Goal: Task Accomplishment & Management: Manage account settings

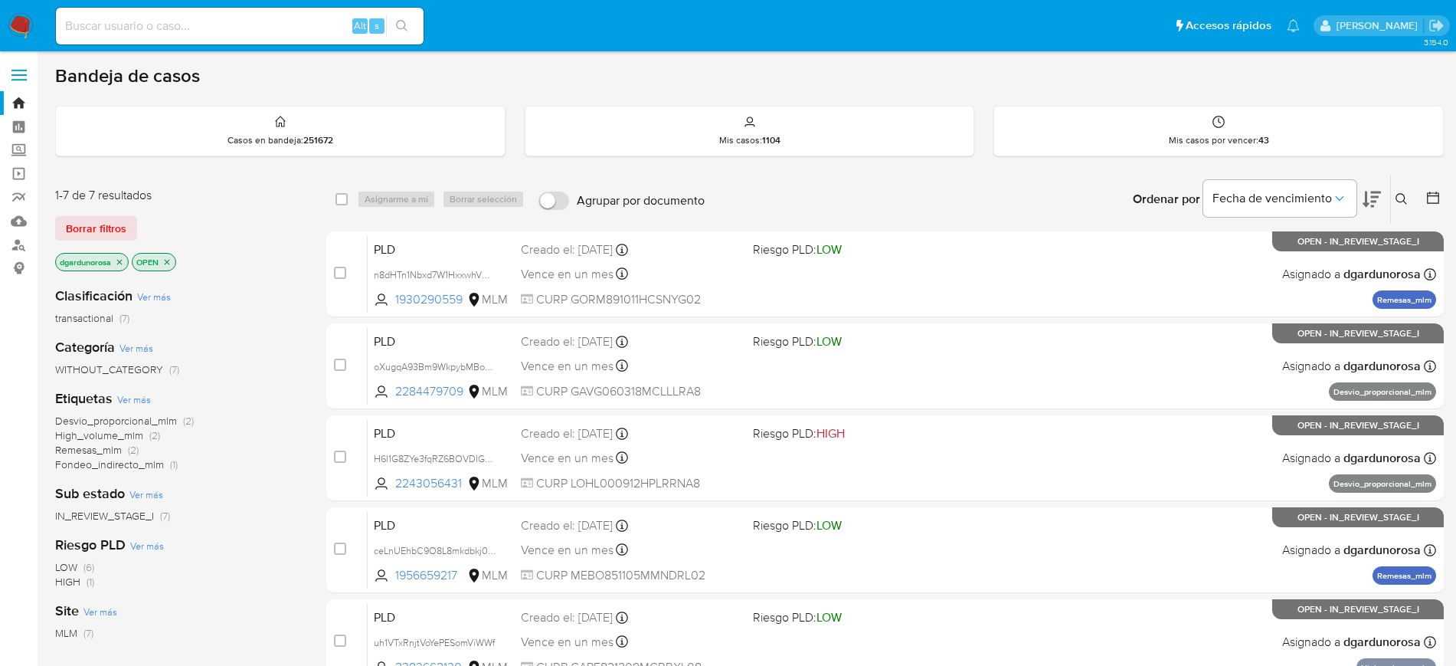
click at [1398, 201] on icon at bounding box center [1401, 198] width 11 height 11
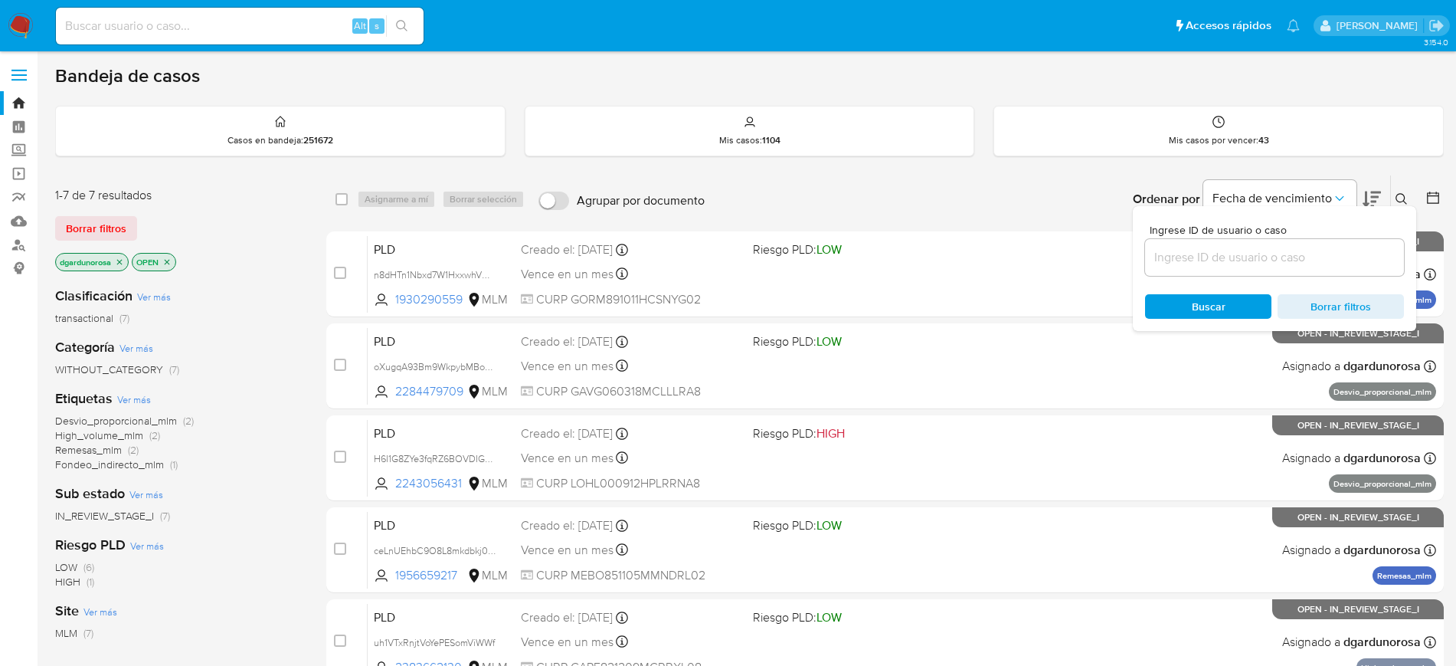
click at [1255, 252] on input at bounding box center [1274, 257] width 259 height 20
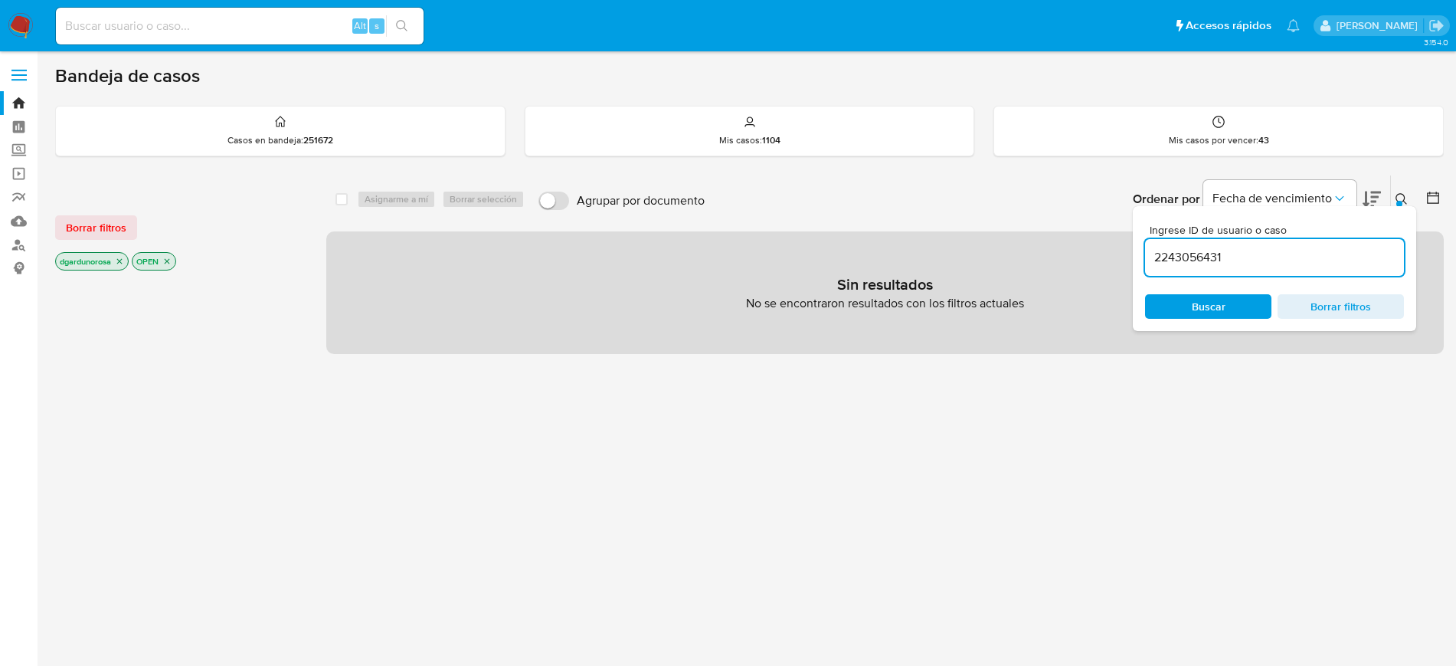
click at [1310, 258] on input "2243056431" at bounding box center [1274, 257] width 259 height 20
type input "2243056431"
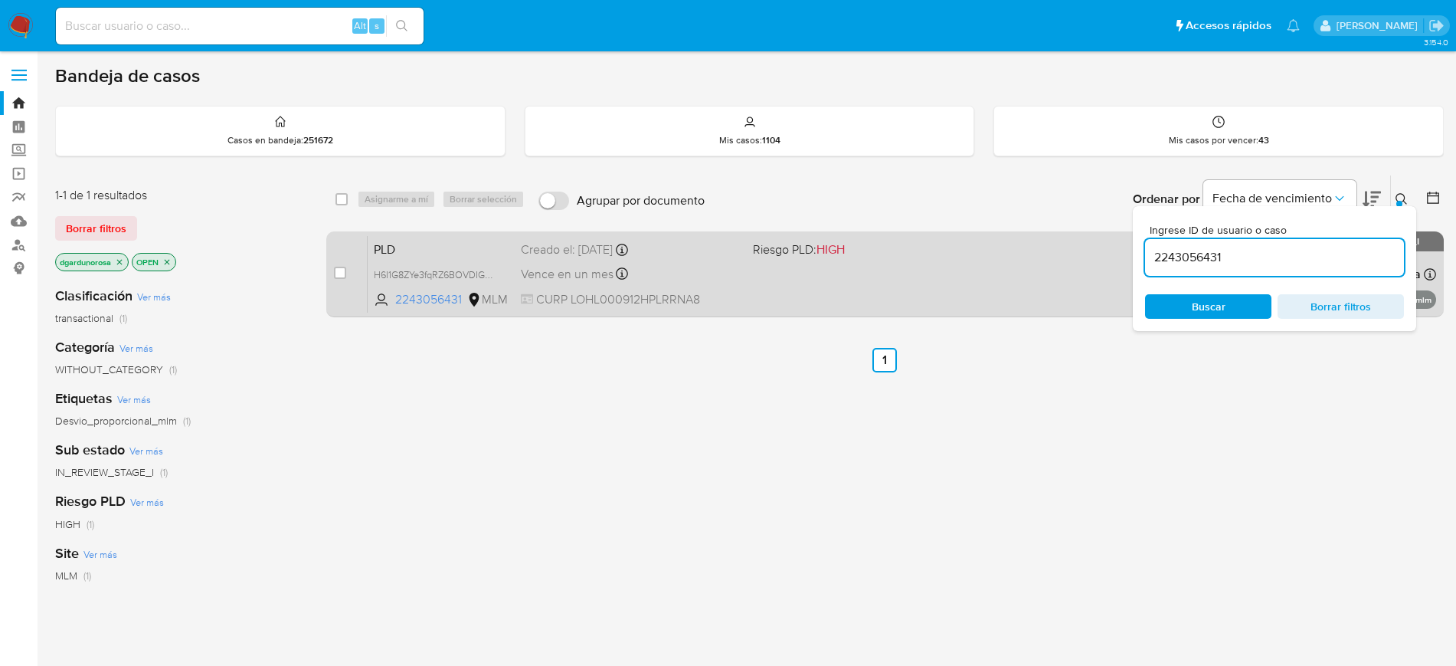
click at [776, 301] on div "PLD H6I1G8ZYe3fqRZ6BOVDIGL5g 2243056431 MLM Riesgo PLD: HIGH Creado el: 12/07/2…" at bounding box center [902, 273] width 1068 height 77
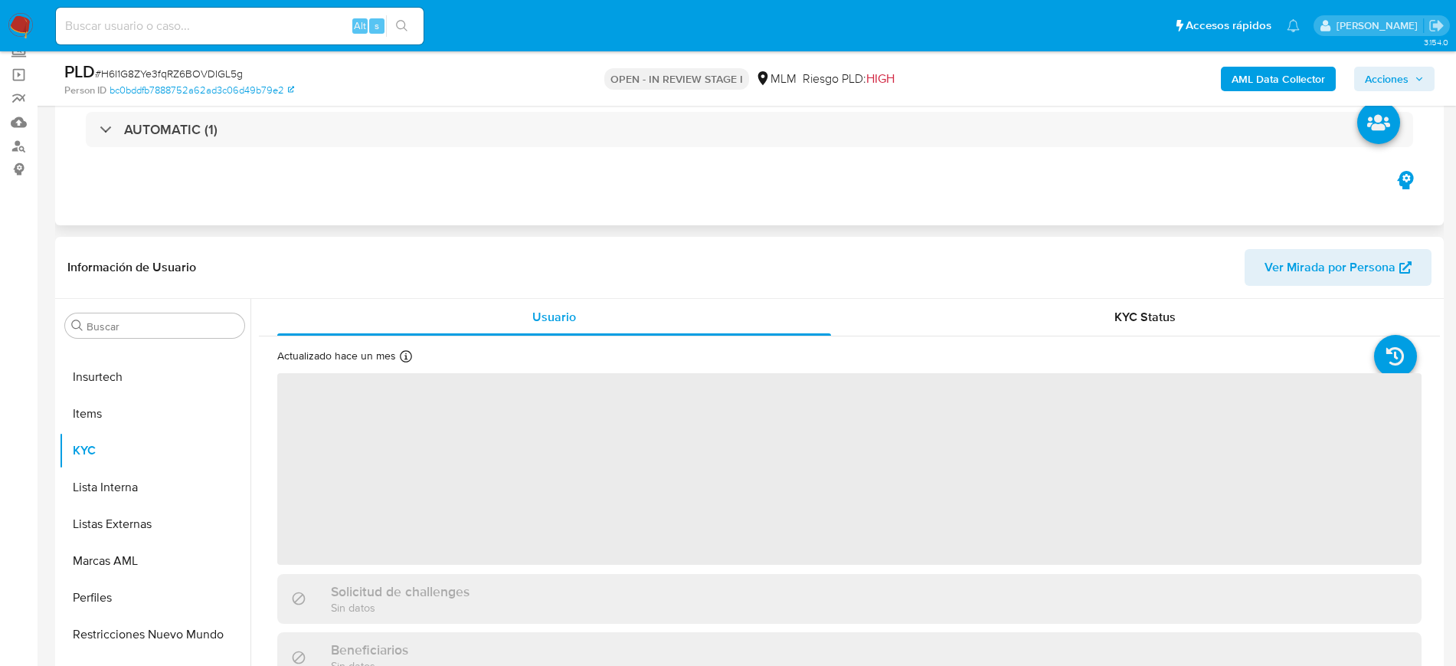
scroll to position [191, 0]
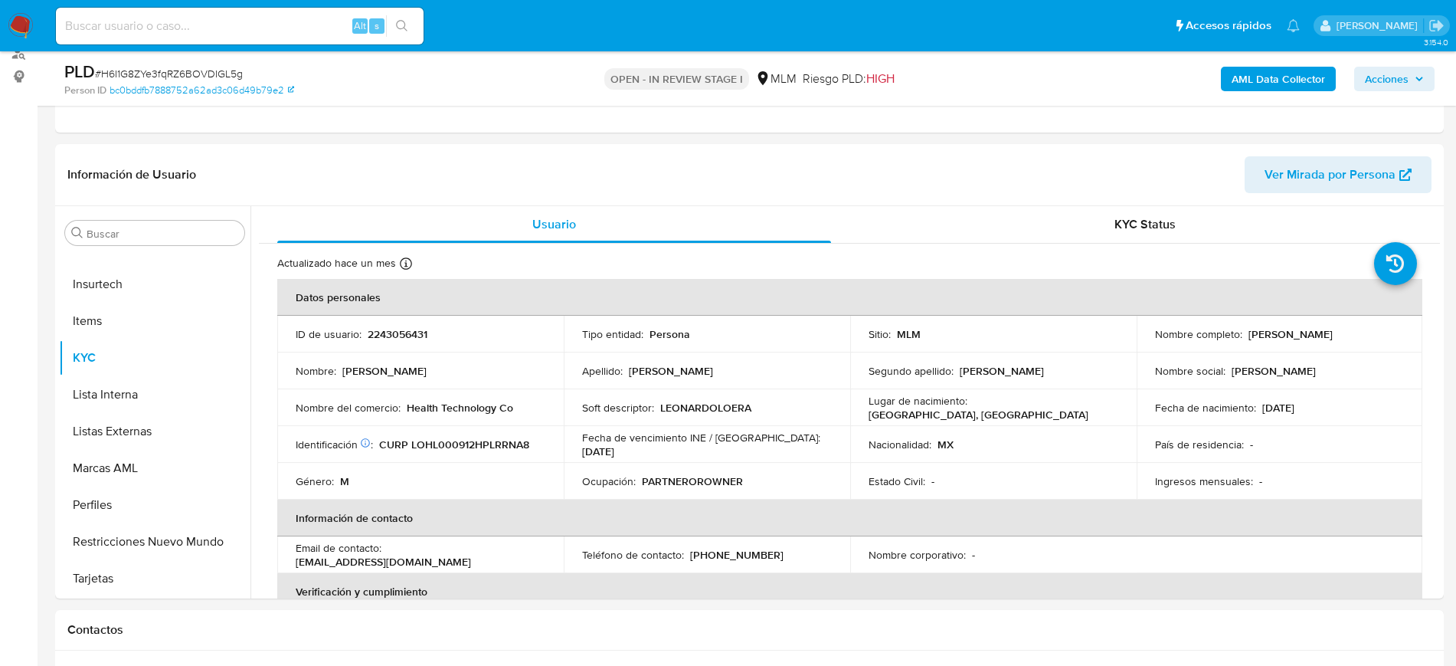
select select "10"
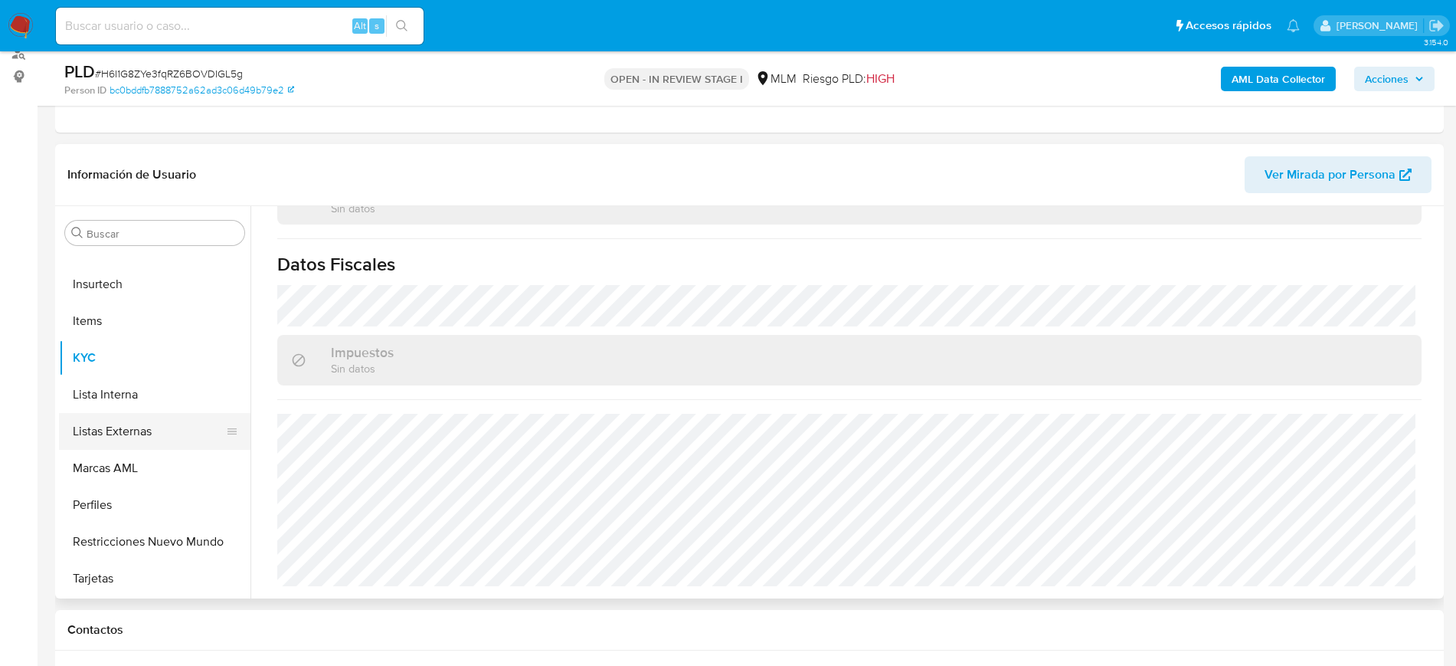
click at [152, 433] on button "Listas Externas" at bounding box center [148, 431] width 179 height 37
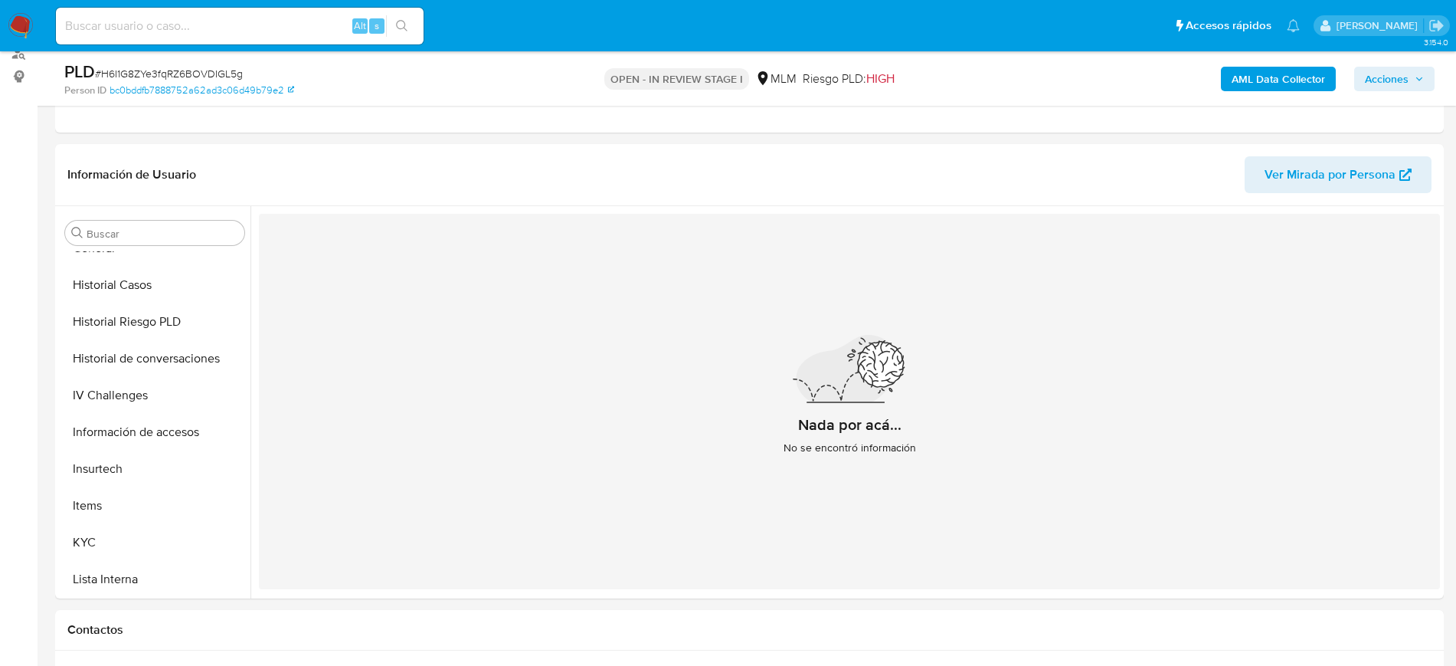
scroll to position [456, 0]
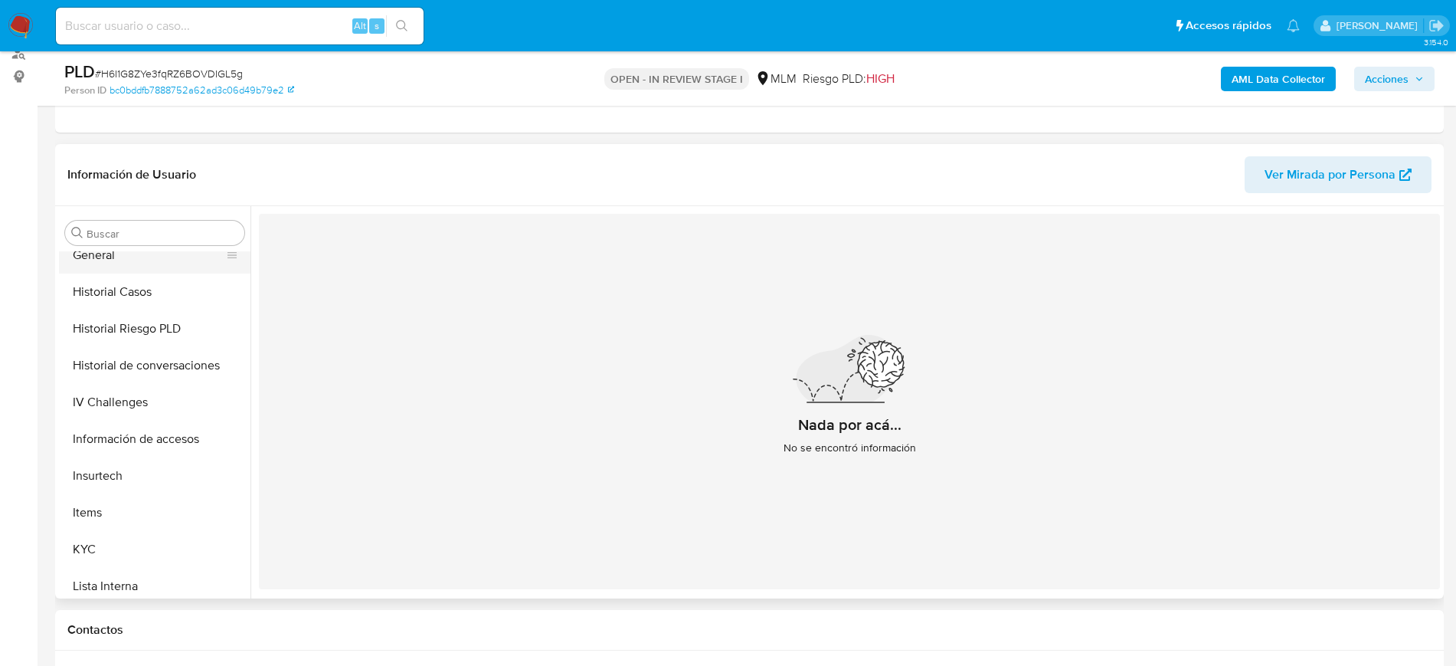
click at [111, 252] on button "General" at bounding box center [148, 255] width 179 height 37
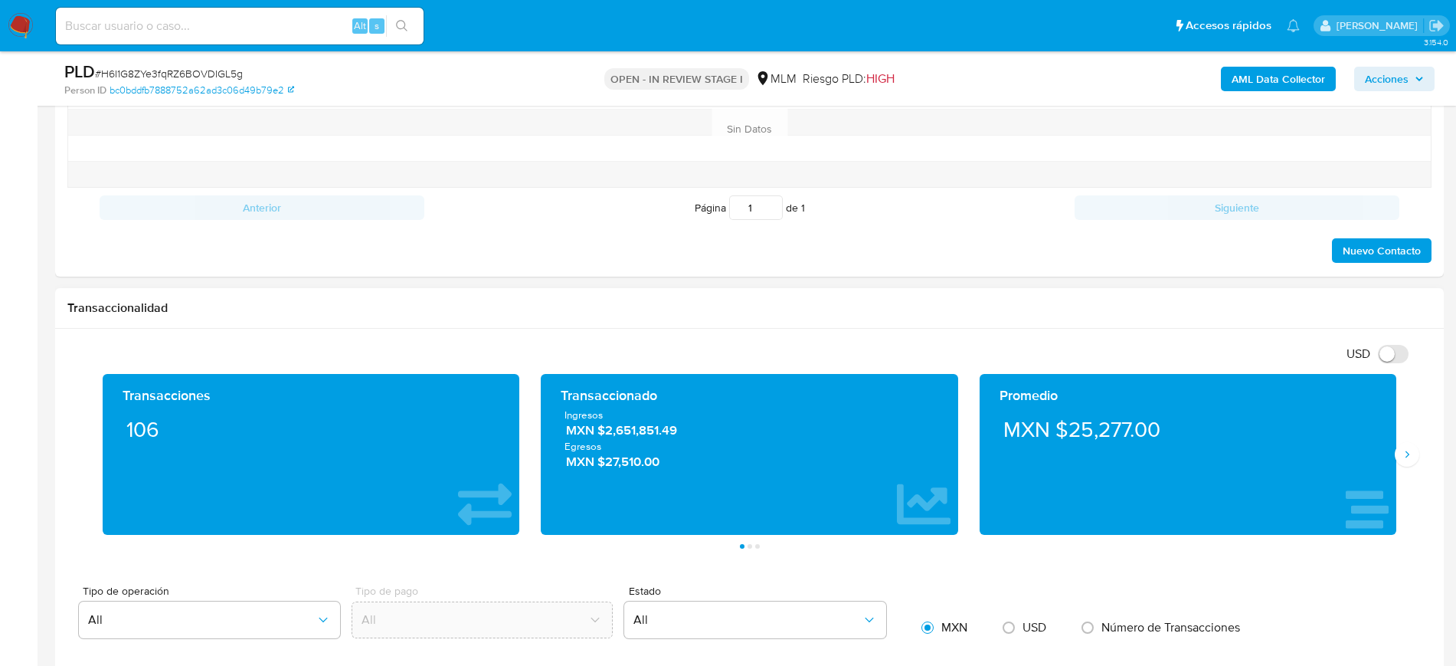
scroll to position [1053, 0]
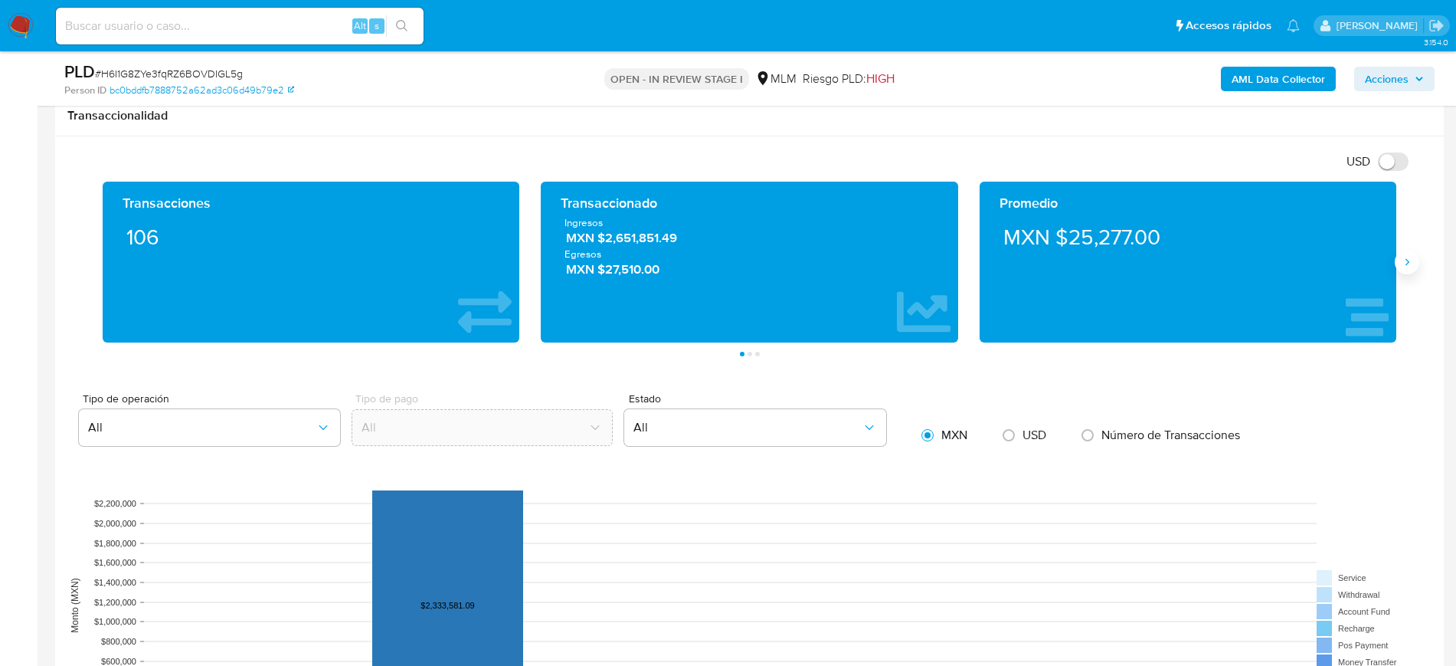
click at [1405, 261] on icon "Siguiente" at bounding box center [1407, 262] width 12 height 12
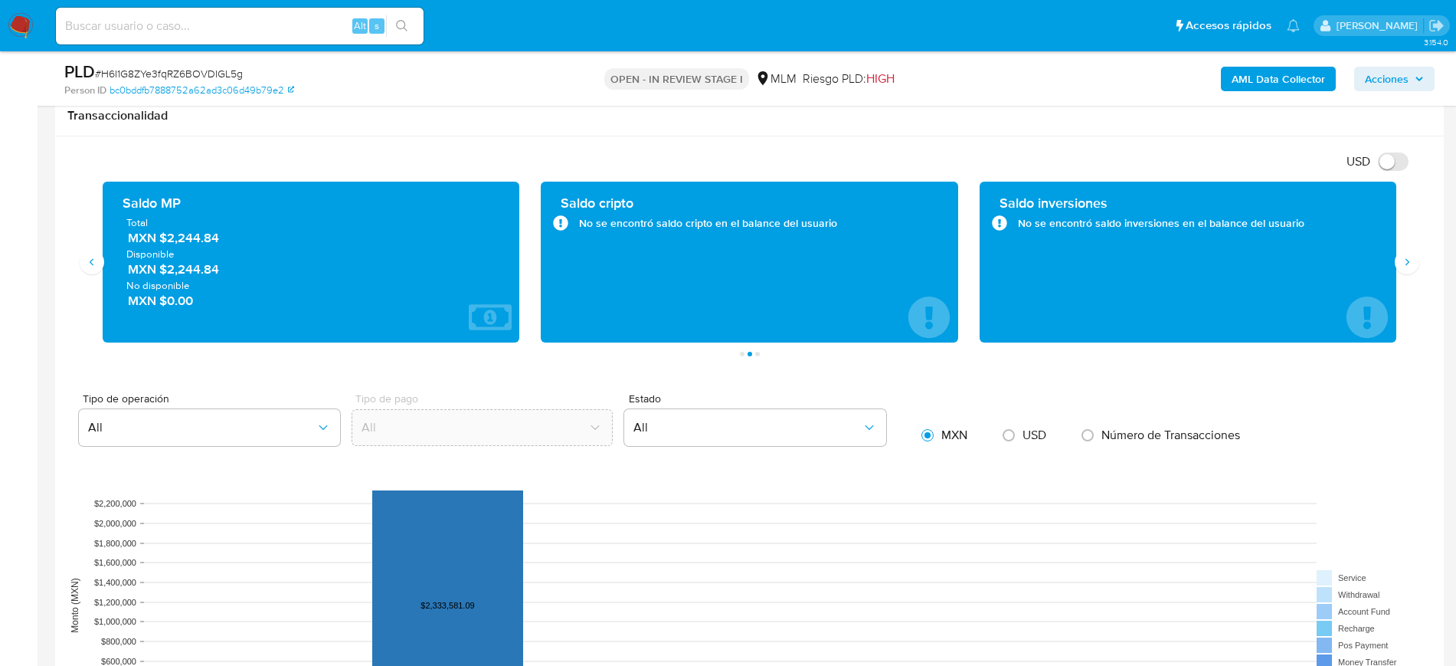
drag, startPoint x: 245, startPoint y: 244, endPoint x: 165, endPoint y: 237, distance: 80.7
click at [165, 237] on span "MXN $2,244.84" at bounding box center [312, 238] width 368 height 18
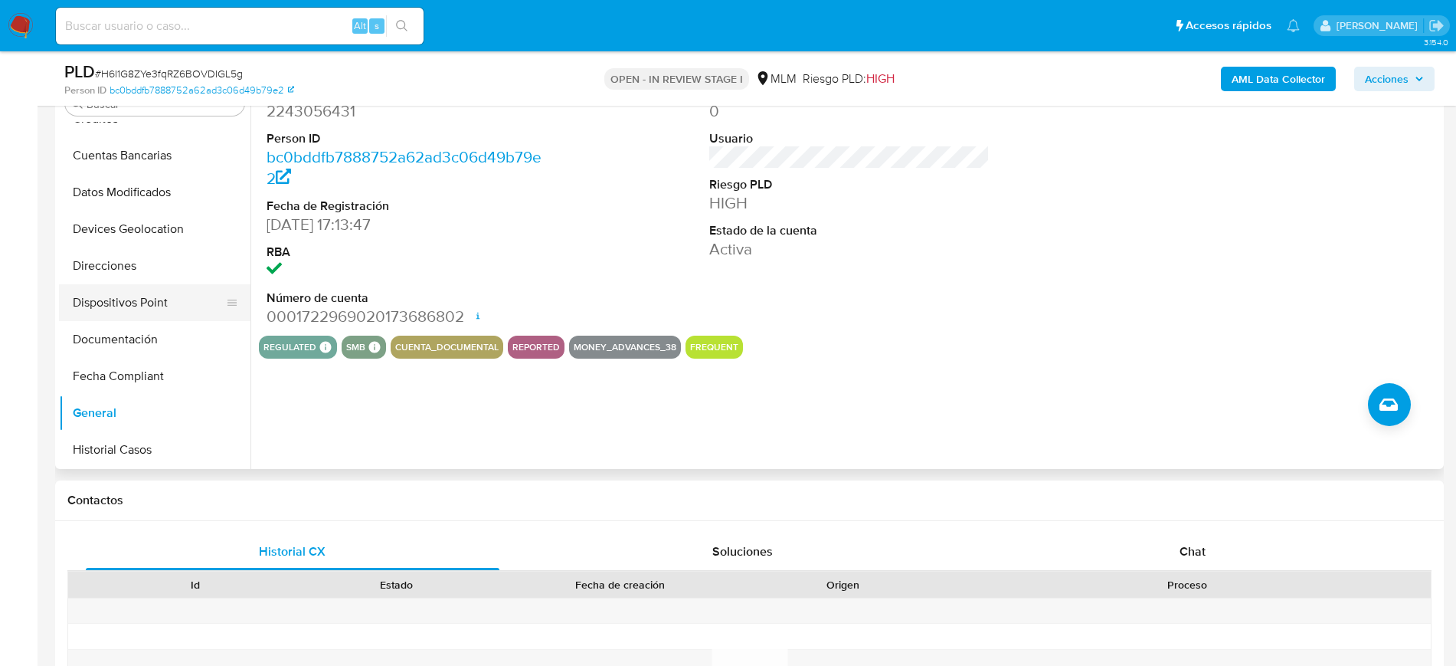
scroll to position [287, 0]
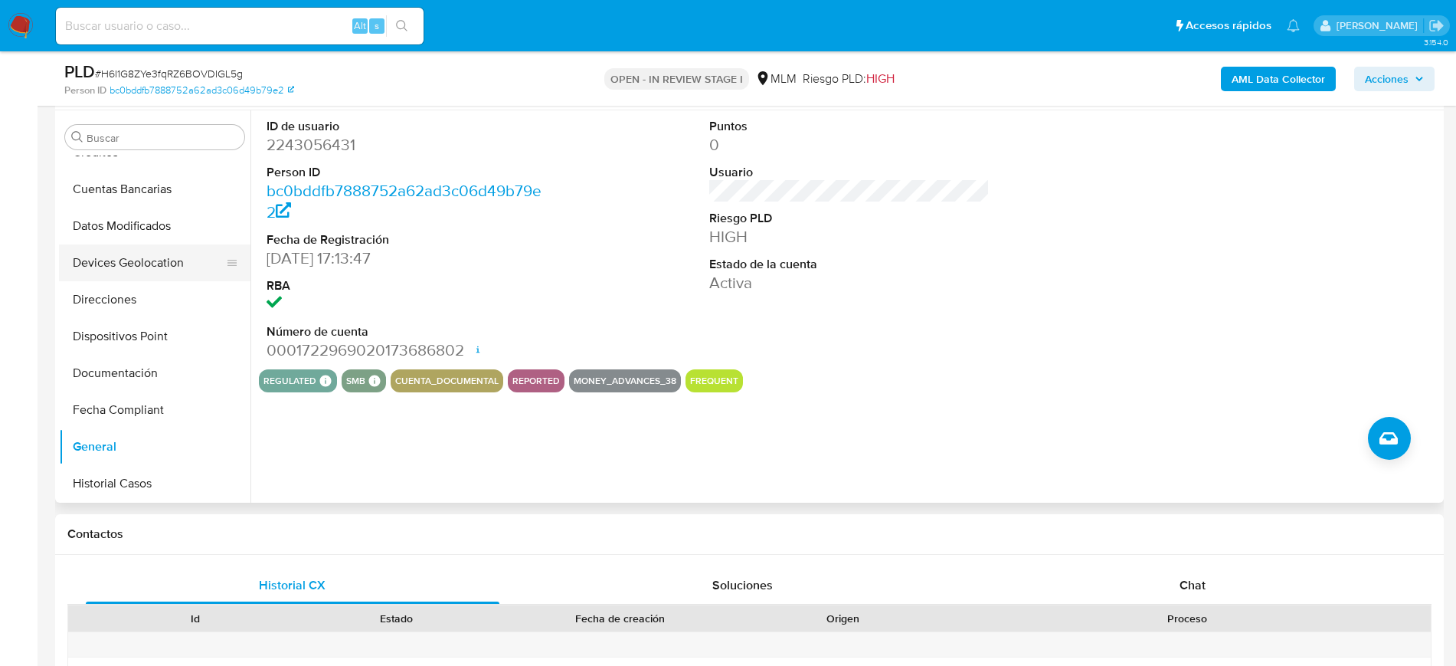
click at [120, 260] on button "Devices Geolocation" at bounding box center [148, 262] width 179 height 37
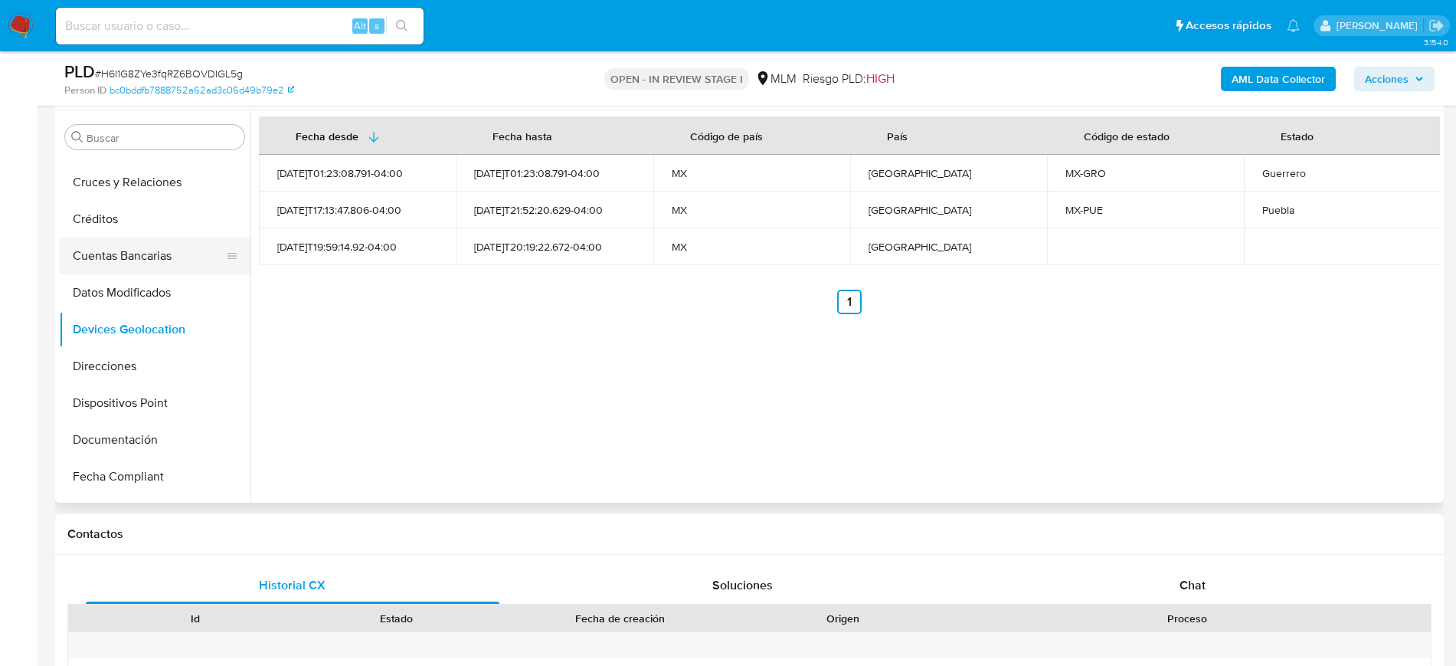
scroll to position [0, 0]
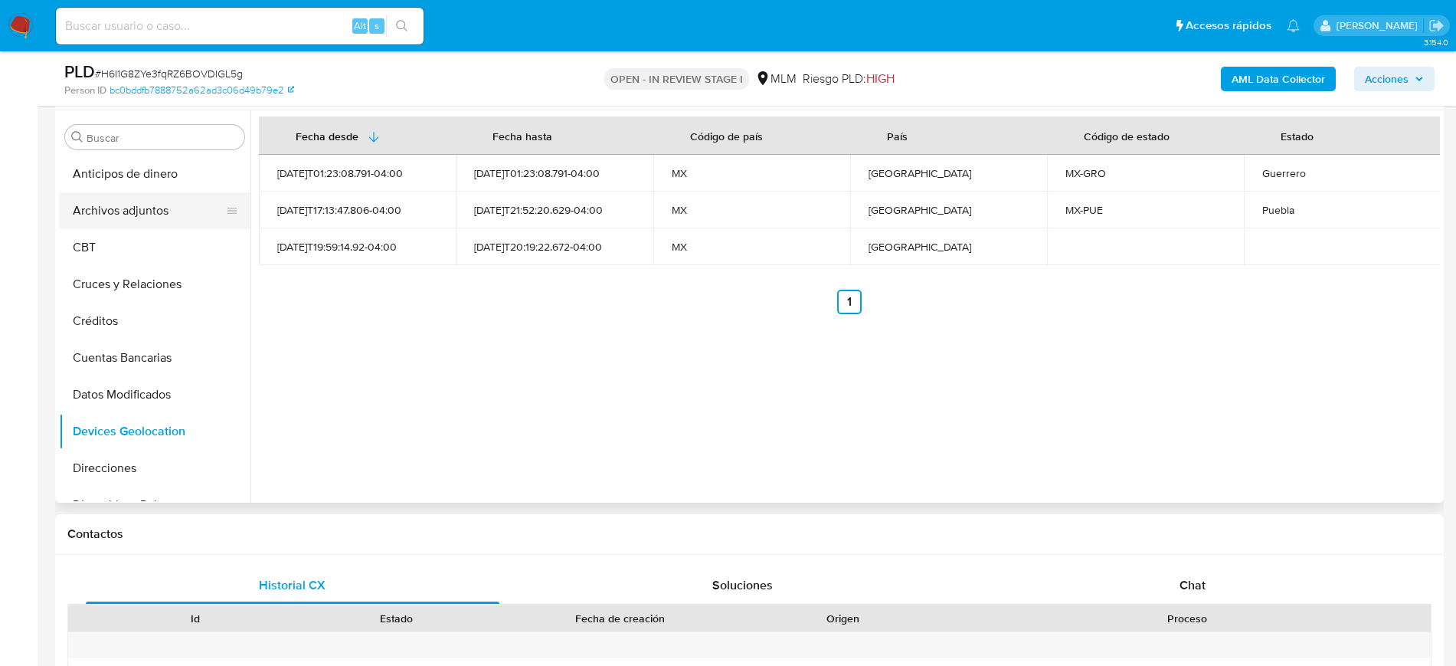
click at [94, 214] on button "Archivos adjuntos" at bounding box center [148, 210] width 179 height 37
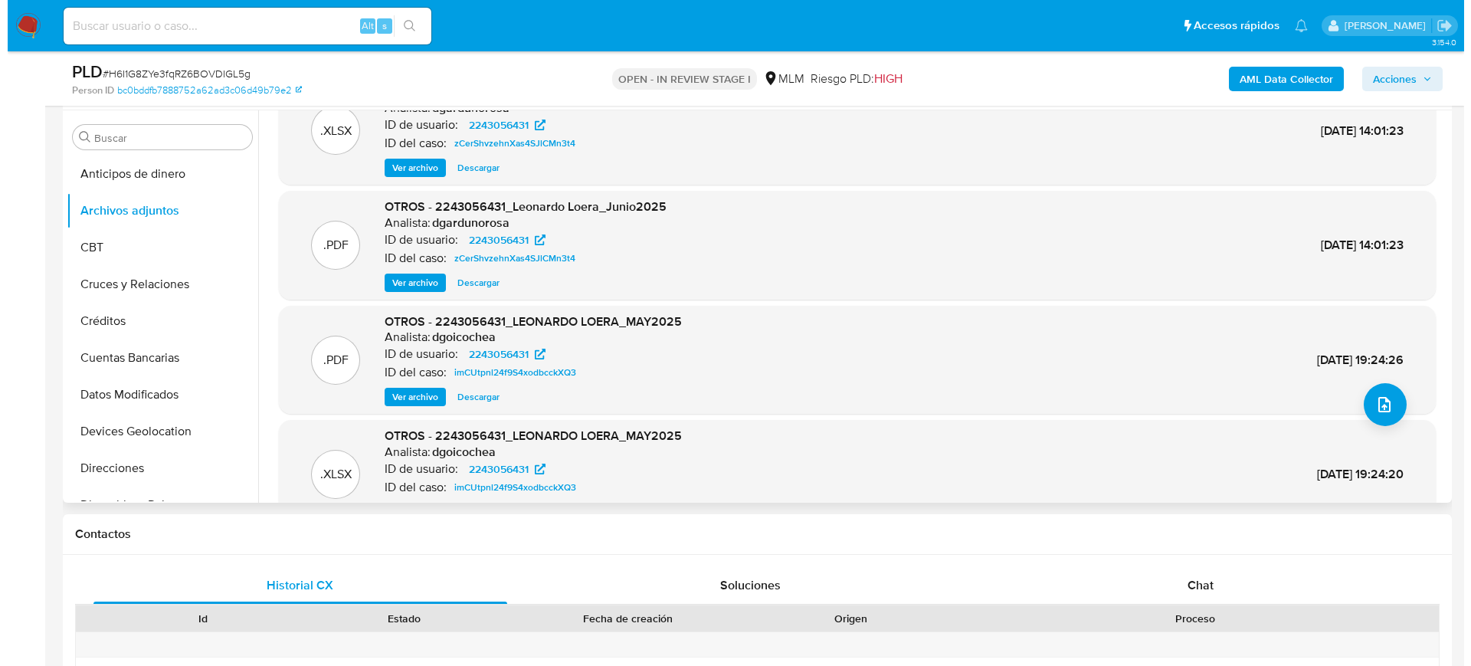
scroll to position [86, 0]
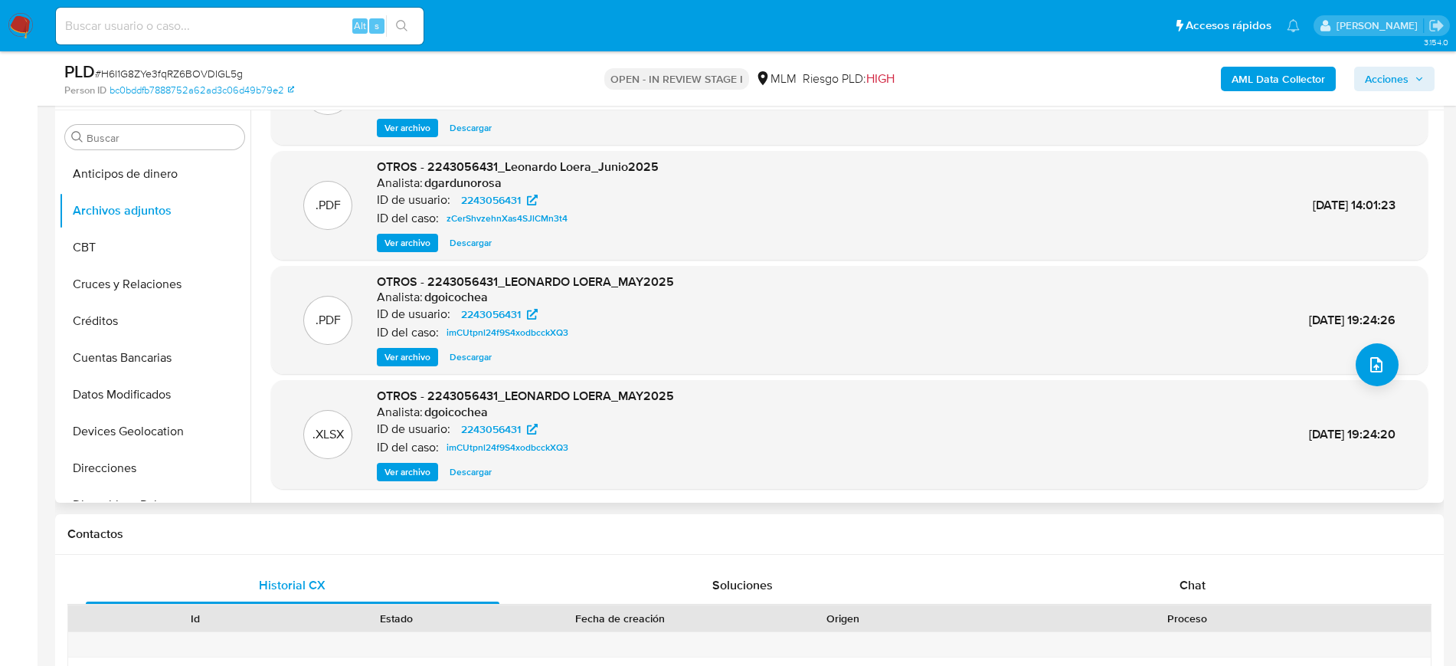
click at [406, 244] on span "Ver archivo" at bounding box center [407, 242] width 46 height 15
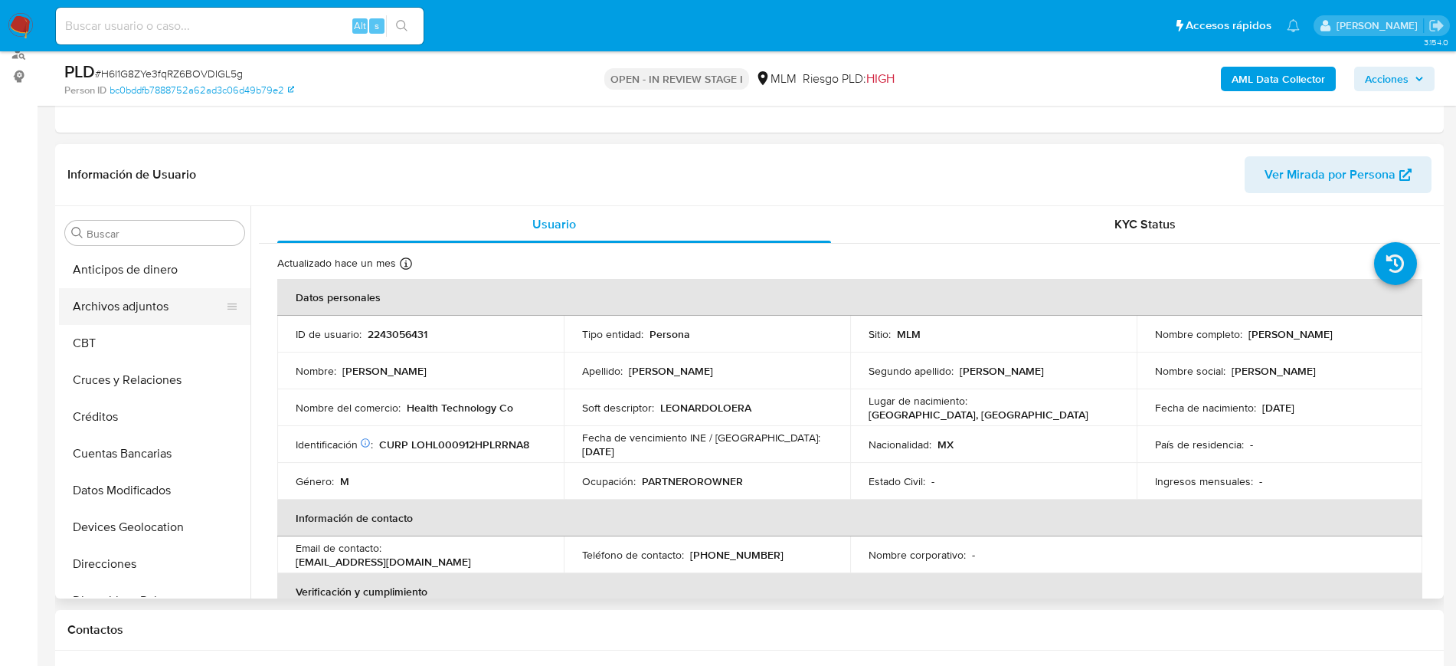
click at [131, 315] on button "Archivos adjuntos" at bounding box center [148, 306] width 179 height 37
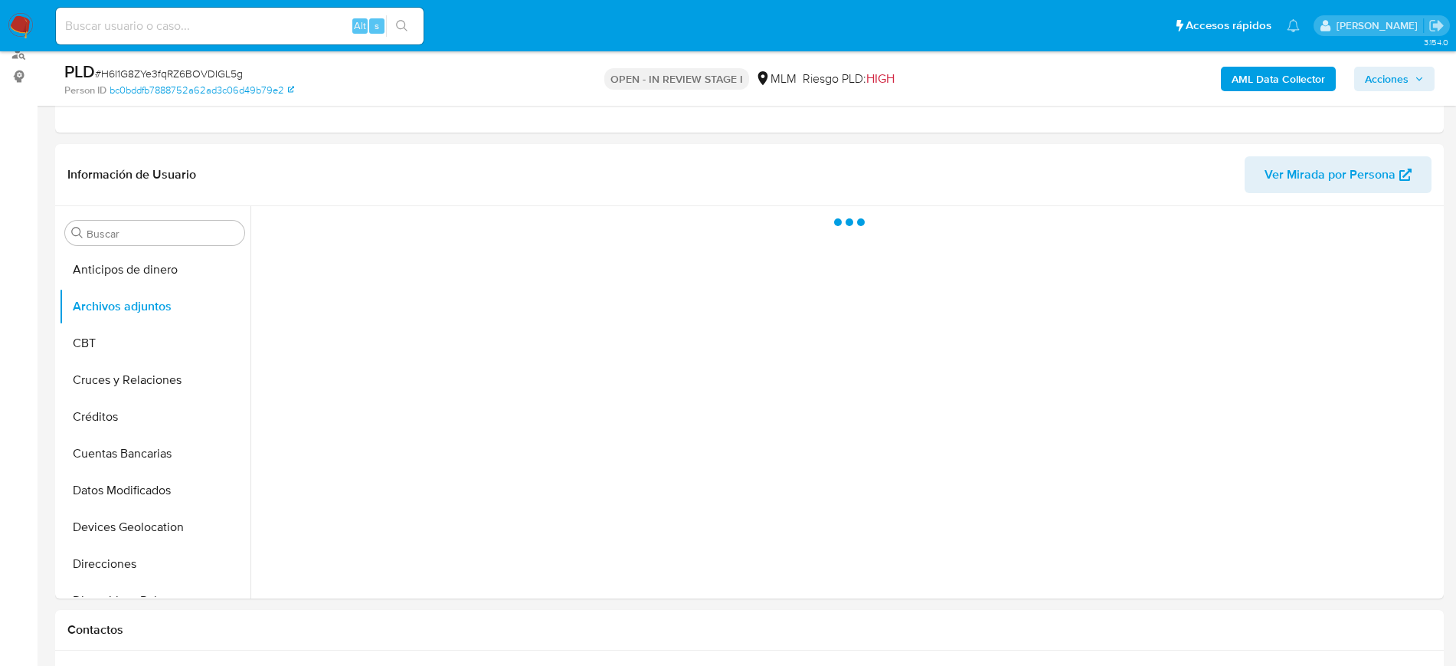
select select "10"
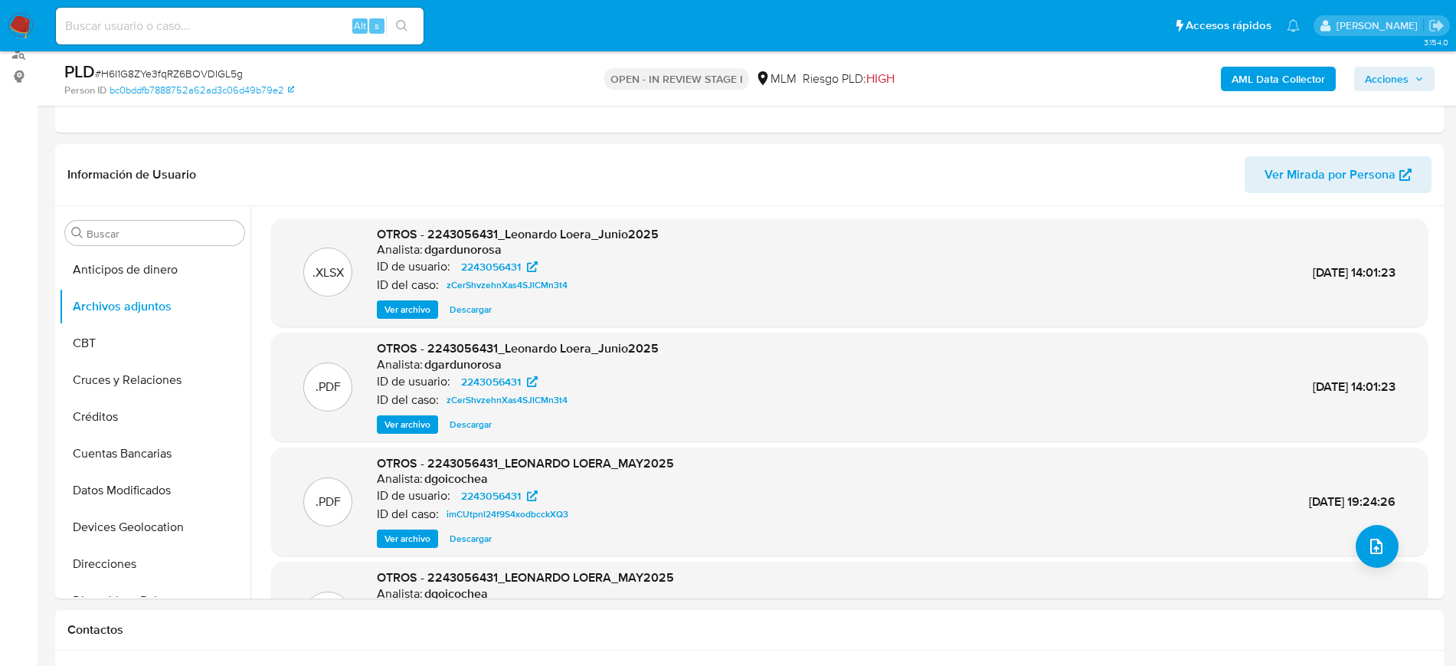
click at [406, 417] on span "Ver archivo" at bounding box center [407, 424] width 46 height 15
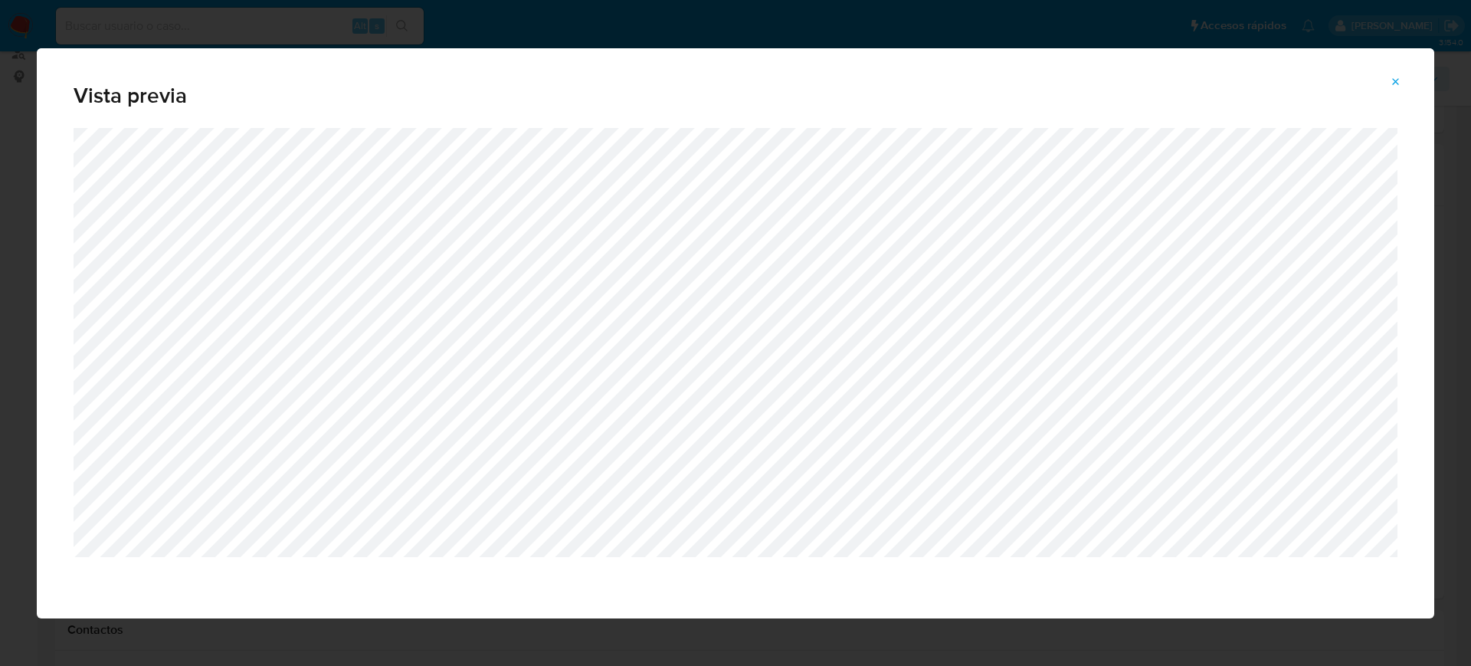
click at [1398, 79] on icon "Attachment preview" at bounding box center [1395, 81] width 7 height 7
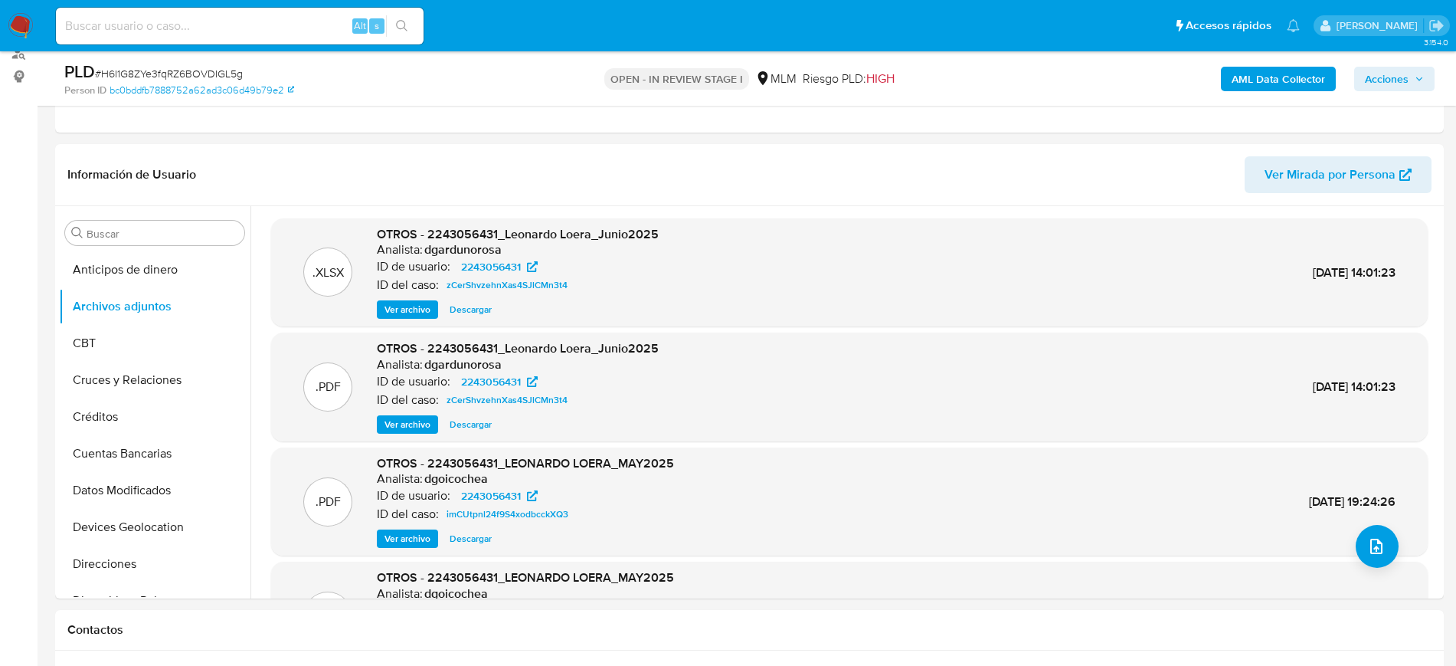
click at [417, 428] on span "Ver archivo" at bounding box center [407, 424] width 46 height 15
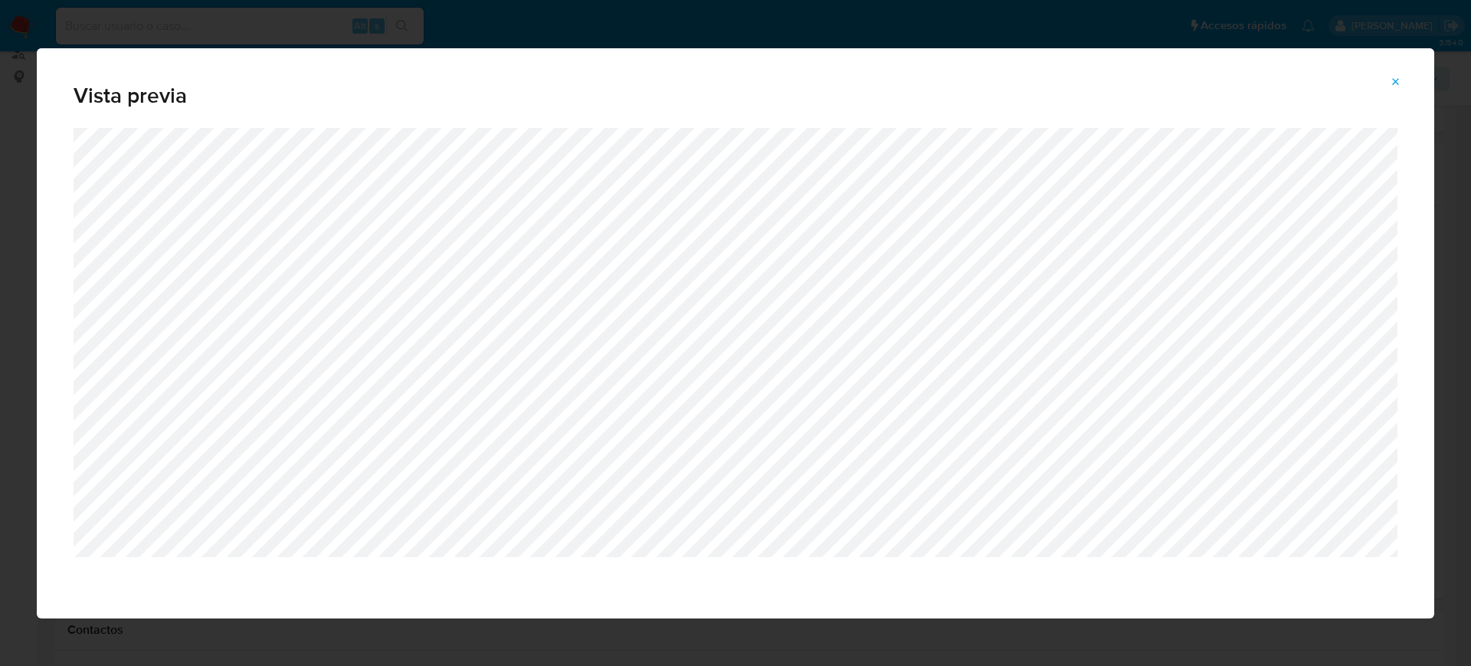
click at [1388, 83] on button "Attachment preview" at bounding box center [1396, 82] width 34 height 25
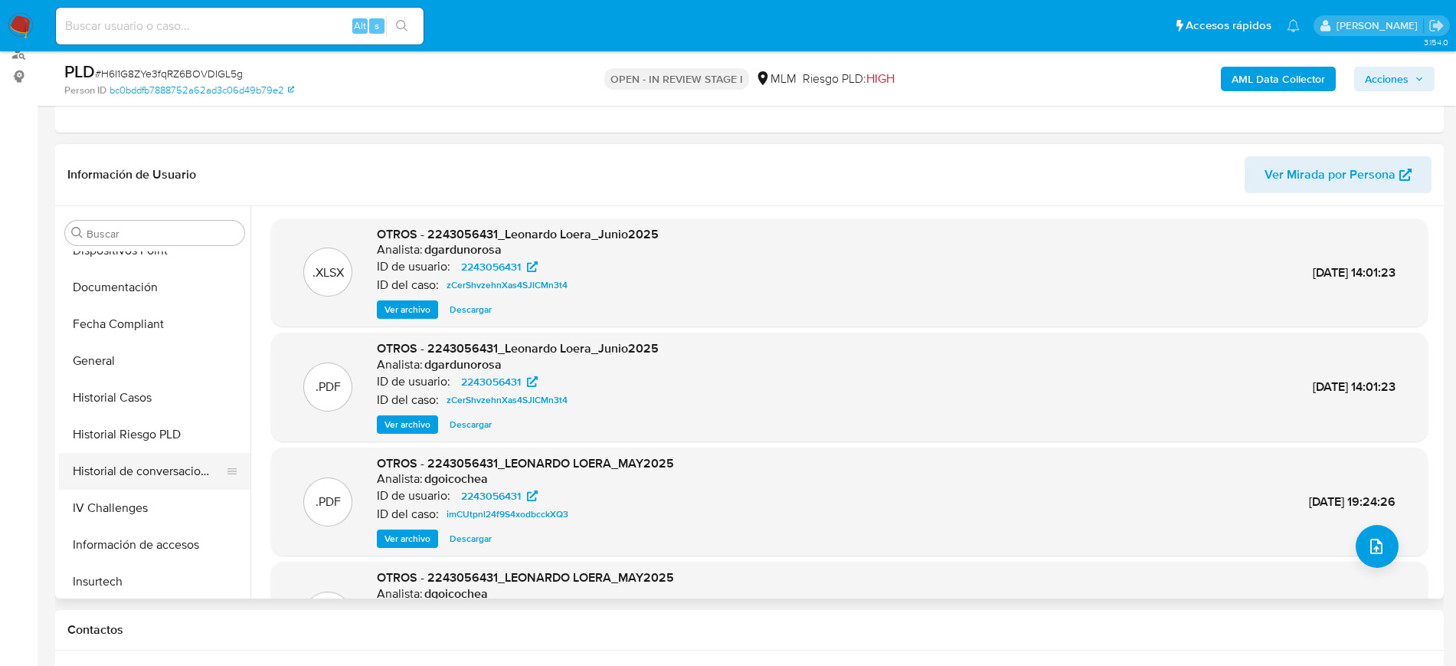
scroll to position [479, 0]
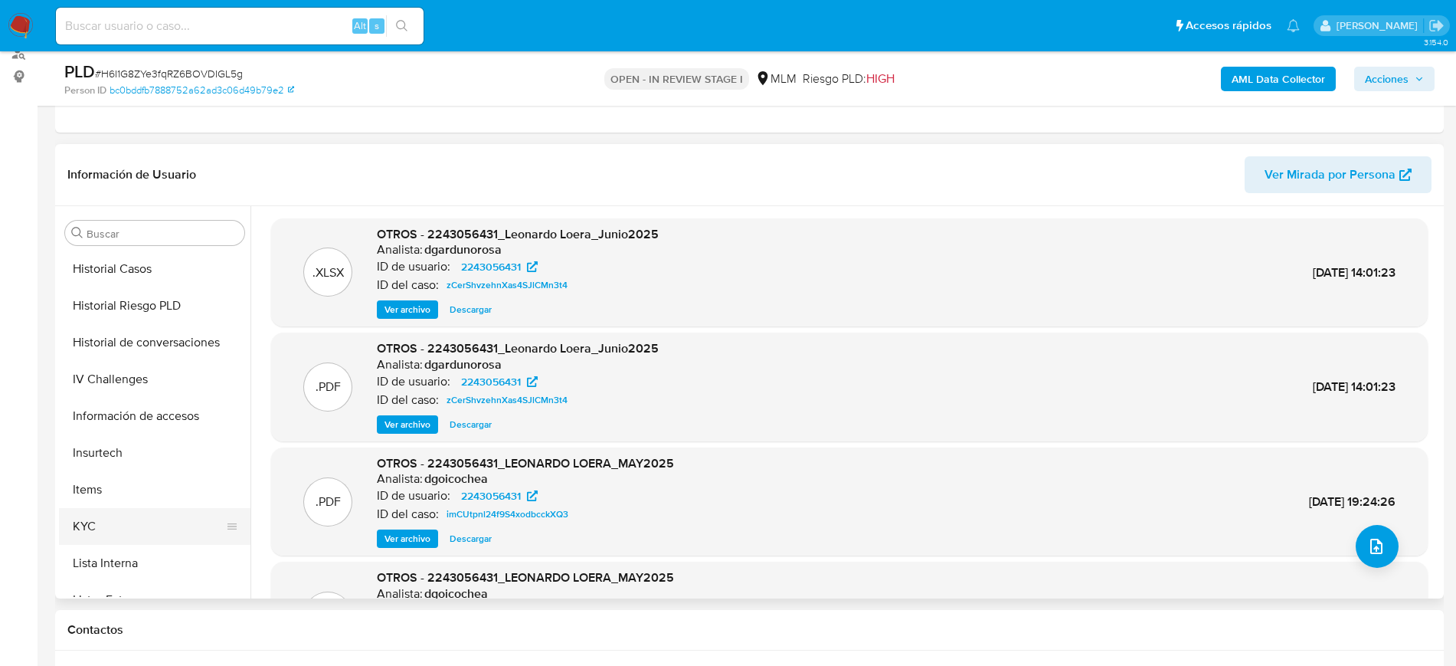
click at [113, 515] on button "KYC" at bounding box center [148, 526] width 179 height 37
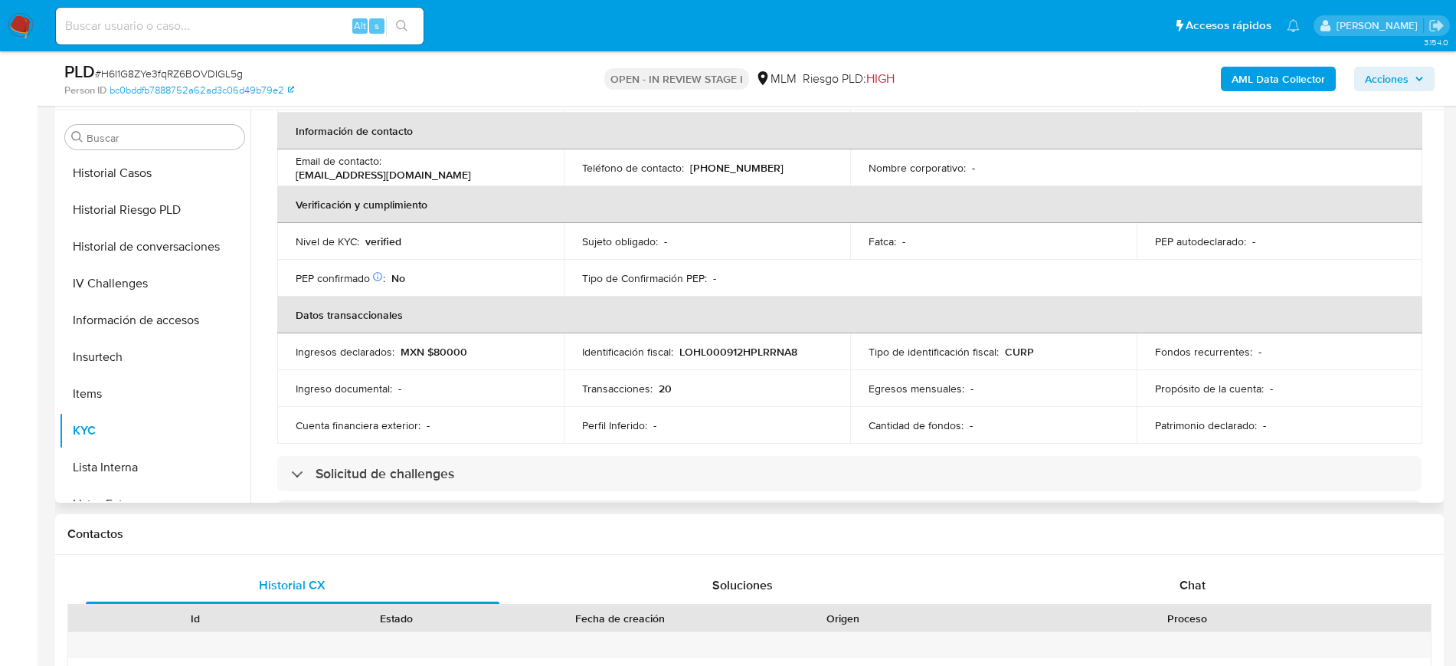
scroll to position [262, 0]
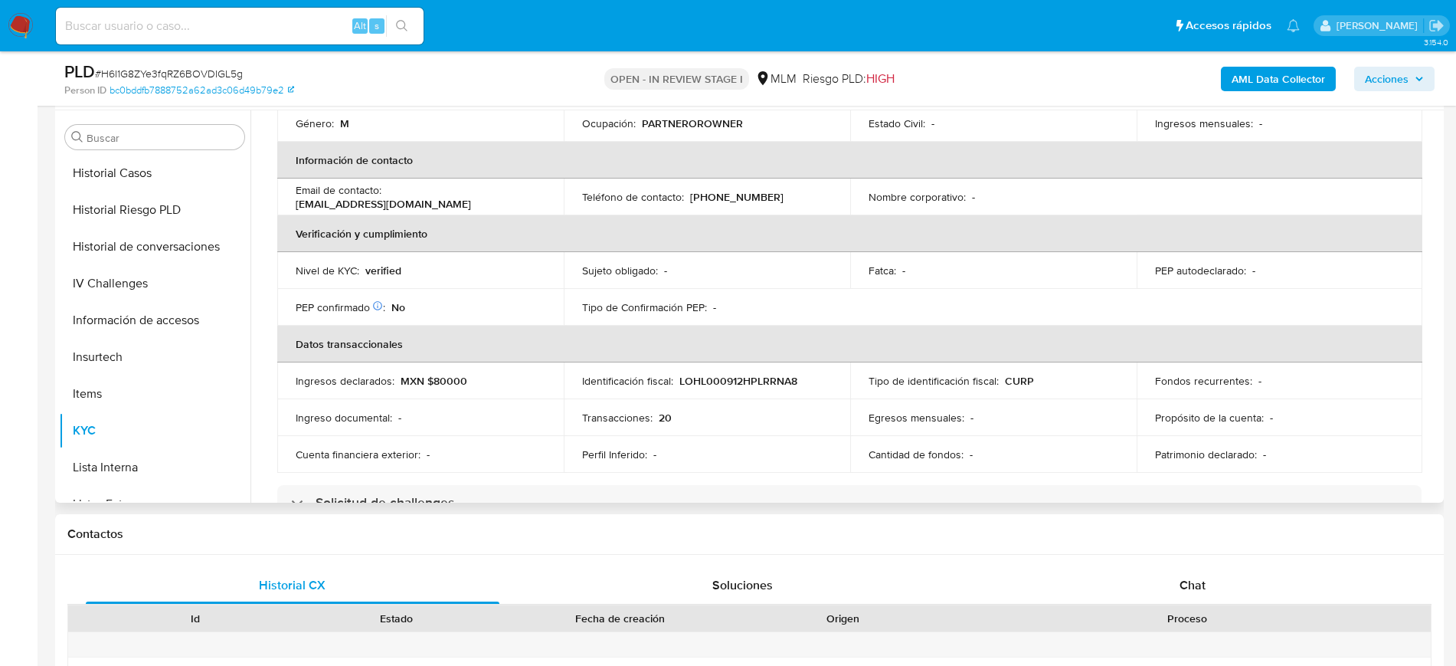
click at [739, 200] on p "(222) 5136603" at bounding box center [736, 197] width 93 height 14
copy p "5136603"
click at [161, 178] on button "Historial Casos" at bounding box center [148, 173] width 179 height 37
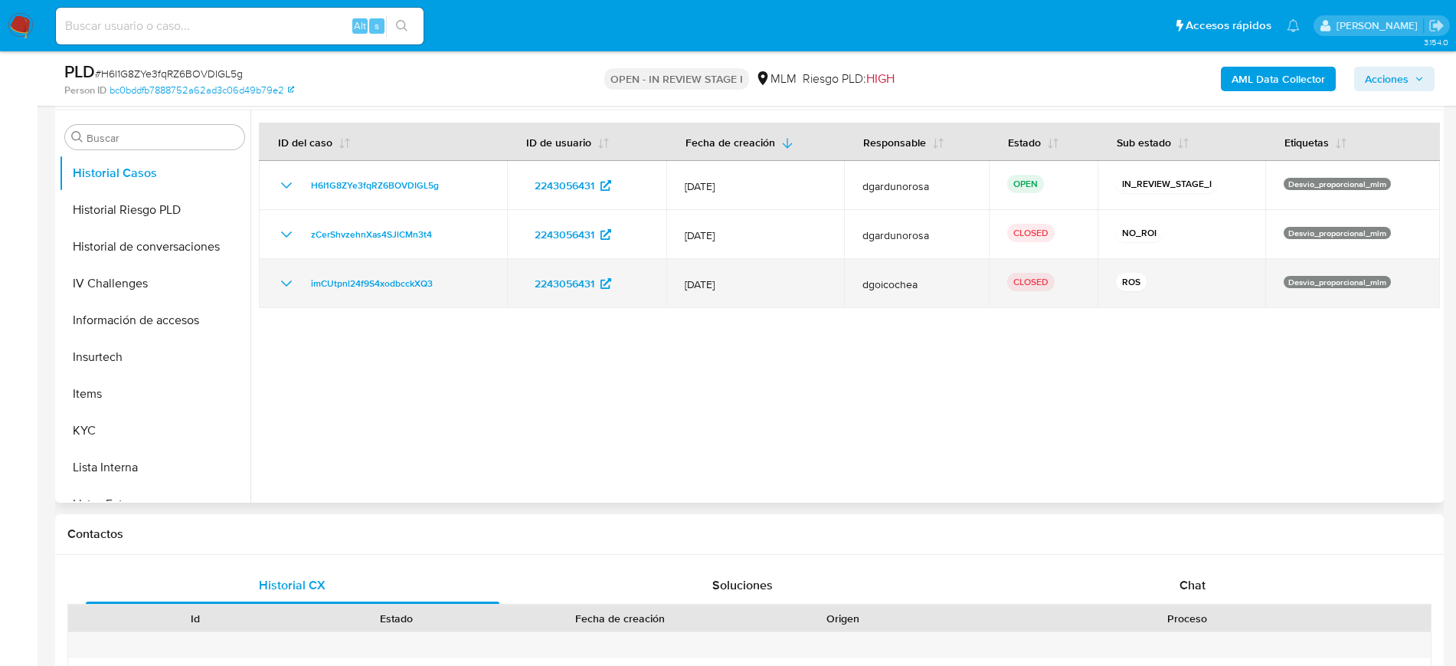
click at [284, 282] on icon "Mostrar/Ocultar" at bounding box center [286, 283] width 11 height 6
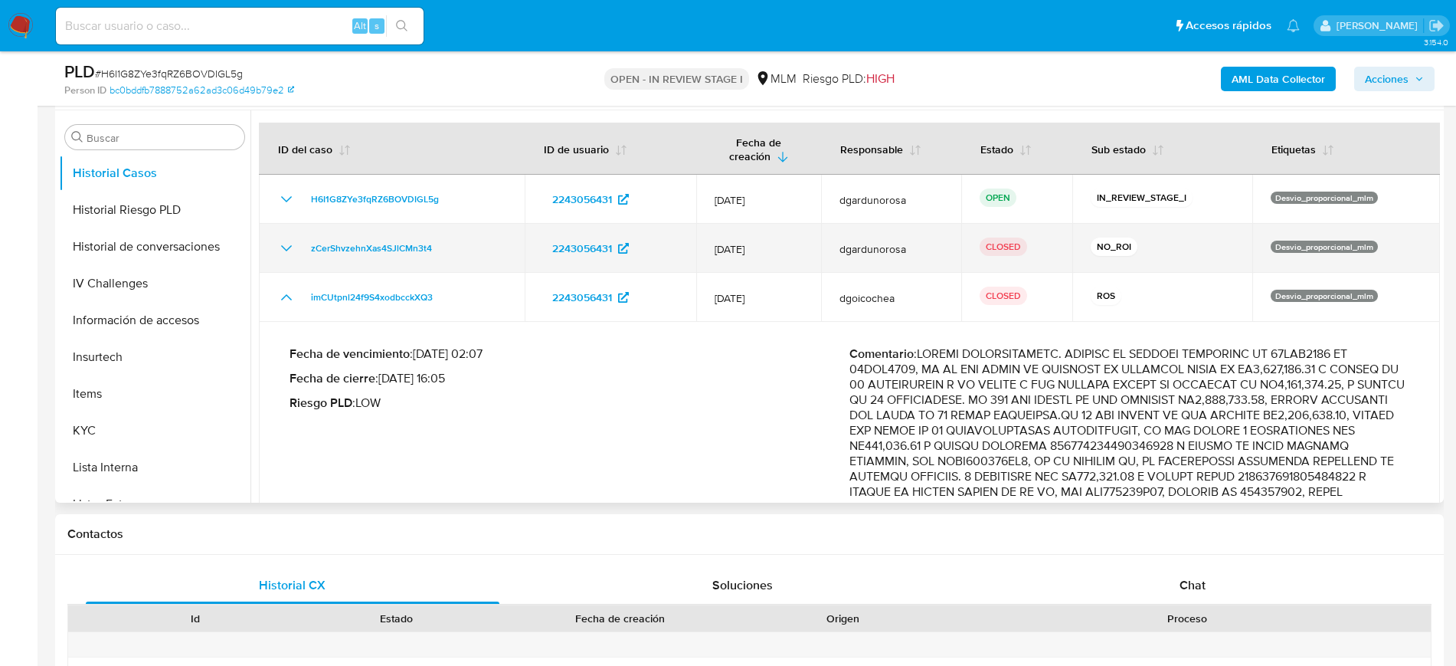
click at [287, 244] on icon "Mostrar/Ocultar" at bounding box center [286, 248] width 18 height 18
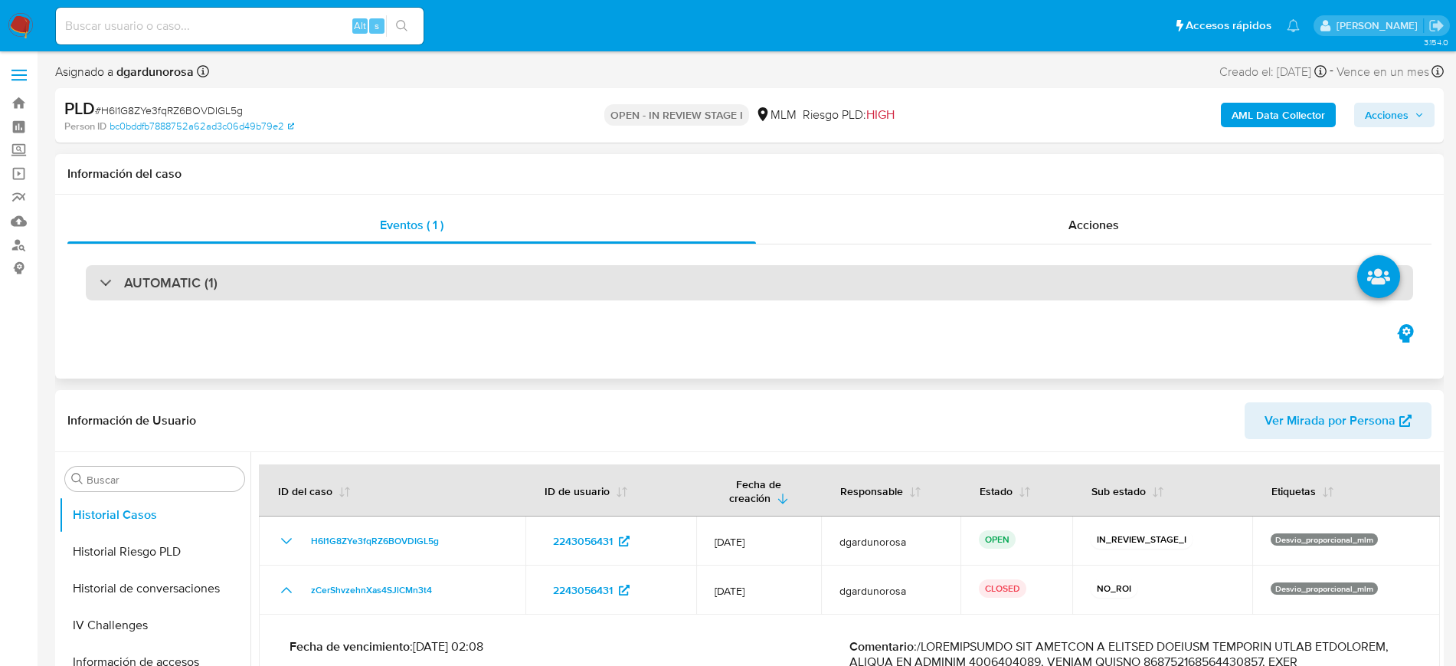
click at [604, 290] on div "AUTOMATIC (1)" at bounding box center [749, 282] width 1327 height 35
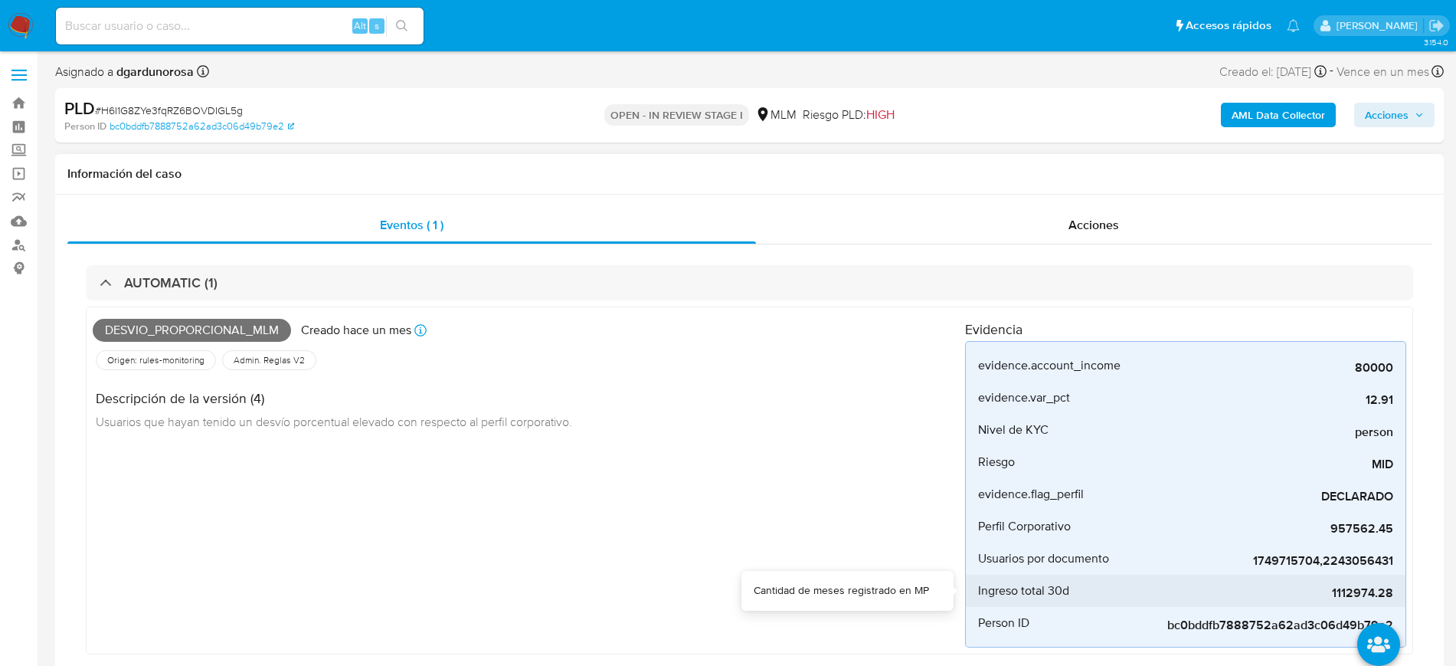
click at [1336, 594] on span "1112974.28" at bounding box center [1278, 592] width 230 height 15
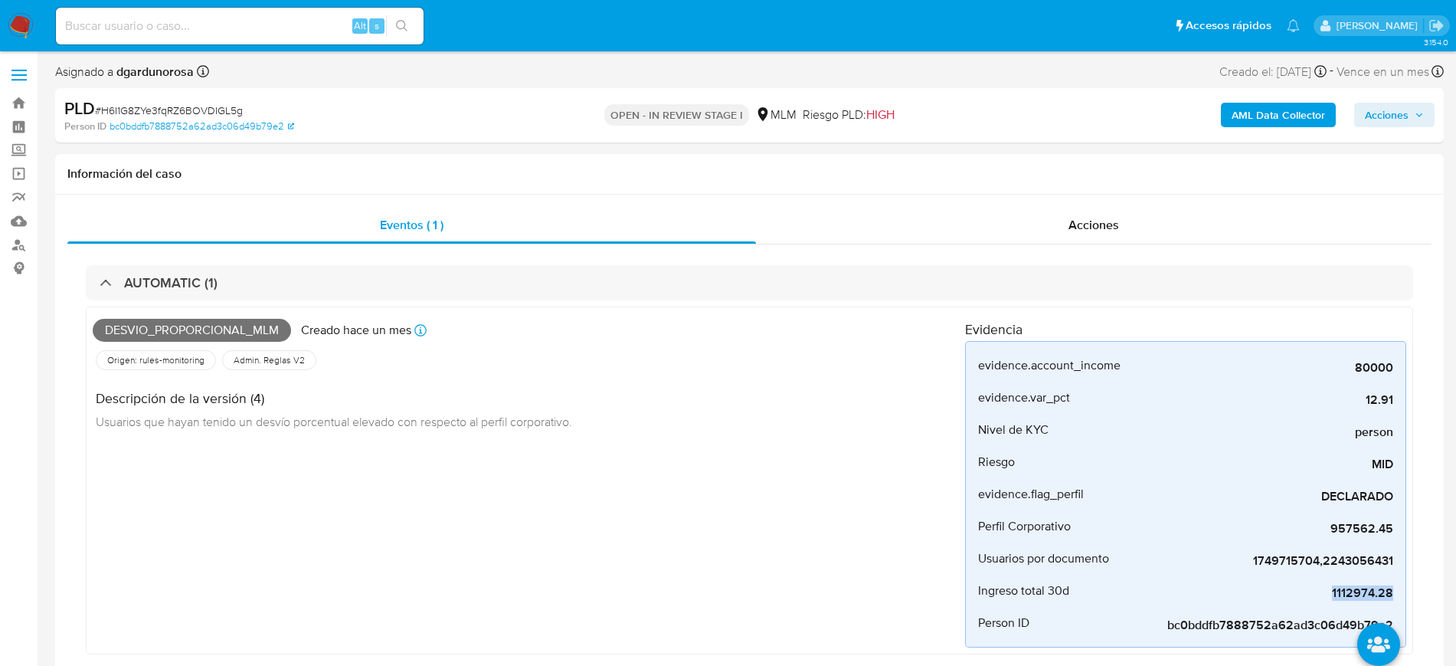
copy span "1112974.28"
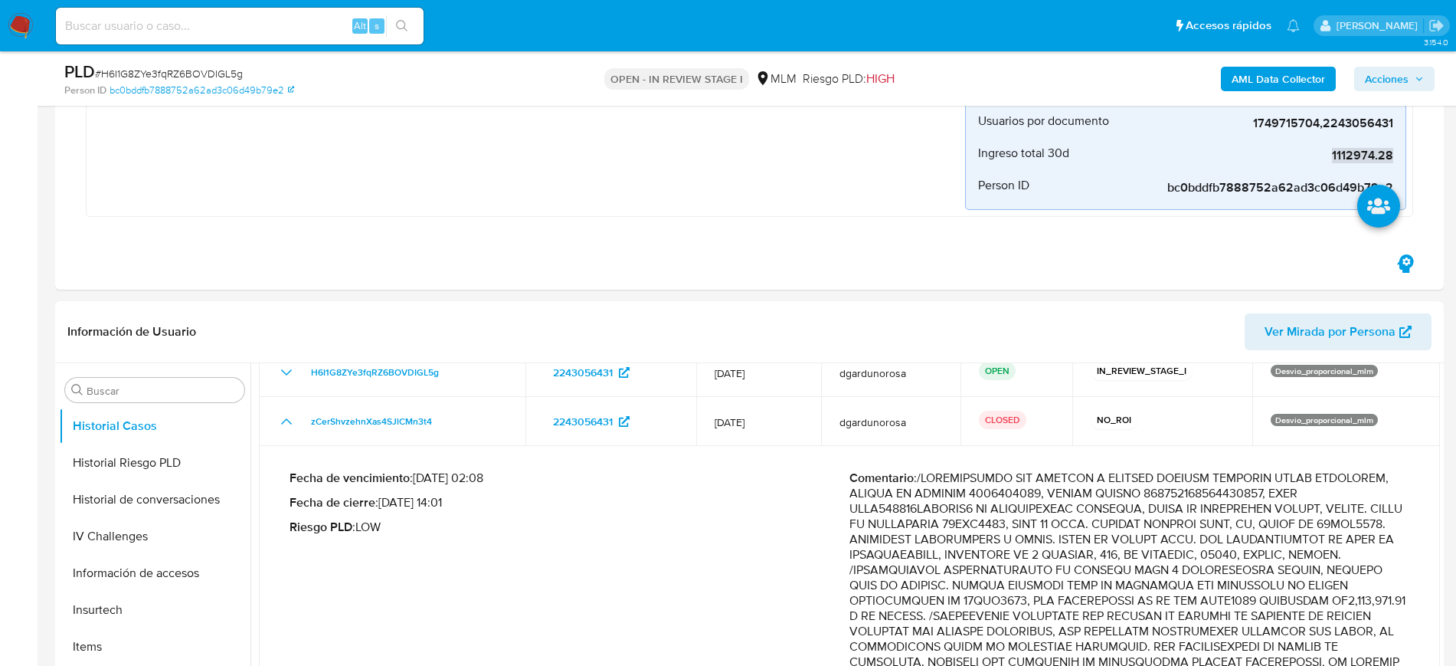
scroll to position [191, 0]
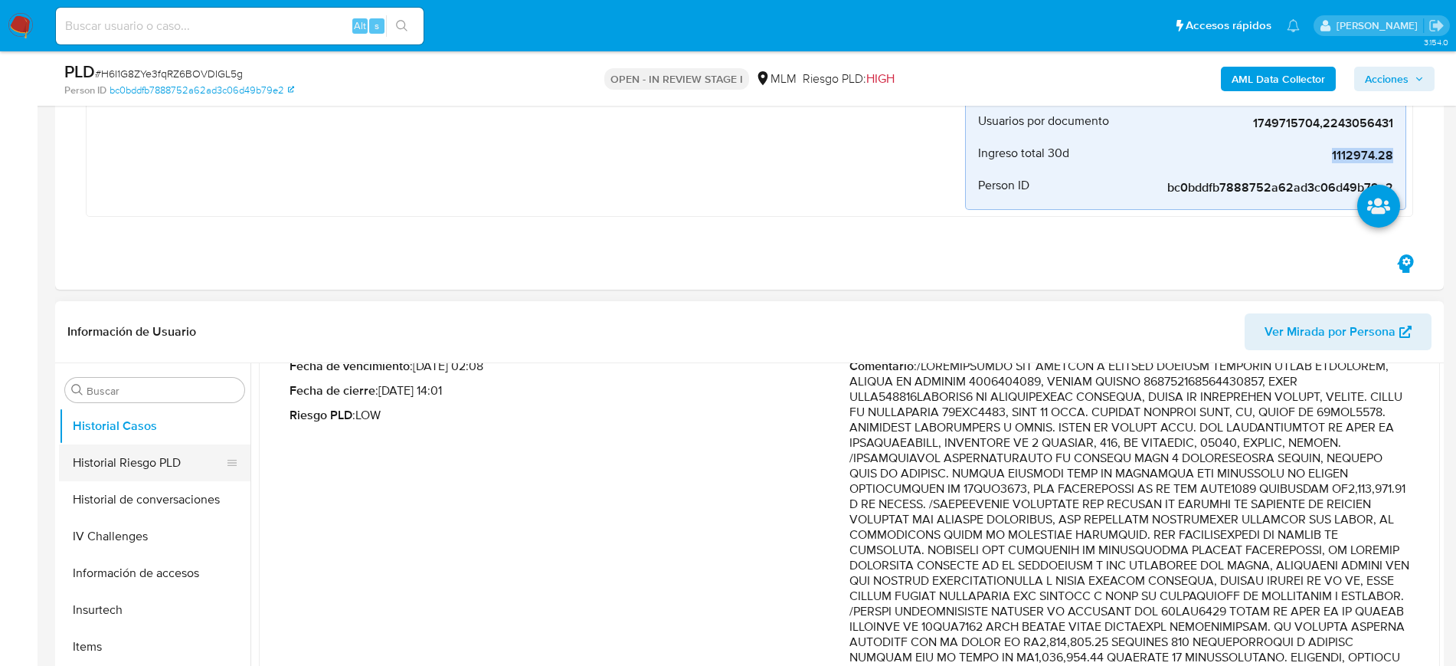
click at [110, 478] on button "Historial Riesgo PLD" at bounding box center [148, 462] width 179 height 37
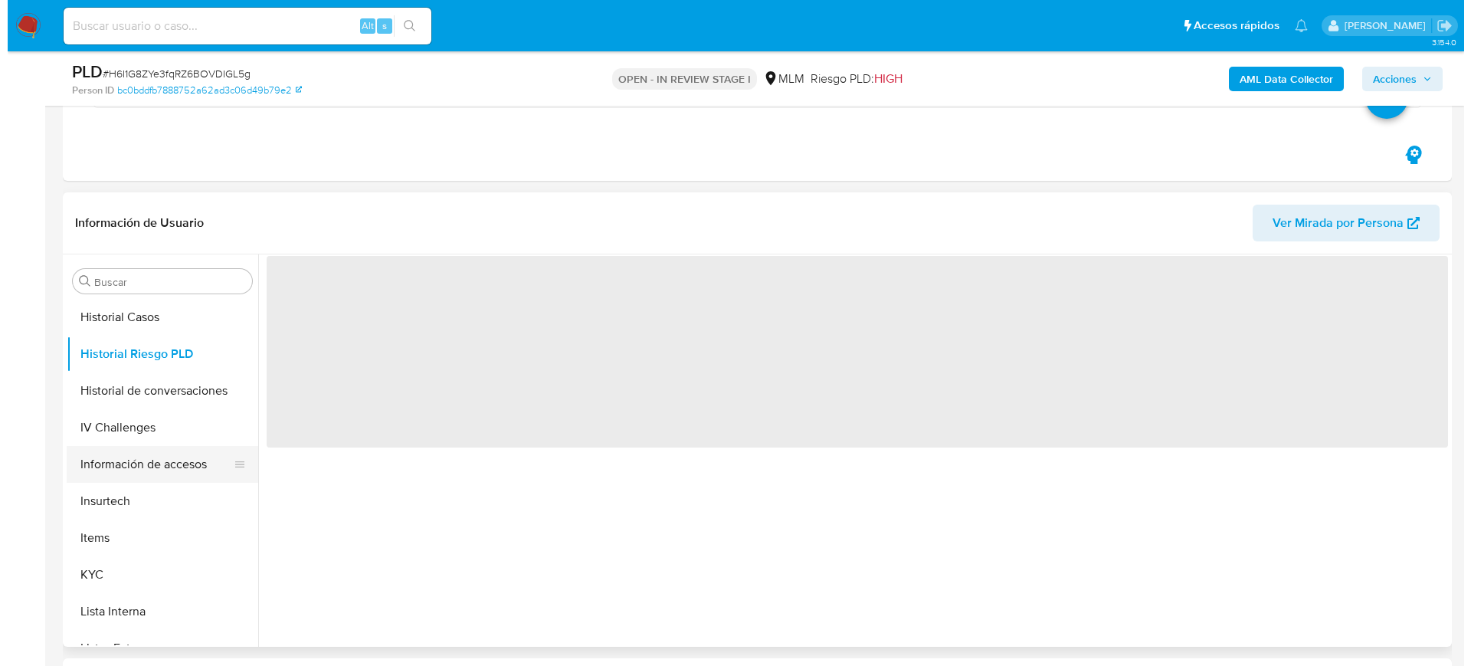
scroll to position [574, 0]
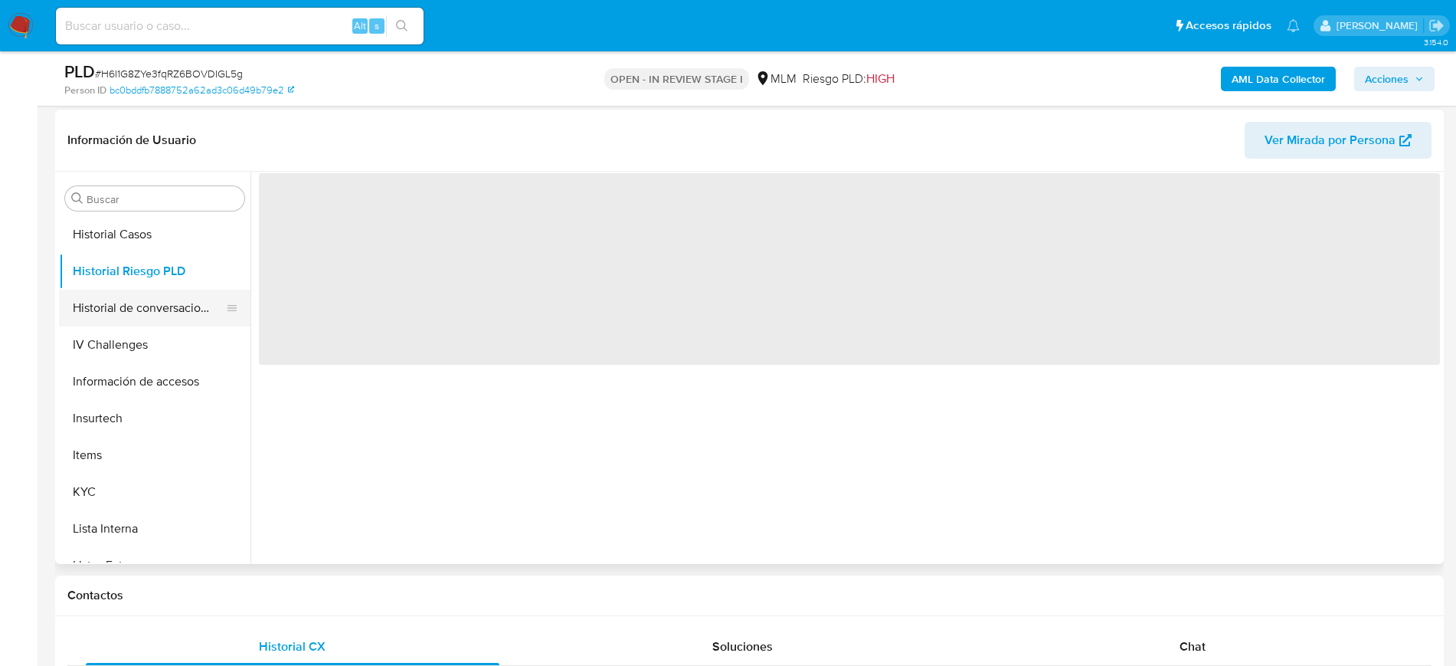
click at [180, 316] on button "Historial de conversaciones" at bounding box center [148, 308] width 179 height 37
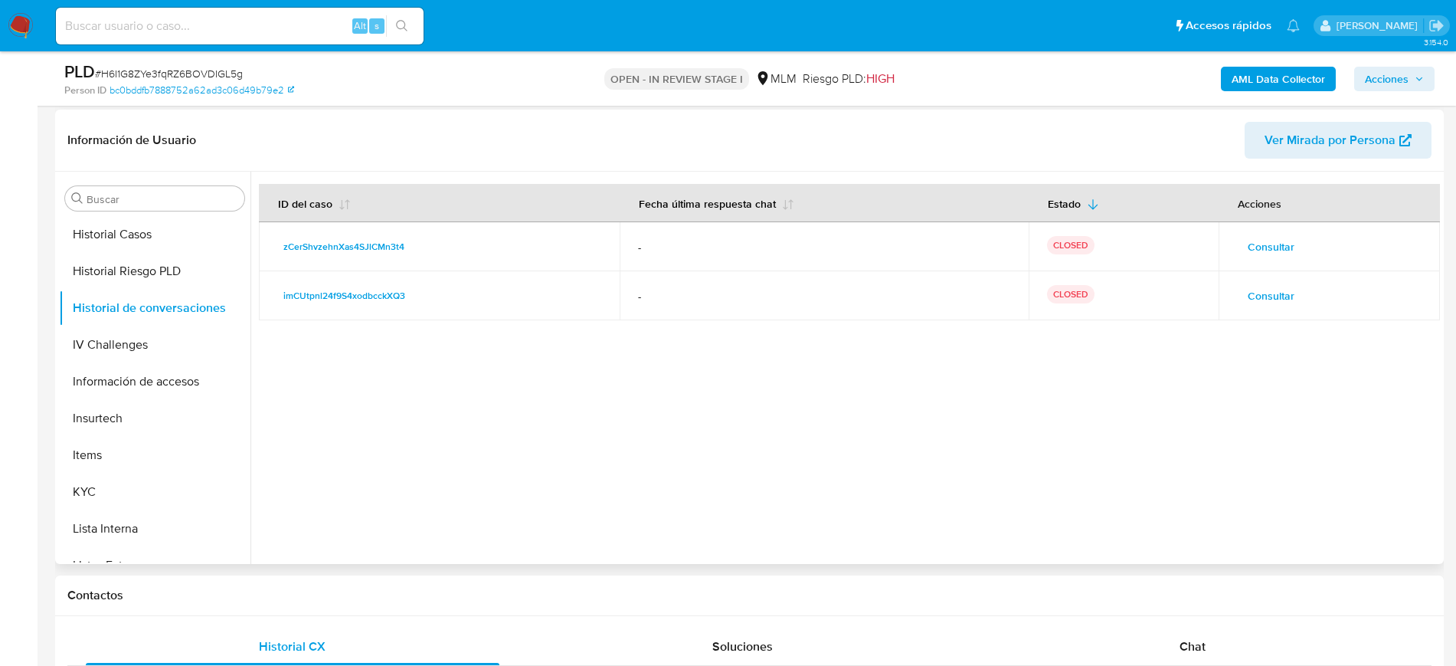
click at [1284, 240] on span "Consultar" at bounding box center [1271, 246] width 47 height 21
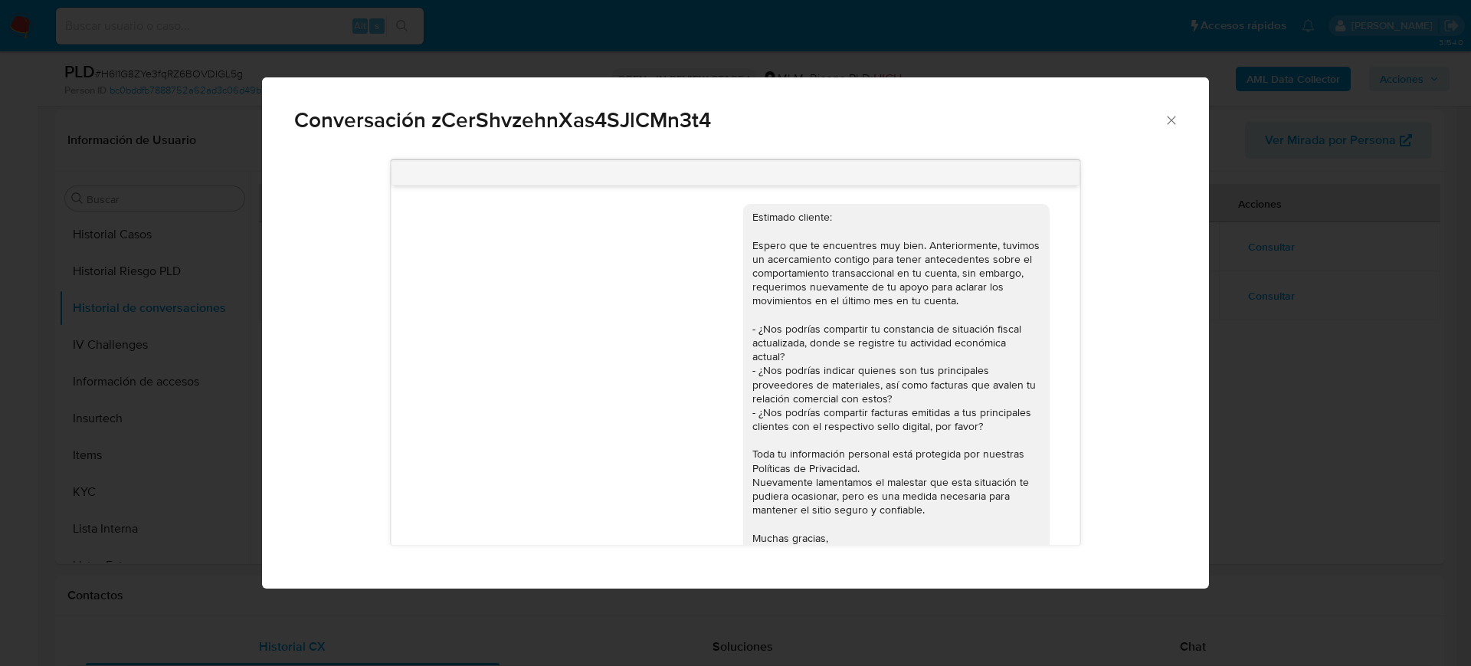
scroll to position [331, 0]
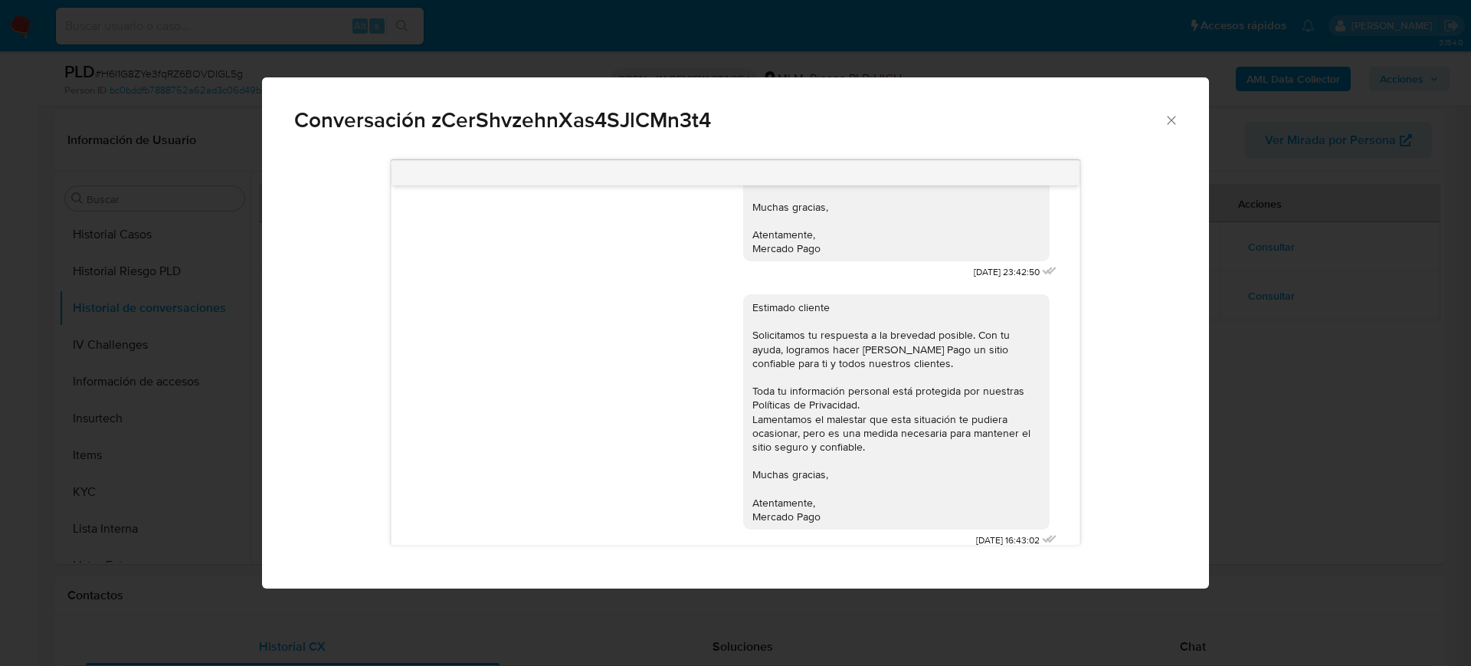
click at [1172, 123] on icon "Cerrar" at bounding box center [1170, 120] width 15 height 15
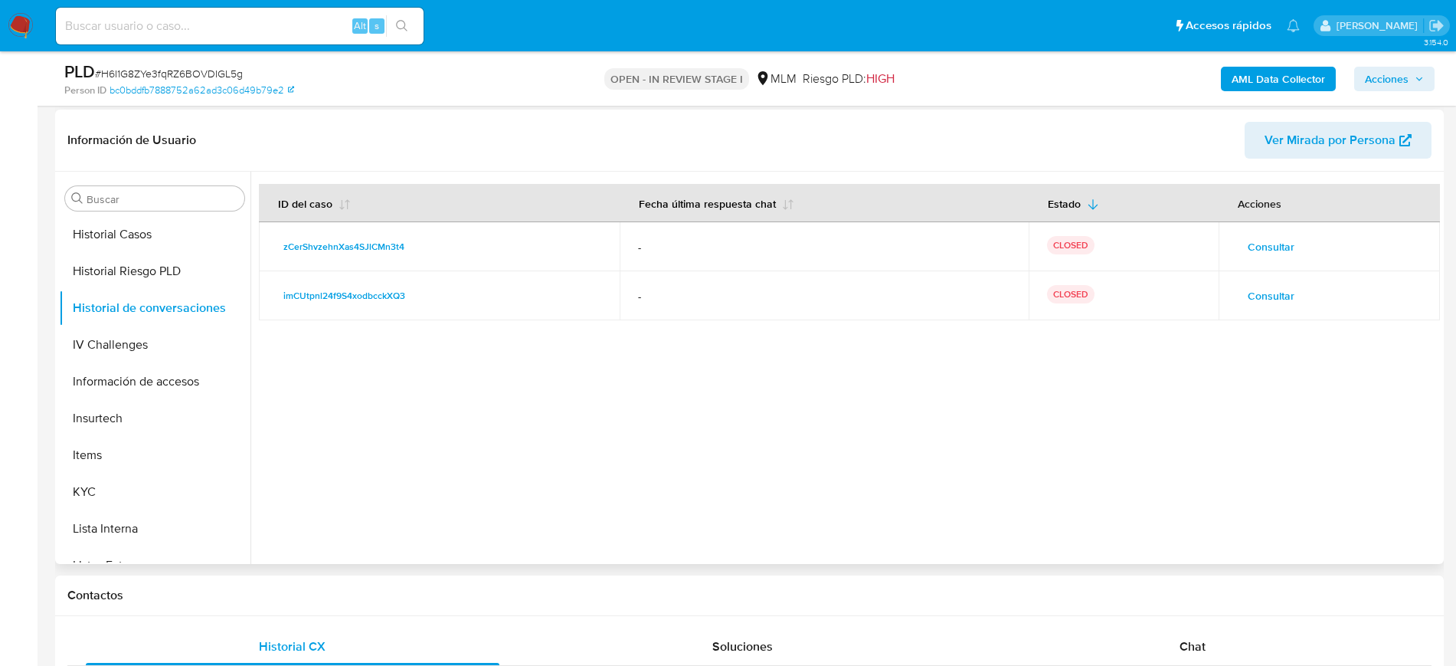
click at [1256, 302] on span "Consultar" at bounding box center [1271, 295] width 47 height 21
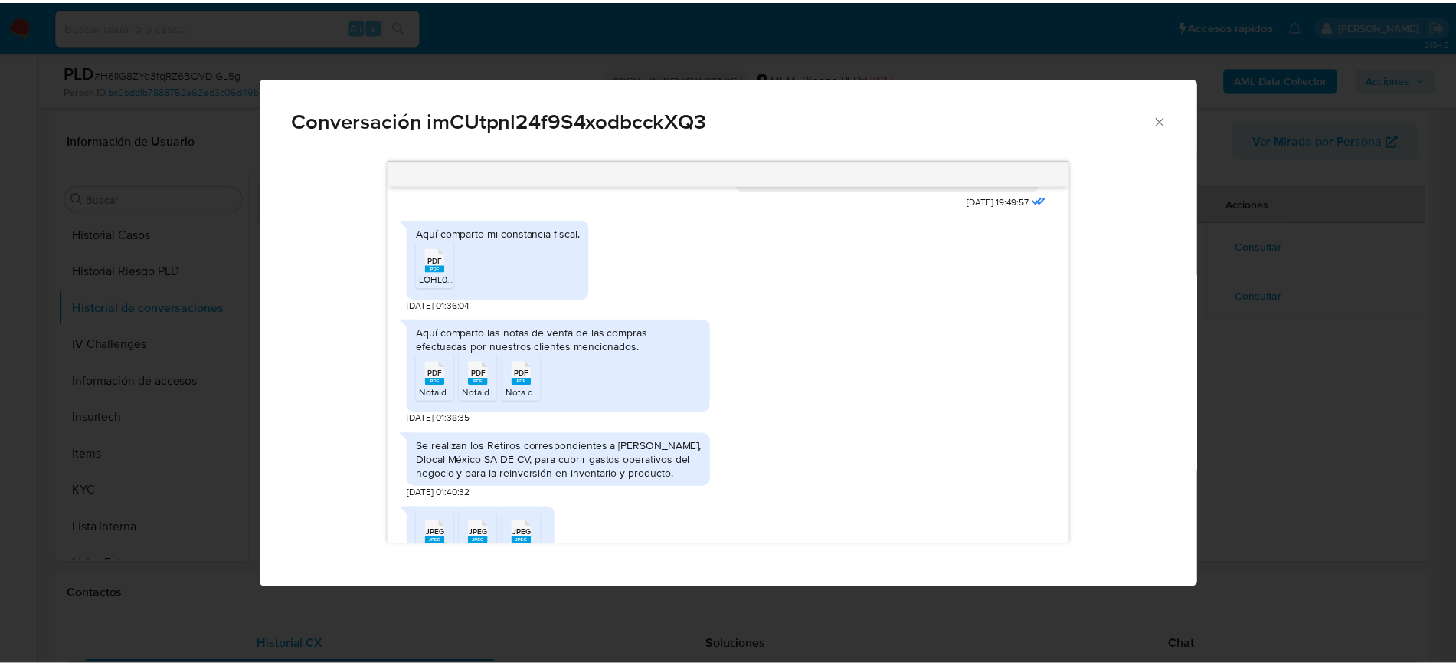
scroll to position [466, 0]
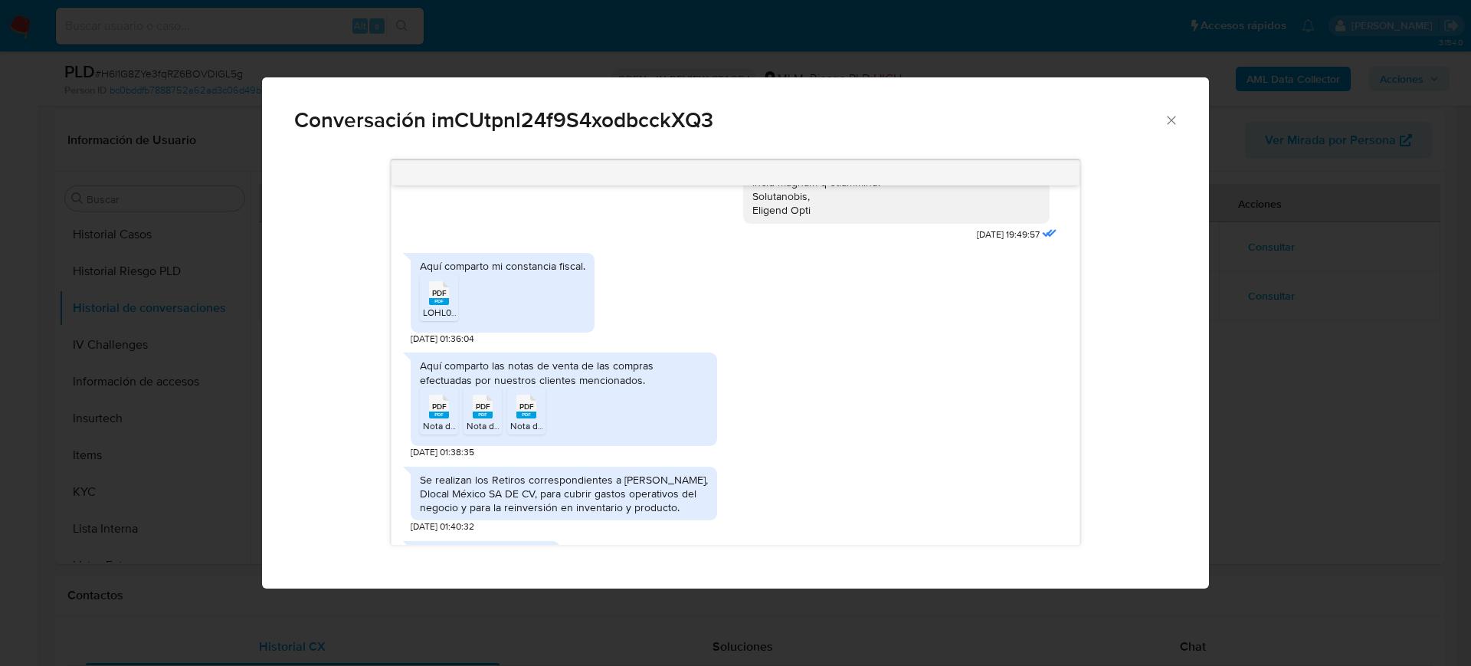
click at [1173, 126] on icon "Cerrar" at bounding box center [1170, 120] width 15 height 15
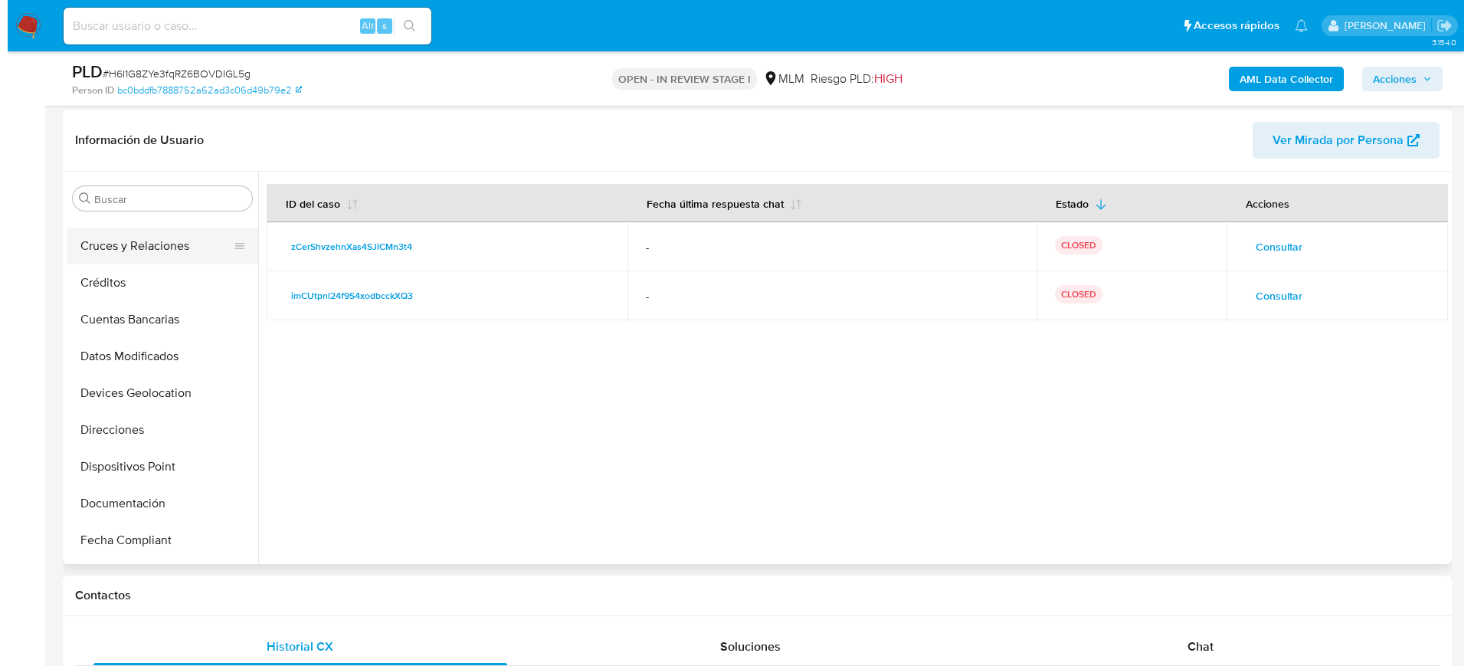
scroll to position [0, 0]
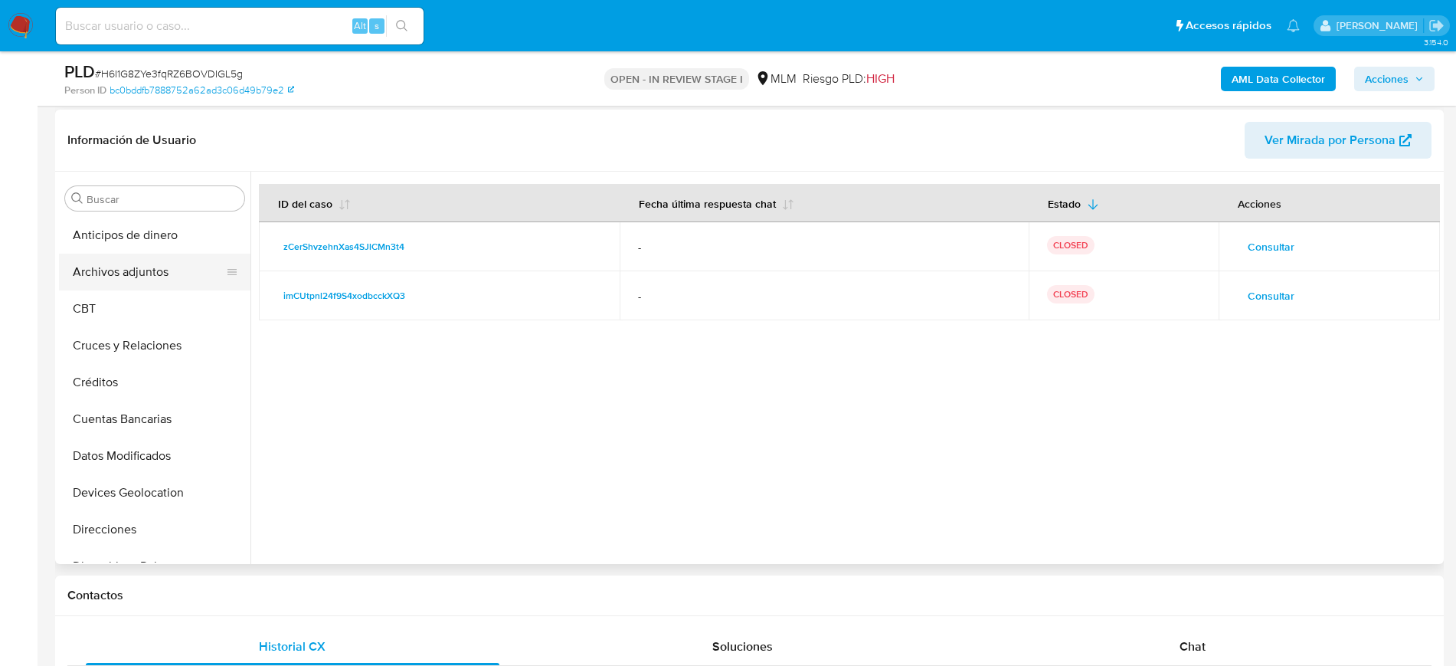
click at [123, 277] on button "Archivos adjuntos" at bounding box center [148, 272] width 179 height 37
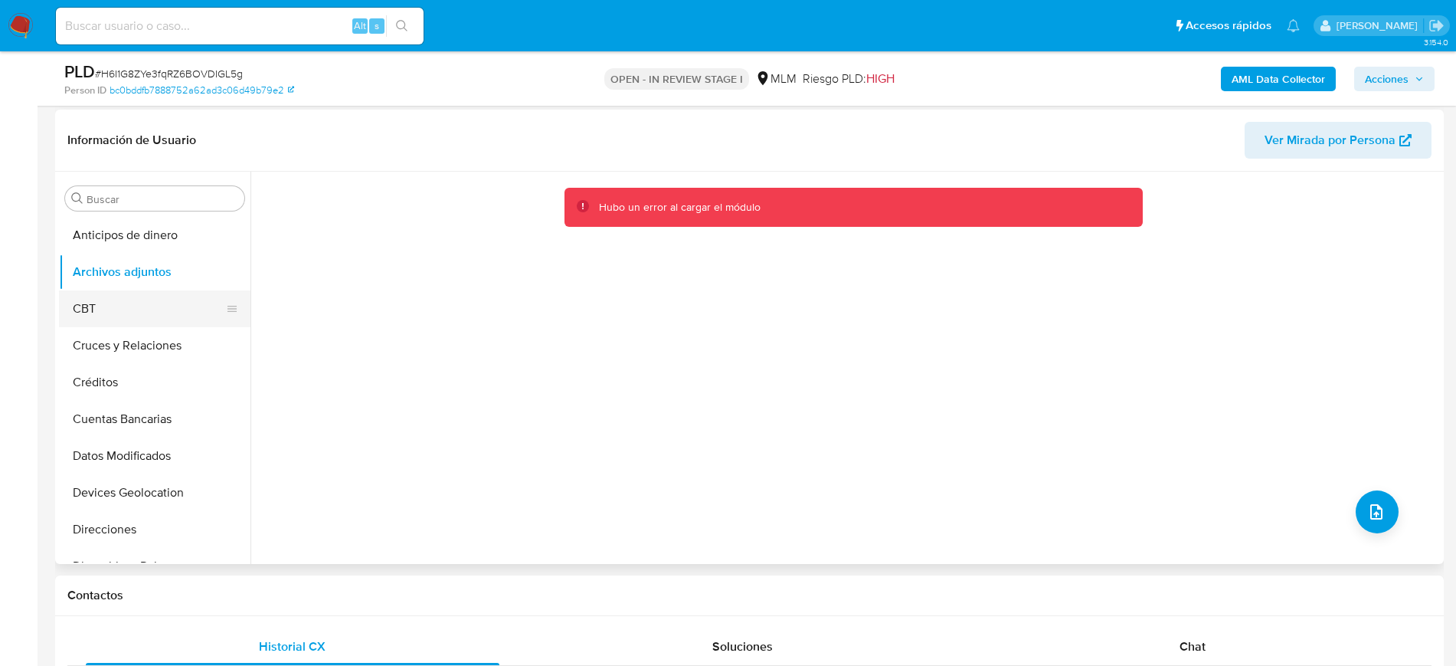
click at [116, 314] on button "CBT" at bounding box center [148, 308] width 179 height 37
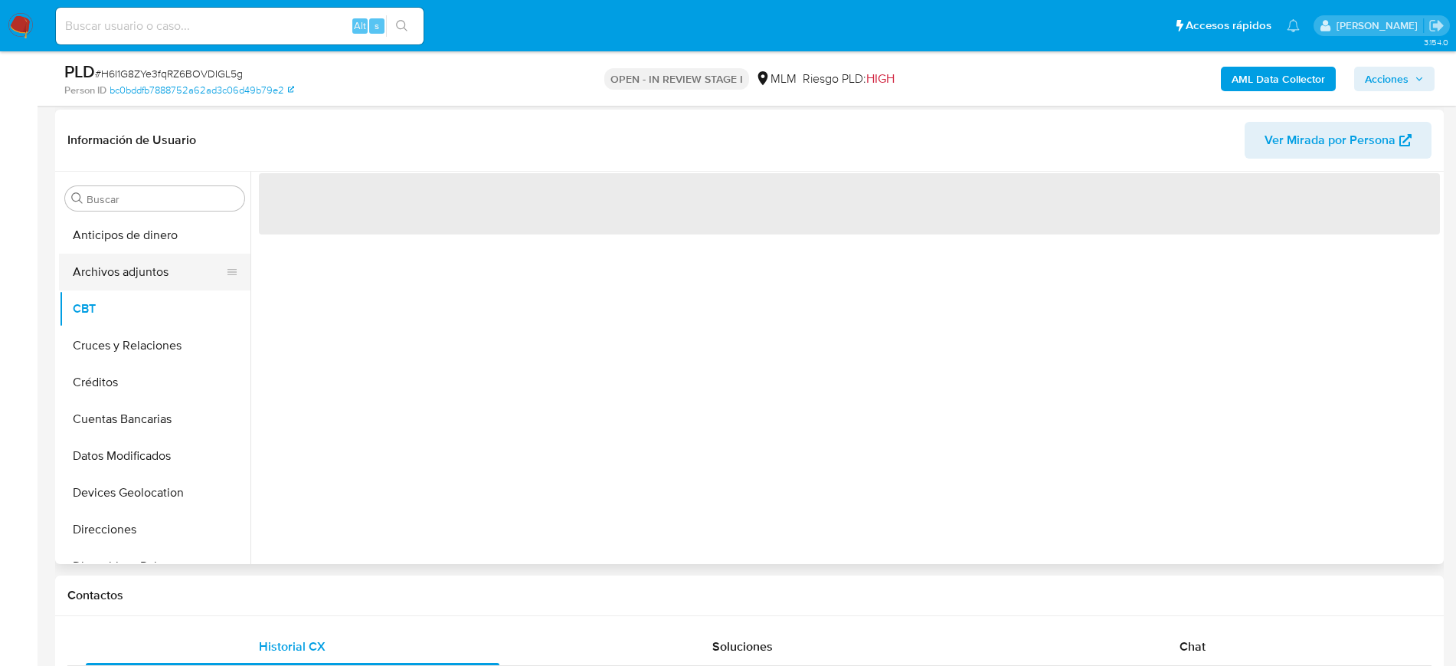
click at [141, 282] on button "Archivos adjuntos" at bounding box center [148, 272] width 179 height 37
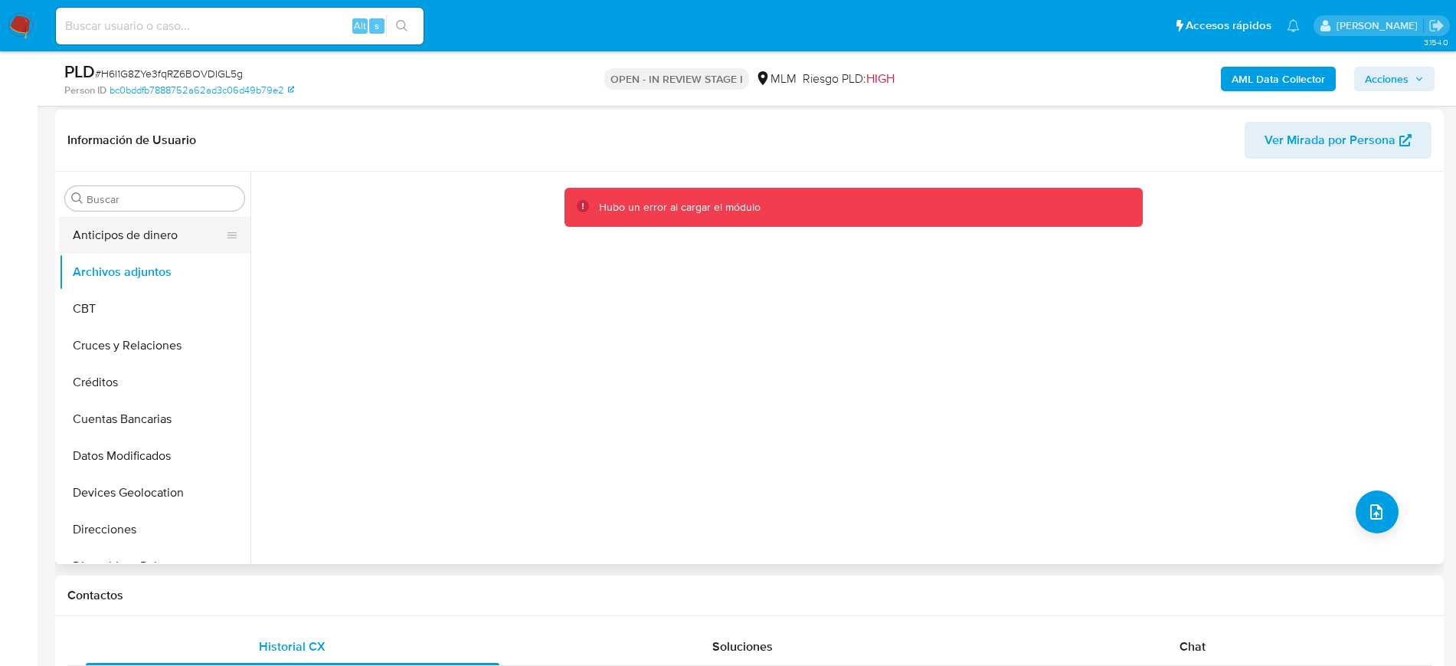
click at [175, 240] on button "Anticipos de dinero" at bounding box center [148, 235] width 179 height 37
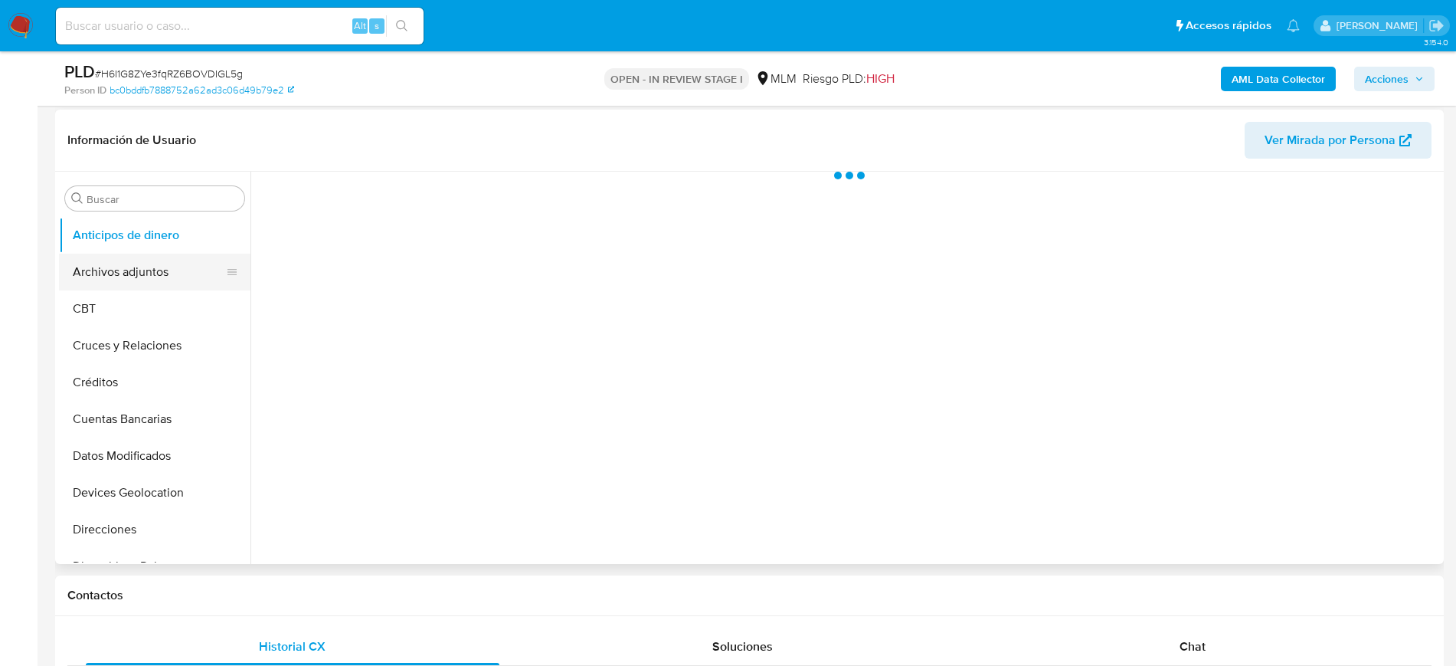
click at [159, 260] on button "Archivos adjuntos" at bounding box center [148, 272] width 179 height 37
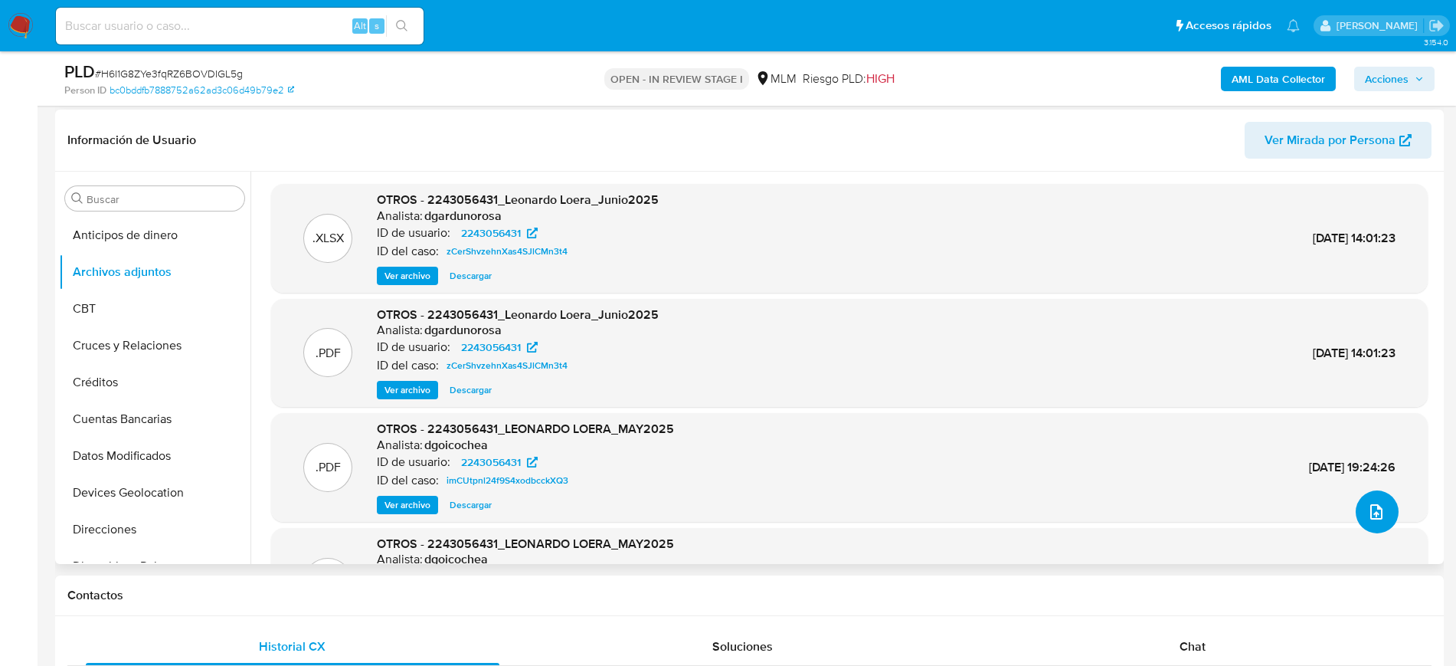
click at [1379, 503] on span "upload-file" at bounding box center [1376, 511] width 18 height 18
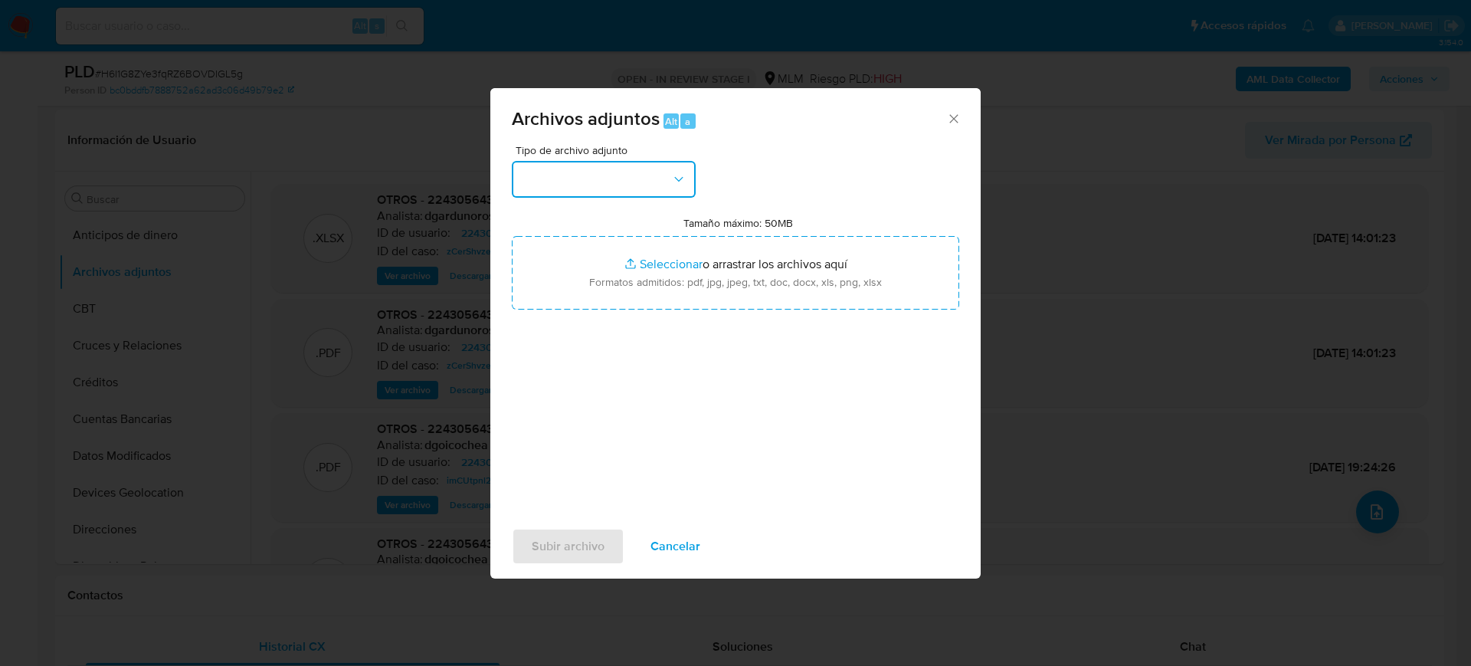
click at [632, 186] on button "button" at bounding box center [604, 179] width 184 height 37
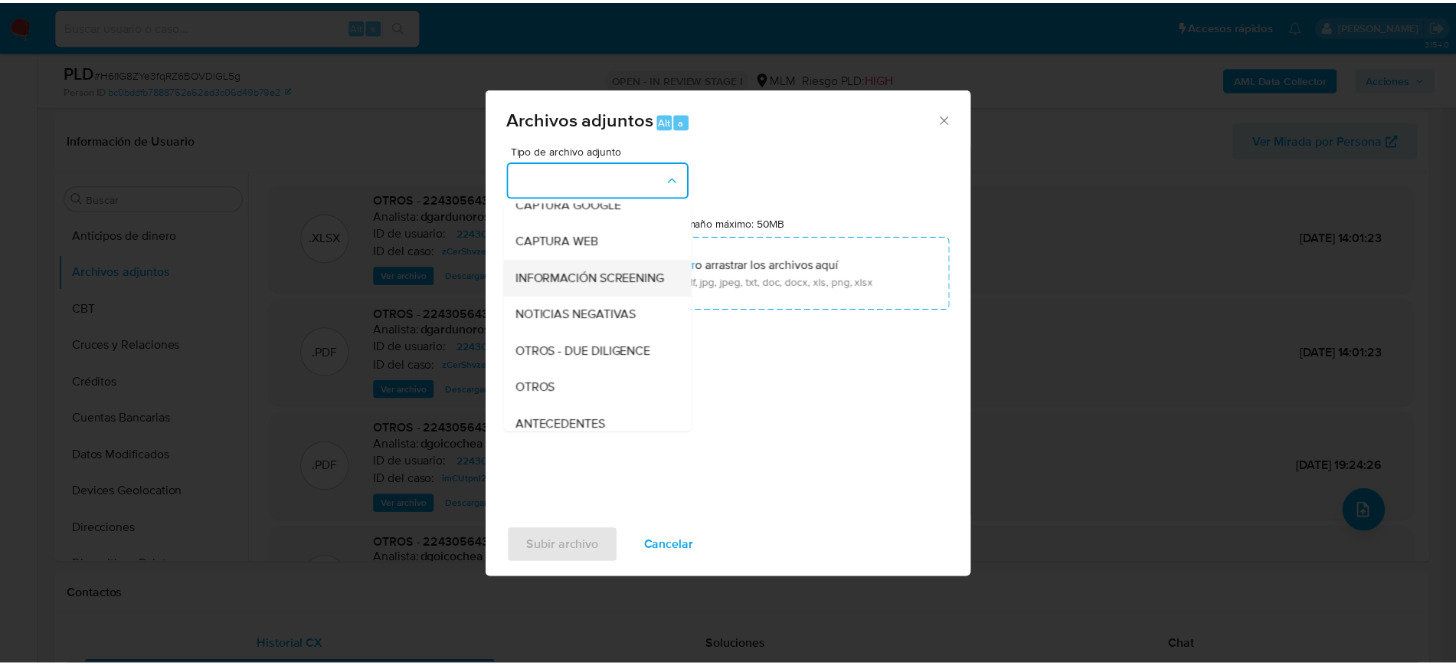
scroll to position [191, 0]
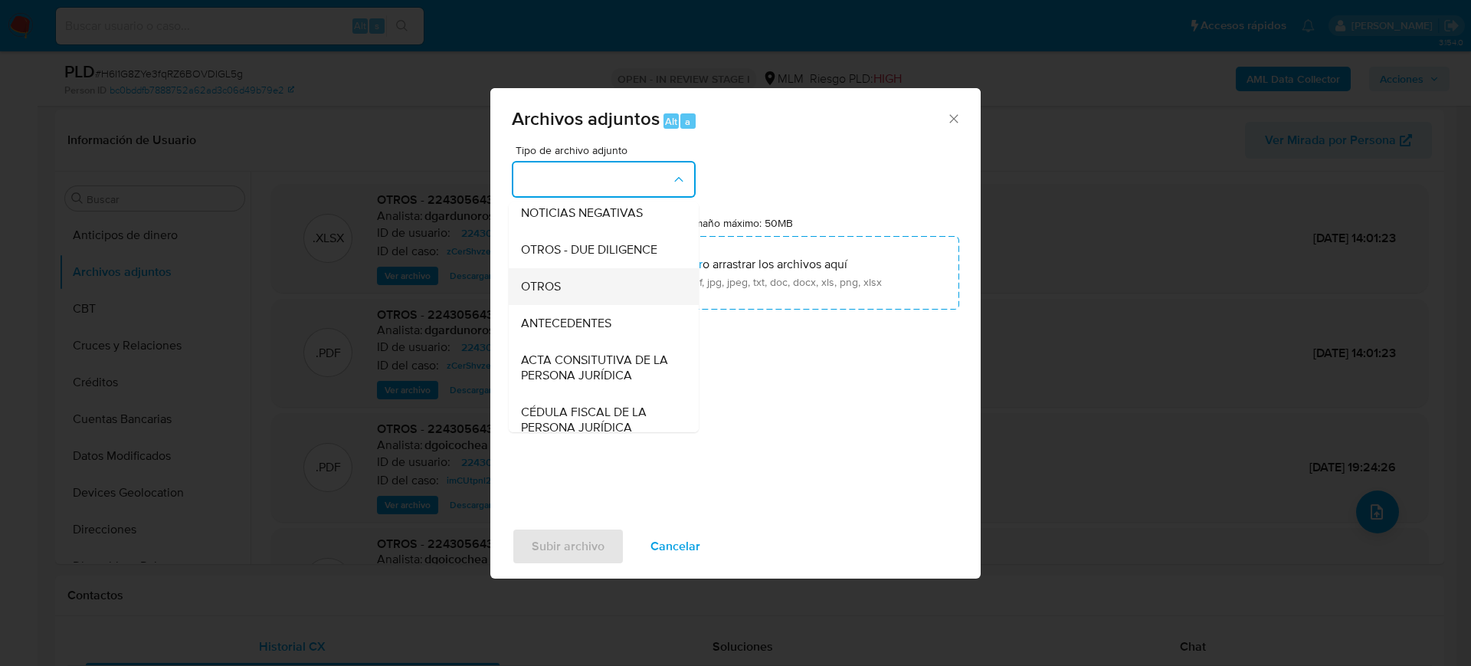
click at [568, 297] on div "OTROS" at bounding box center [599, 286] width 156 height 37
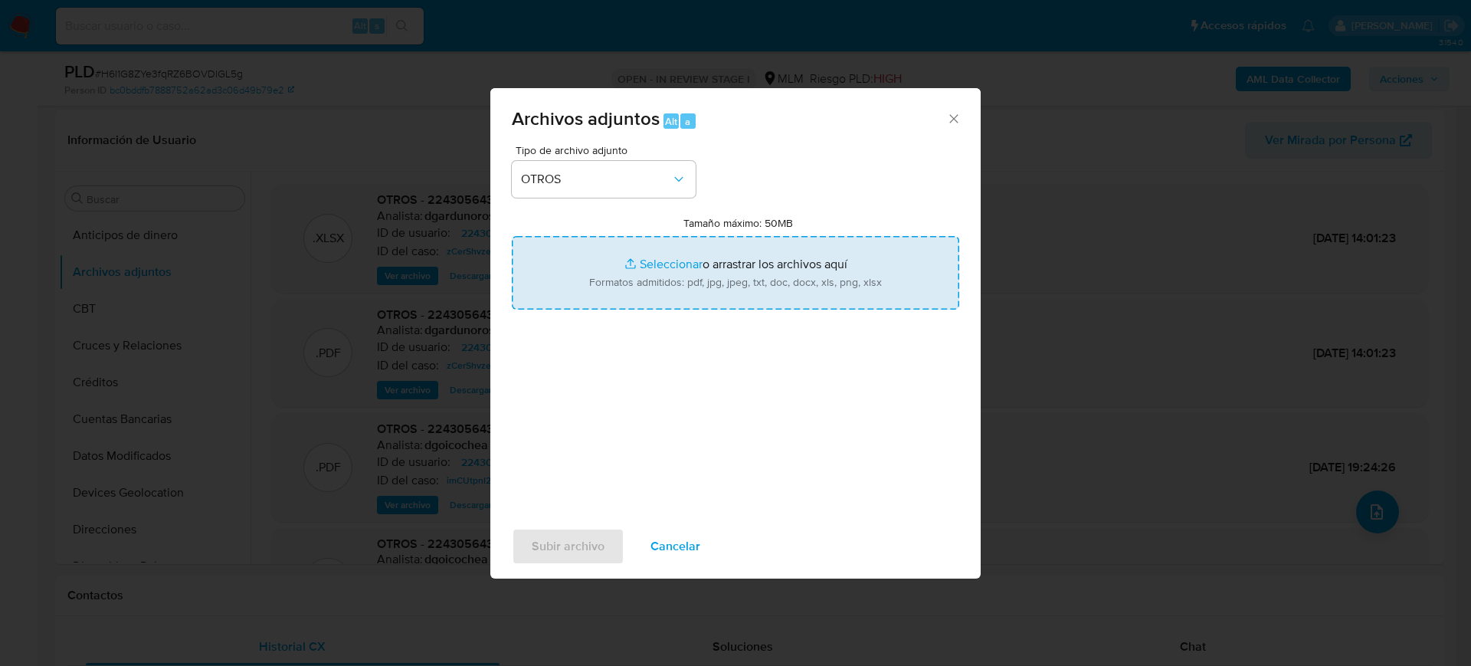
type input "C:\fakepath\2243056431_Leonardo Loera_Julio2025.pdf"
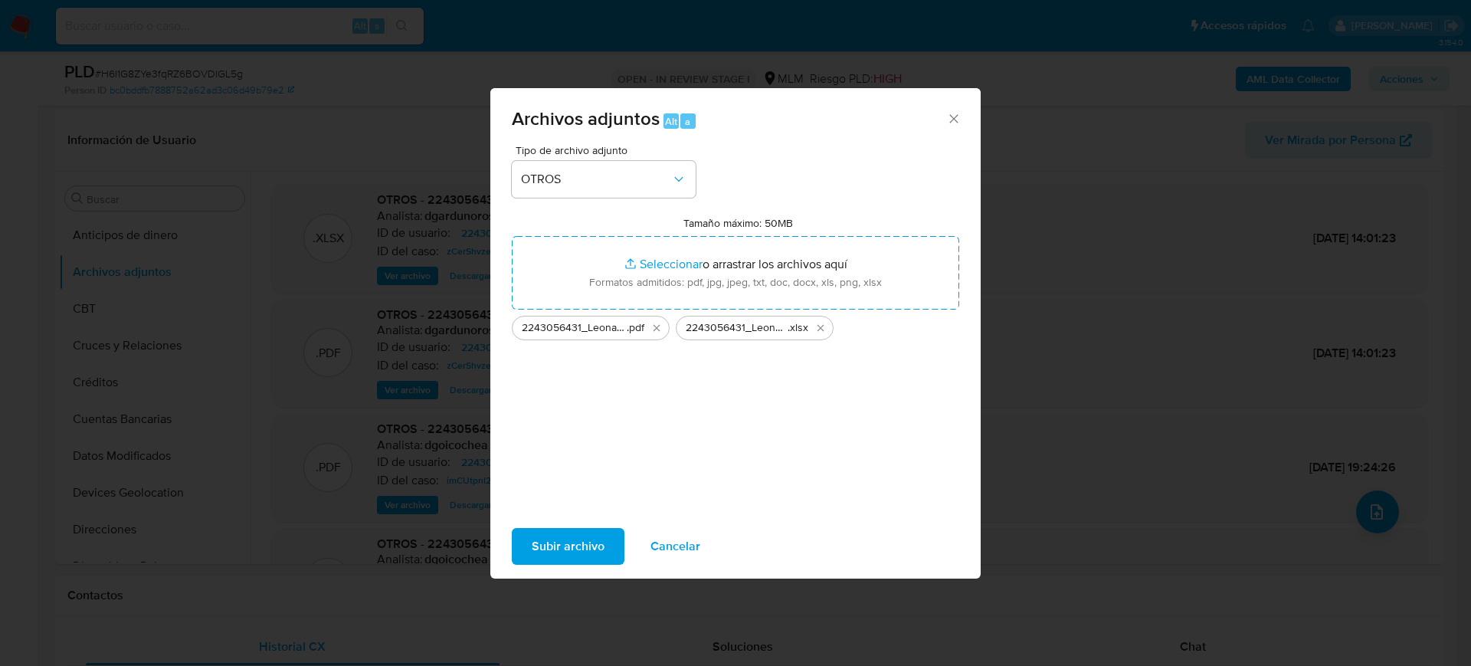
click at [607, 546] on button "Subir archivo" at bounding box center [568, 546] width 113 height 37
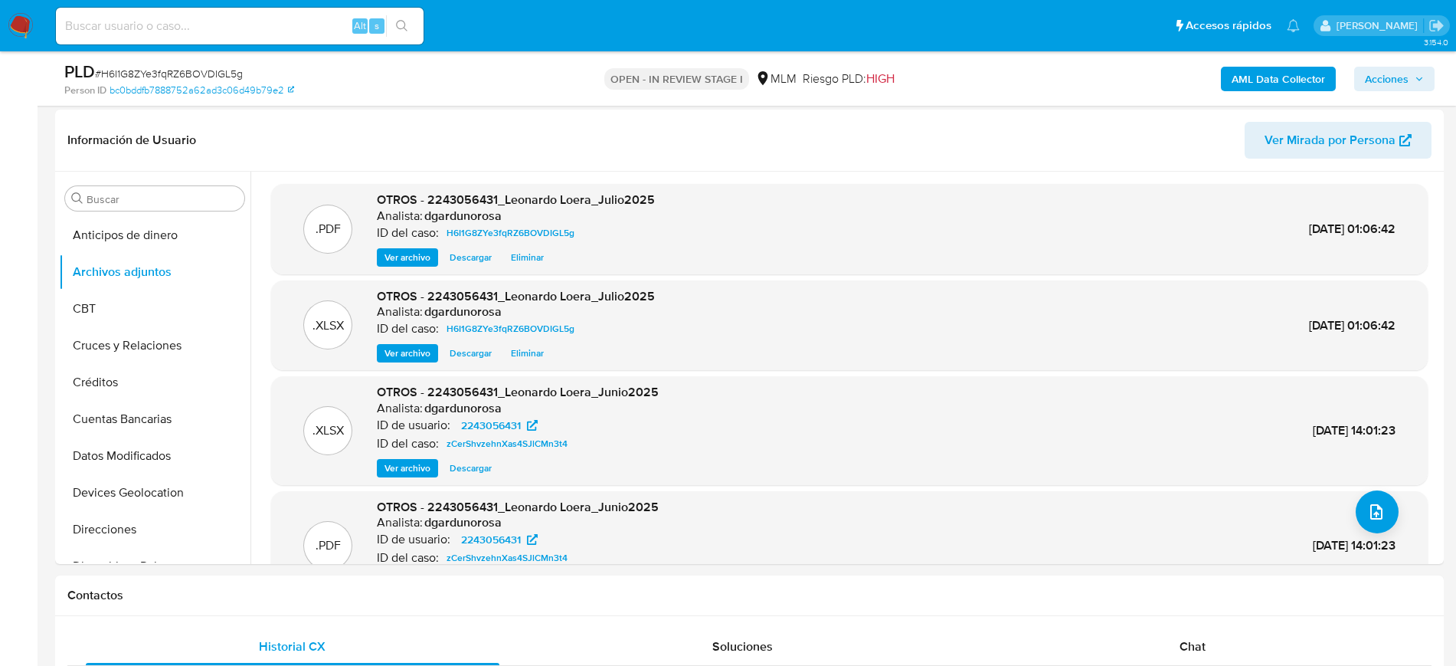
drag, startPoint x: 1392, startPoint y: 77, endPoint x: 1386, endPoint y: 93, distance: 16.5
click at [1392, 77] on span "Acciones" at bounding box center [1387, 79] width 44 height 25
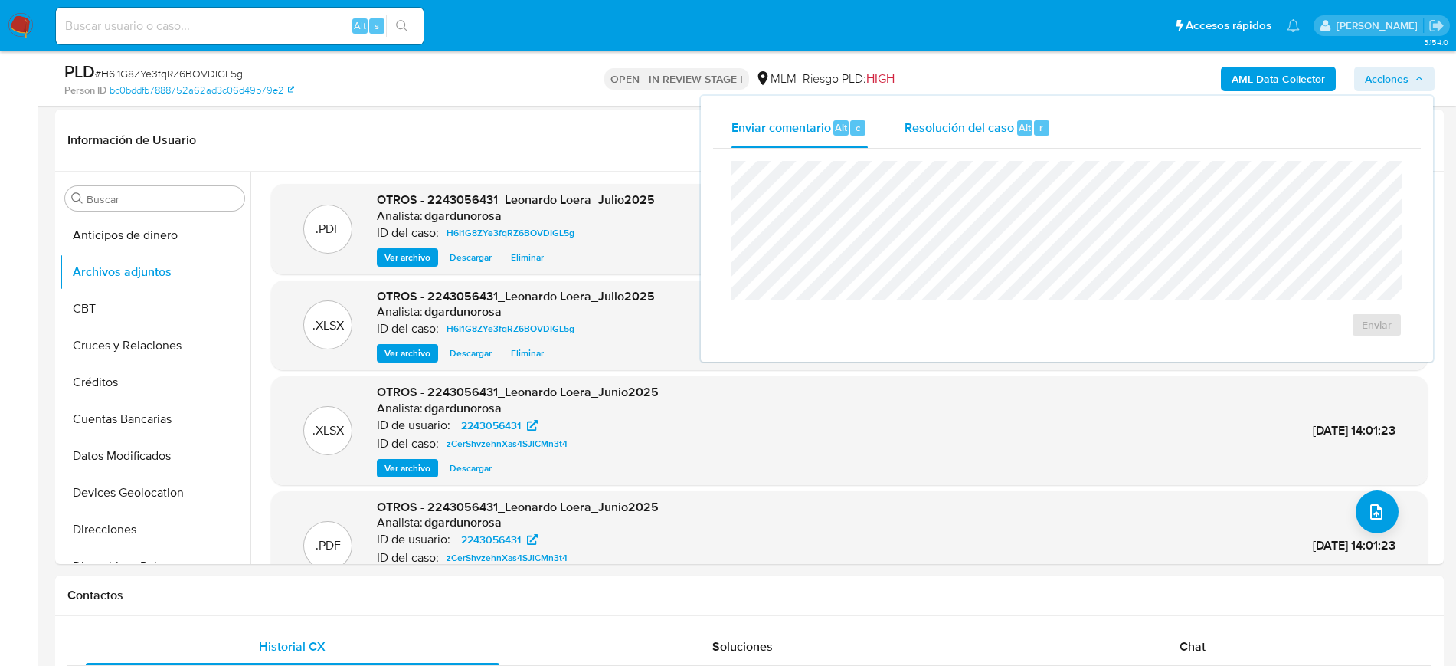
click at [1002, 124] on span "Resolución del caso" at bounding box center [960, 127] width 110 height 18
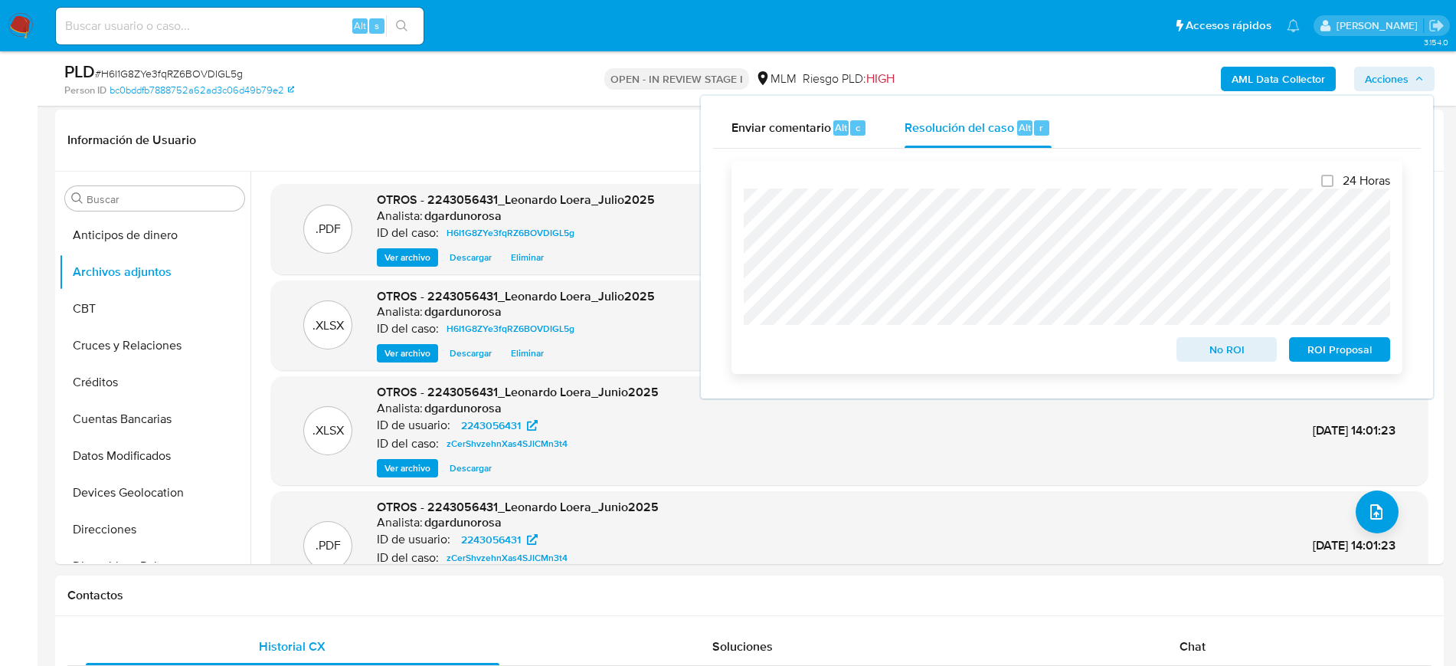
click at [1180, 345] on button "No ROI" at bounding box center [1226, 349] width 101 height 25
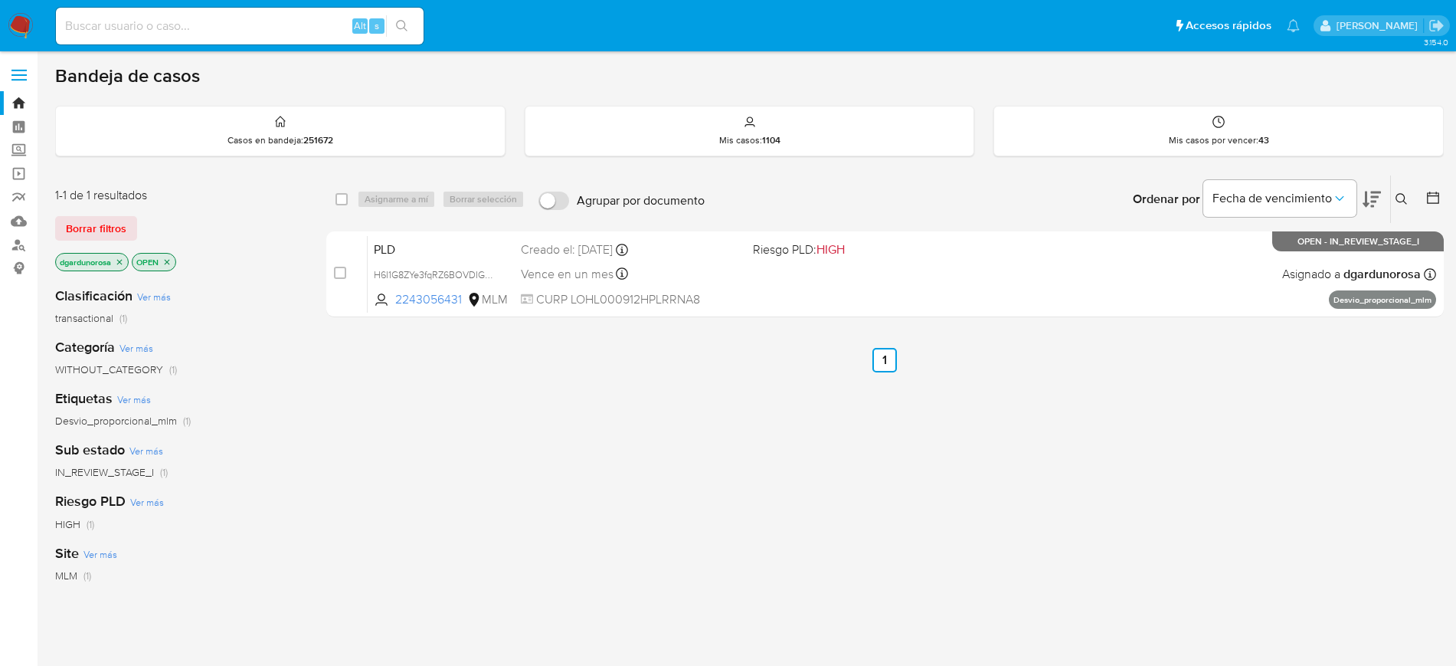
click at [1395, 194] on button at bounding box center [1403, 199] width 25 height 18
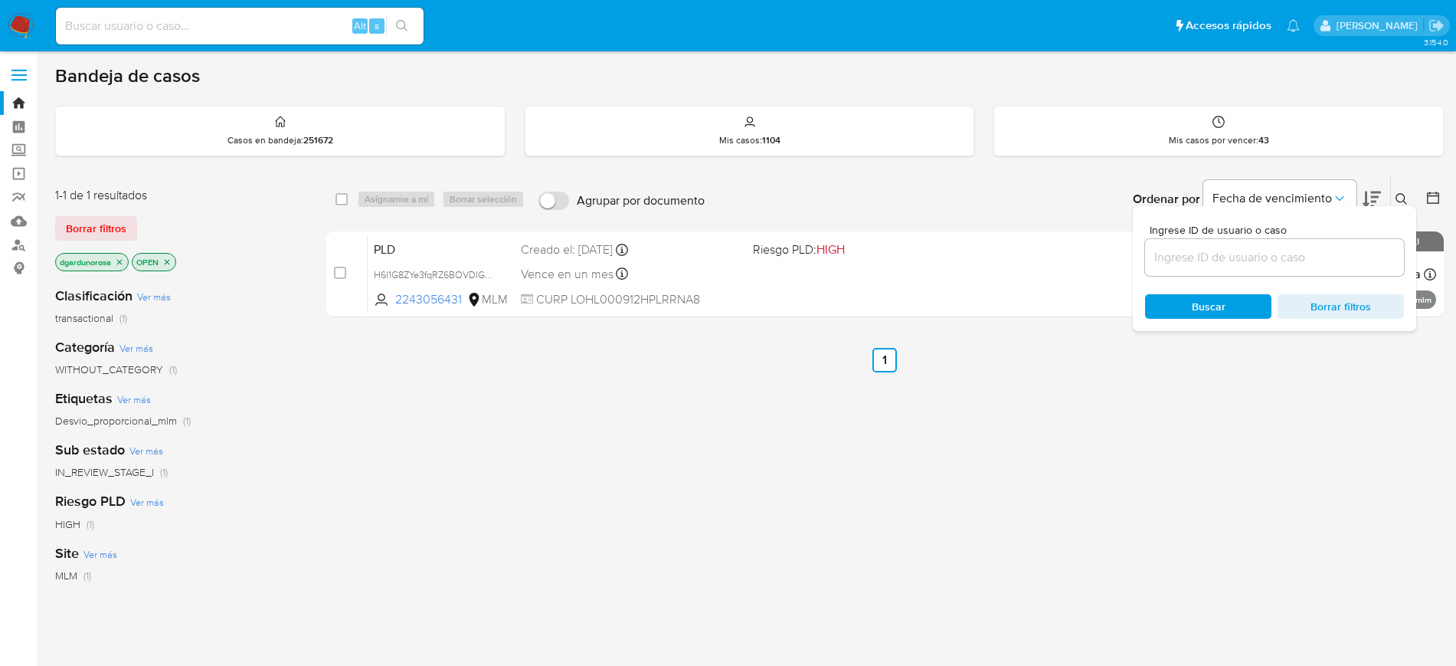
click at [1229, 257] on input at bounding box center [1274, 257] width 259 height 20
type input "1930290559"
click at [1398, 197] on icon at bounding box center [1402, 199] width 12 height 12
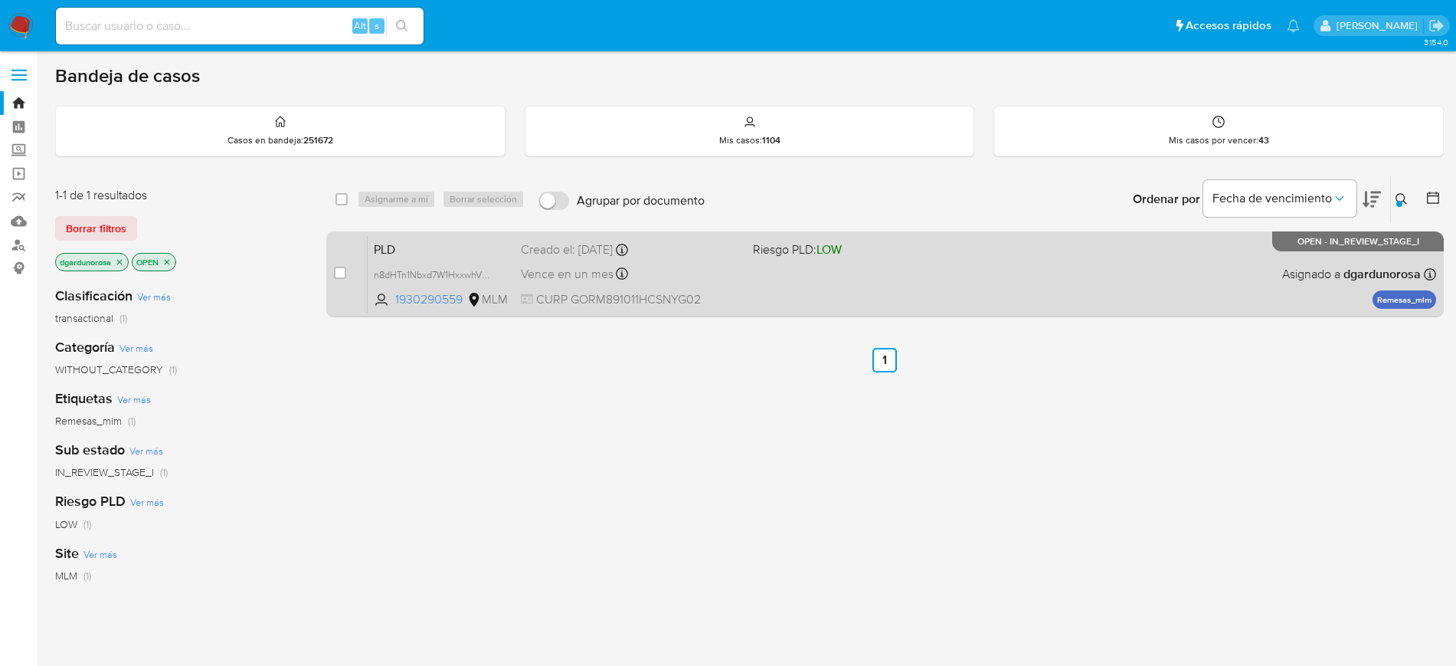
click at [1187, 283] on div "PLD n8dHTn1Nbxd7W1HxxwhVmAP2 1930290559 MLM Riesgo PLD: LOW Creado el: 12/07/20…" at bounding box center [902, 273] width 1068 height 77
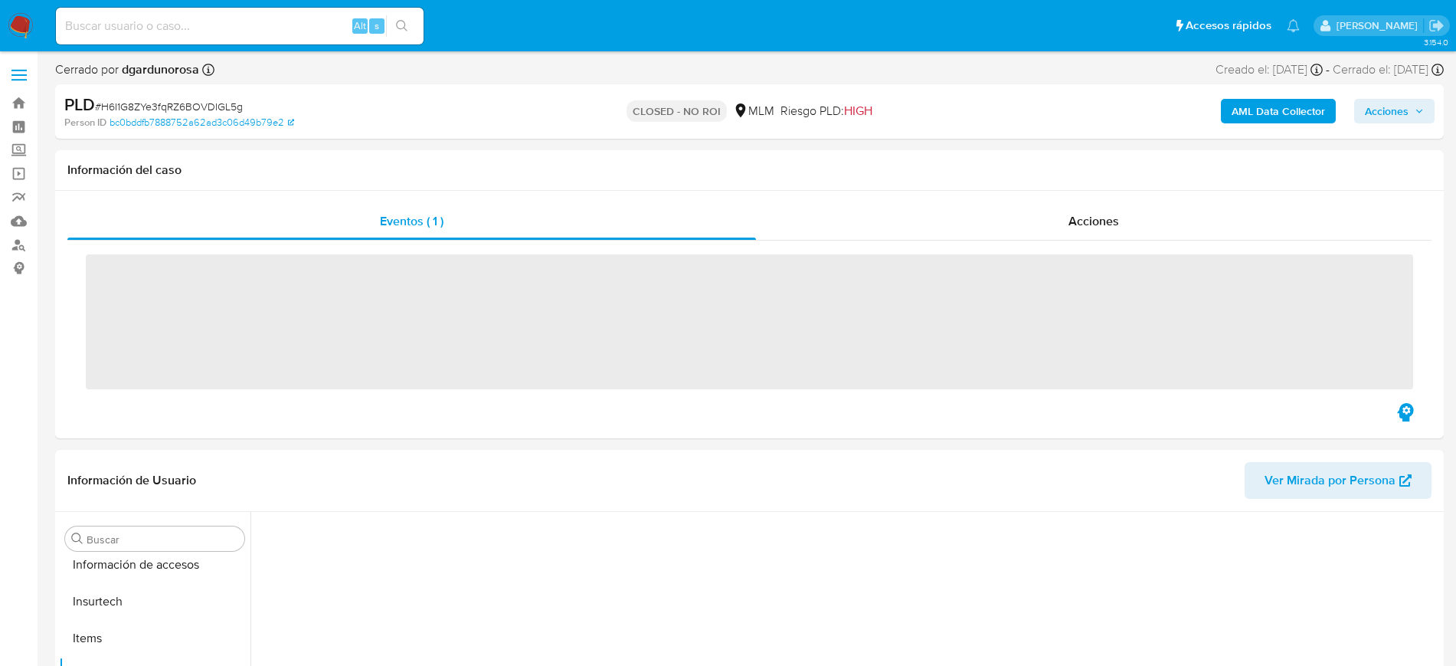
scroll to position [647, 0]
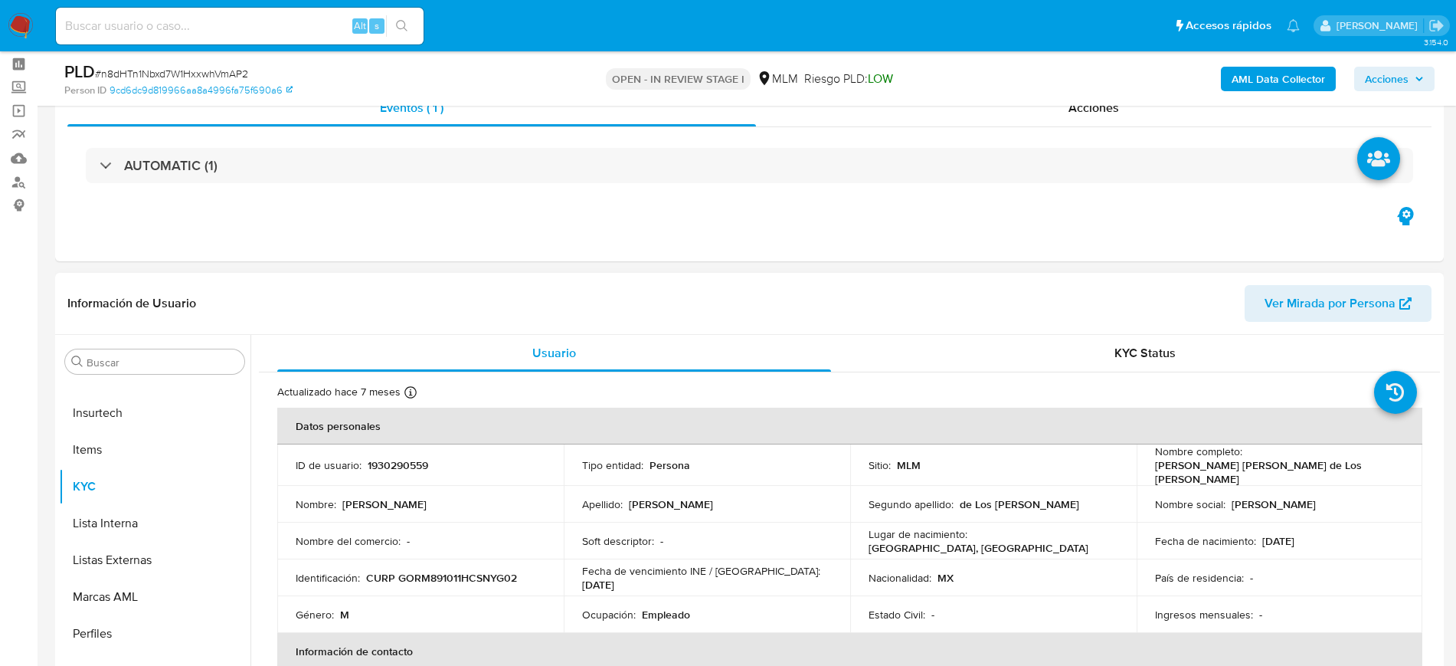
scroll to position [96, 0]
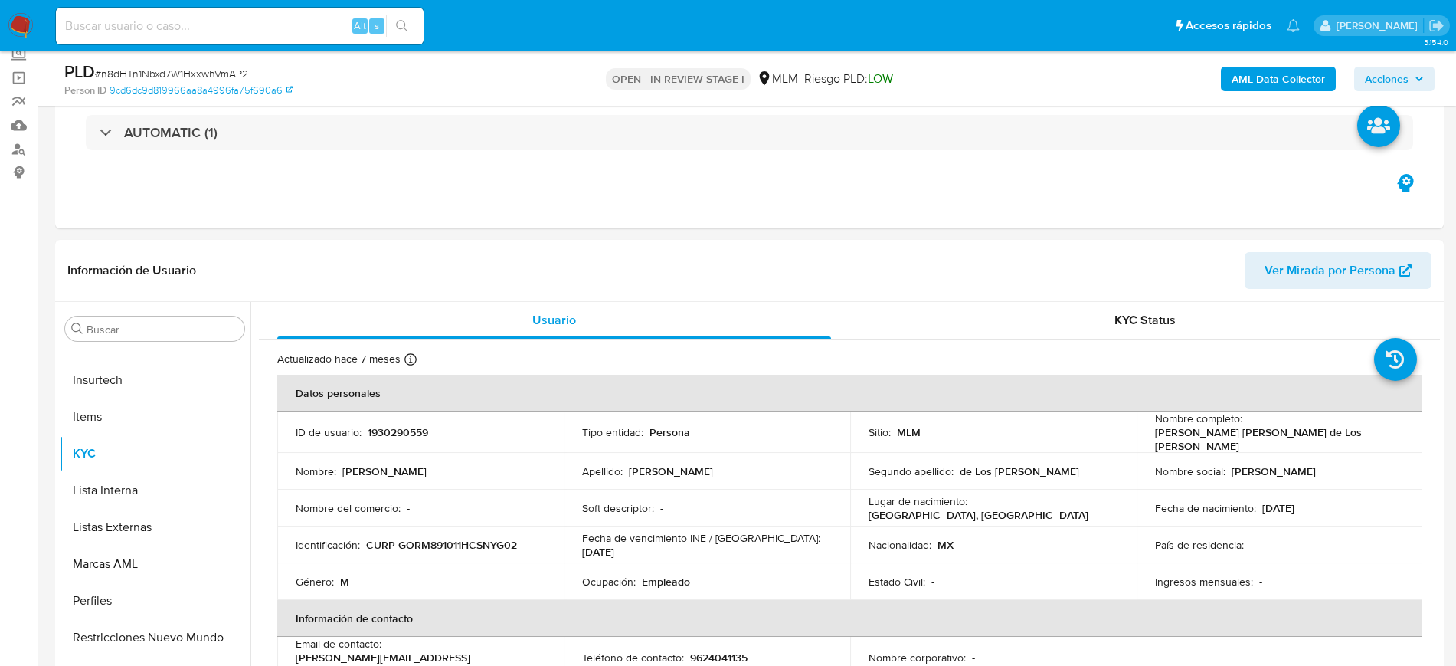
select select "10"
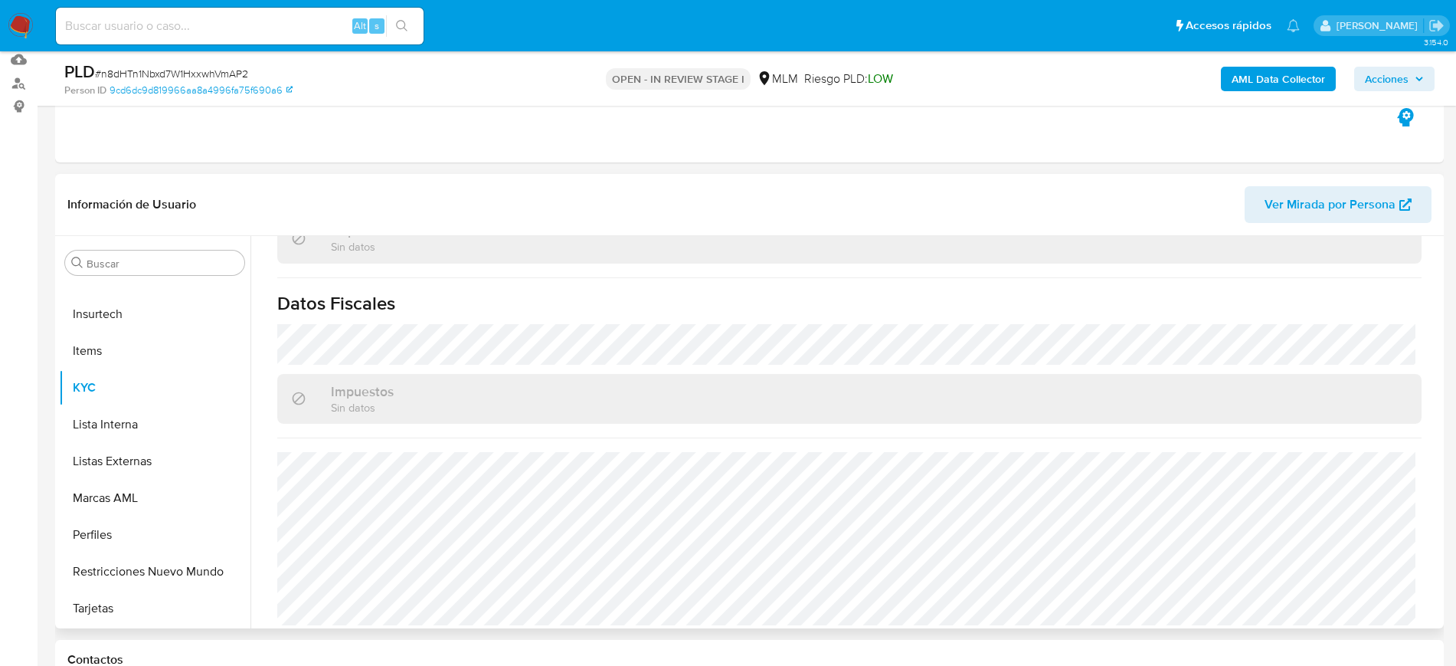
scroll to position [191, 0]
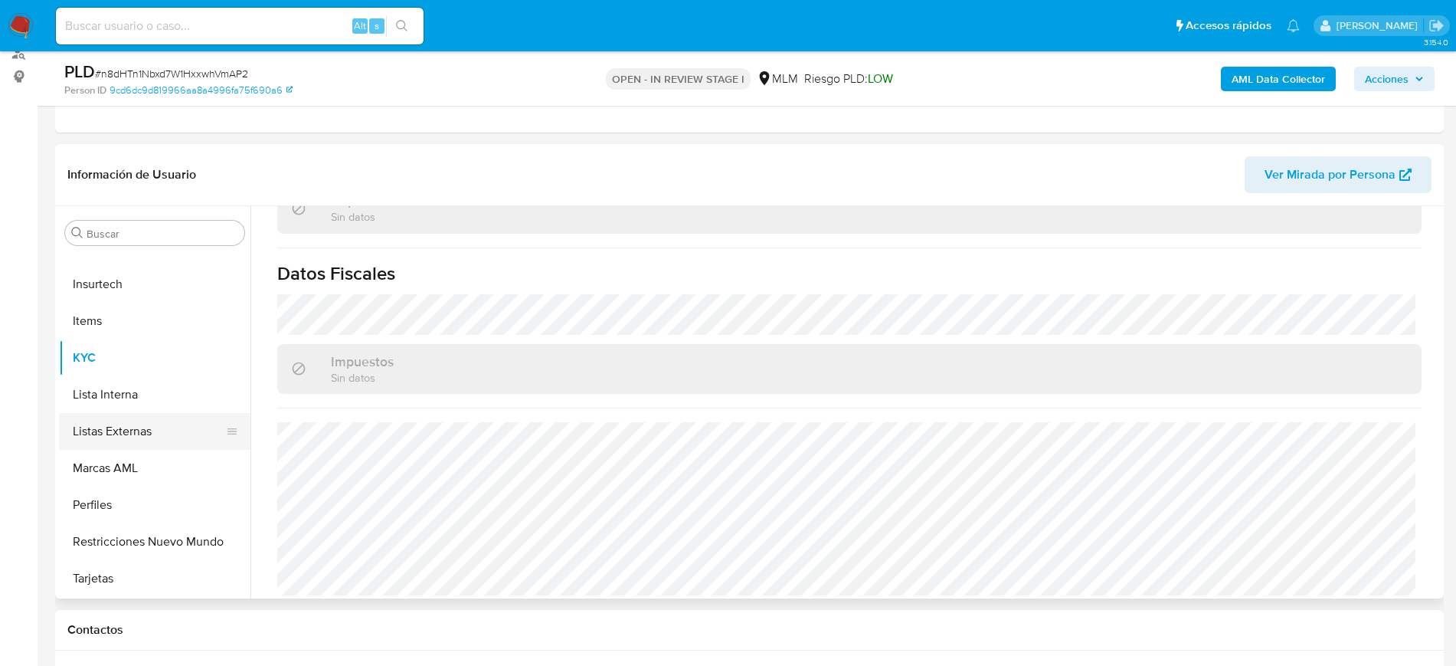
click at [139, 441] on button "Listas Externas" at bounding box center [148, 431] width 179 height 37
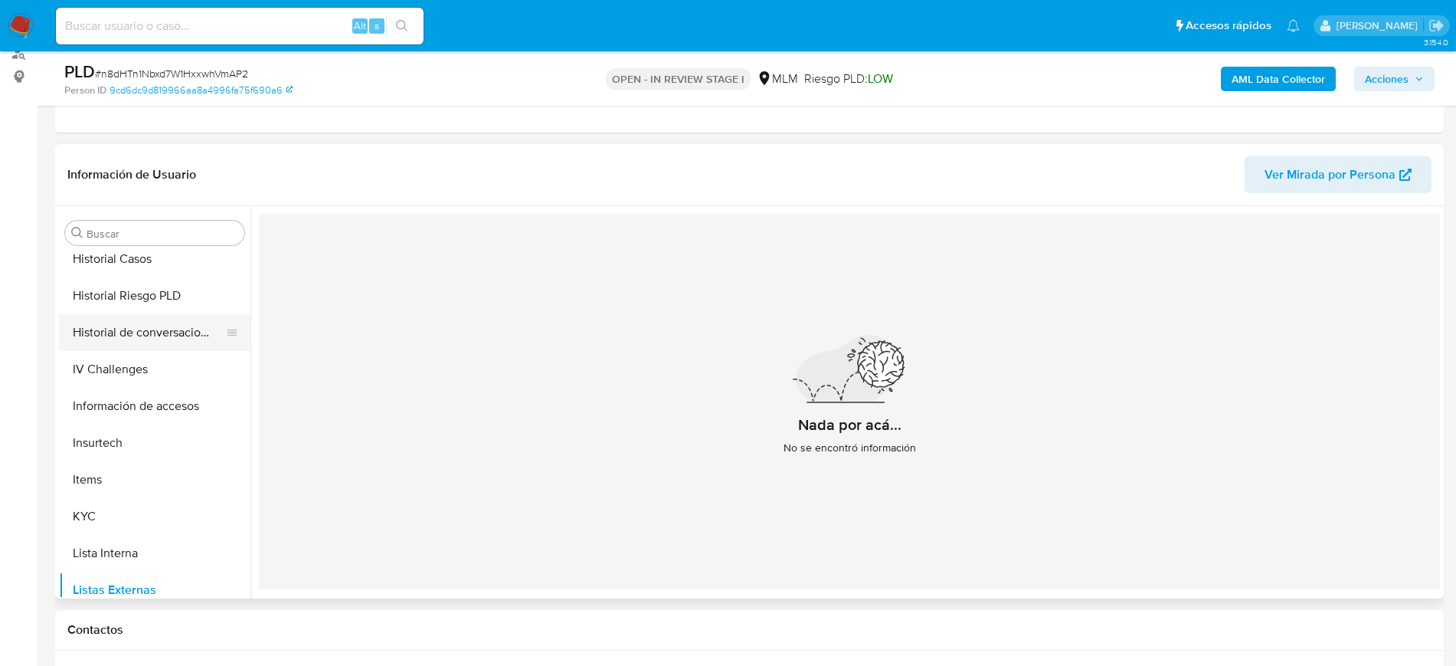
scroll to position [456, 0]
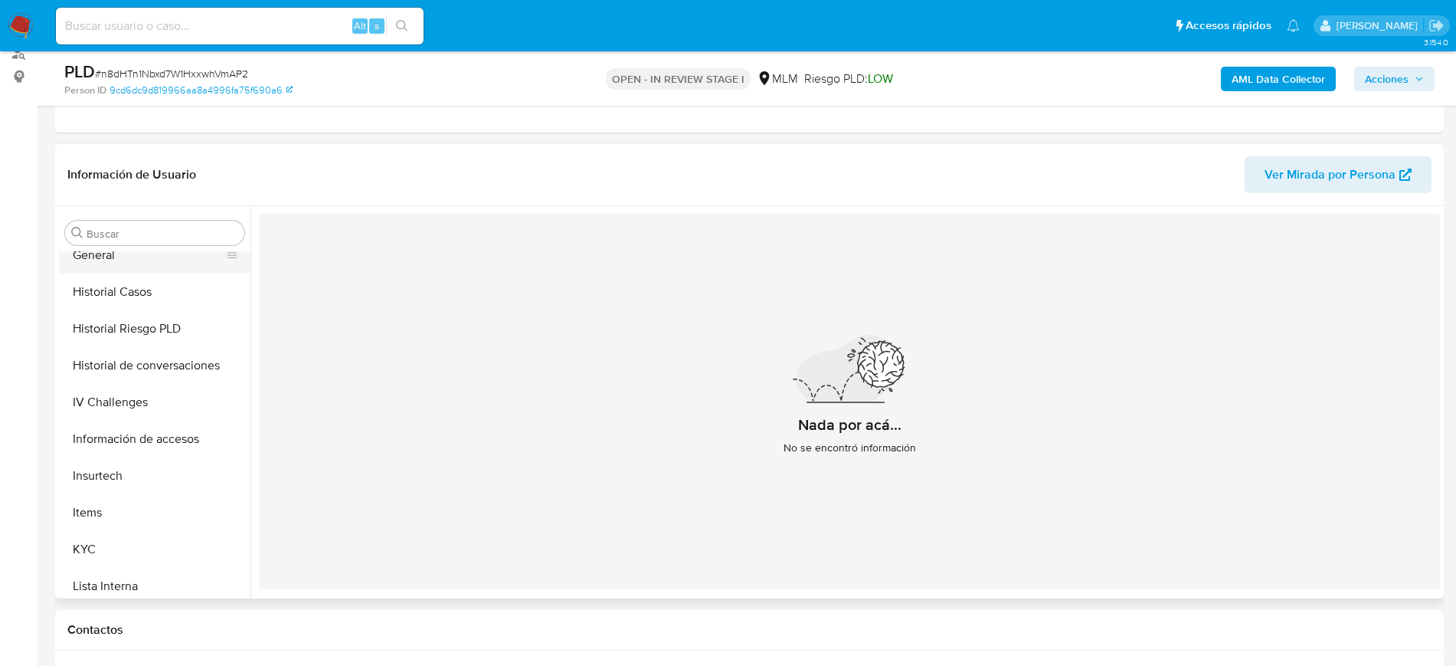
click at [114, 264] on button "General" at bounding box center [148, 255] width 179 height 37
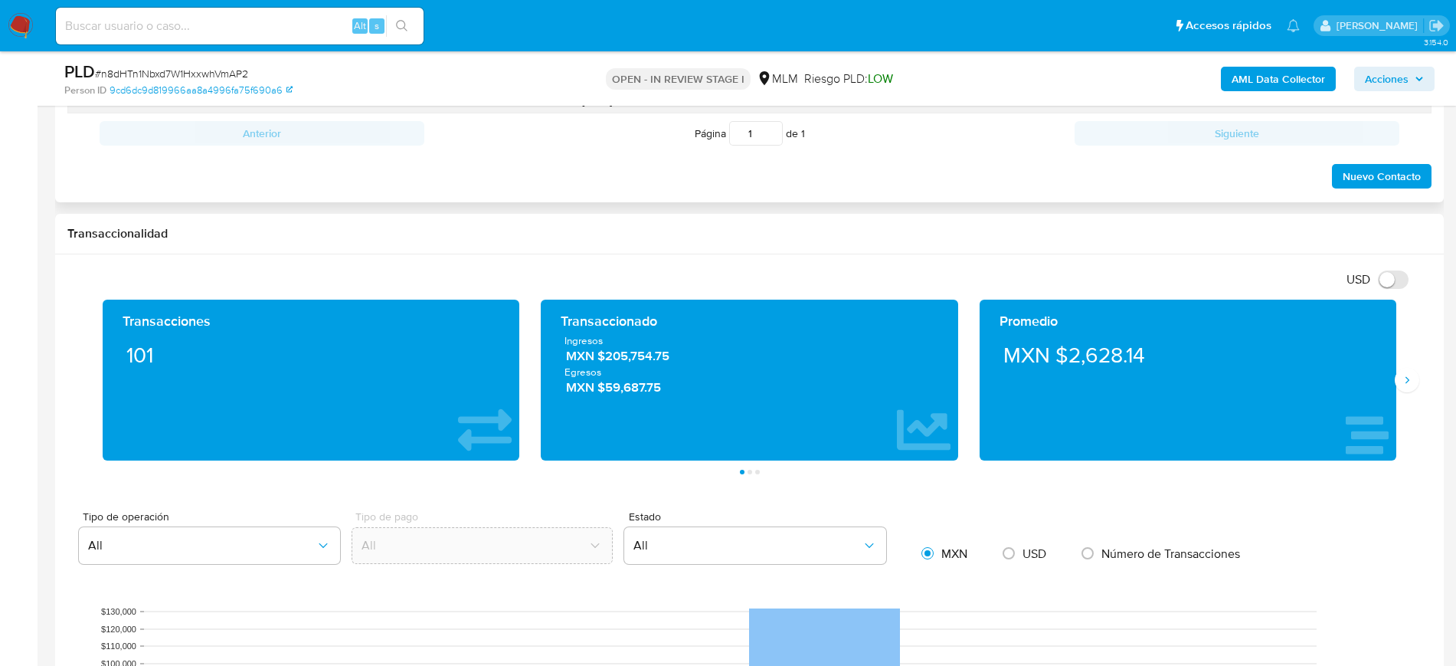
scroll to position [862, 0]
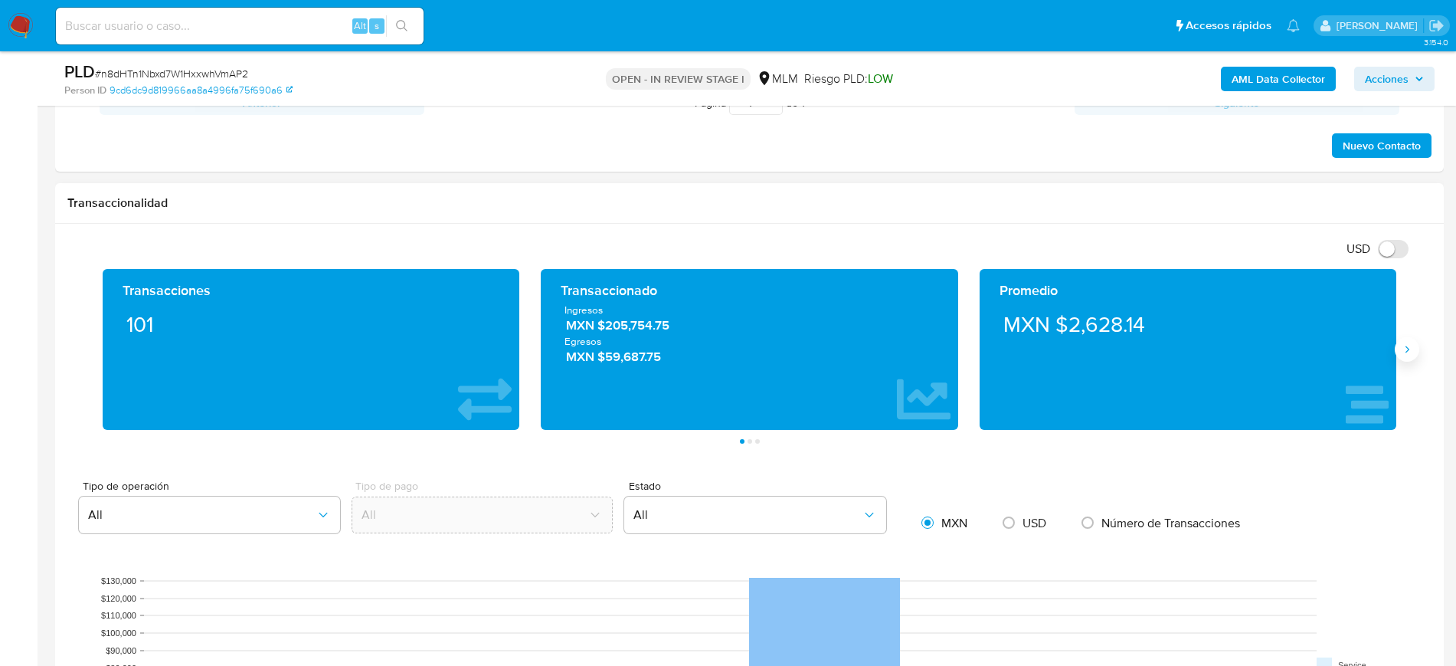
click at [1403, 344] on icon "Siguiente" at bounding box center [1407, 349] width 12 height 12
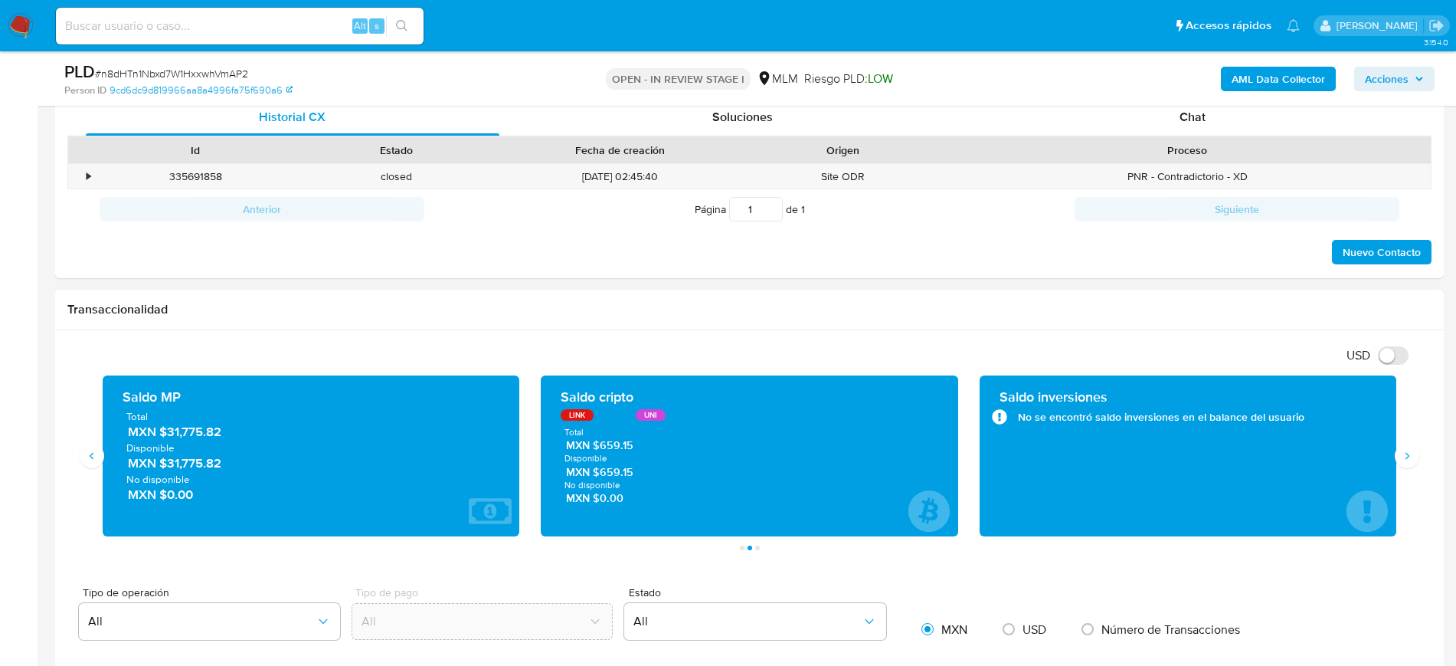
scroll to position [766, 0]
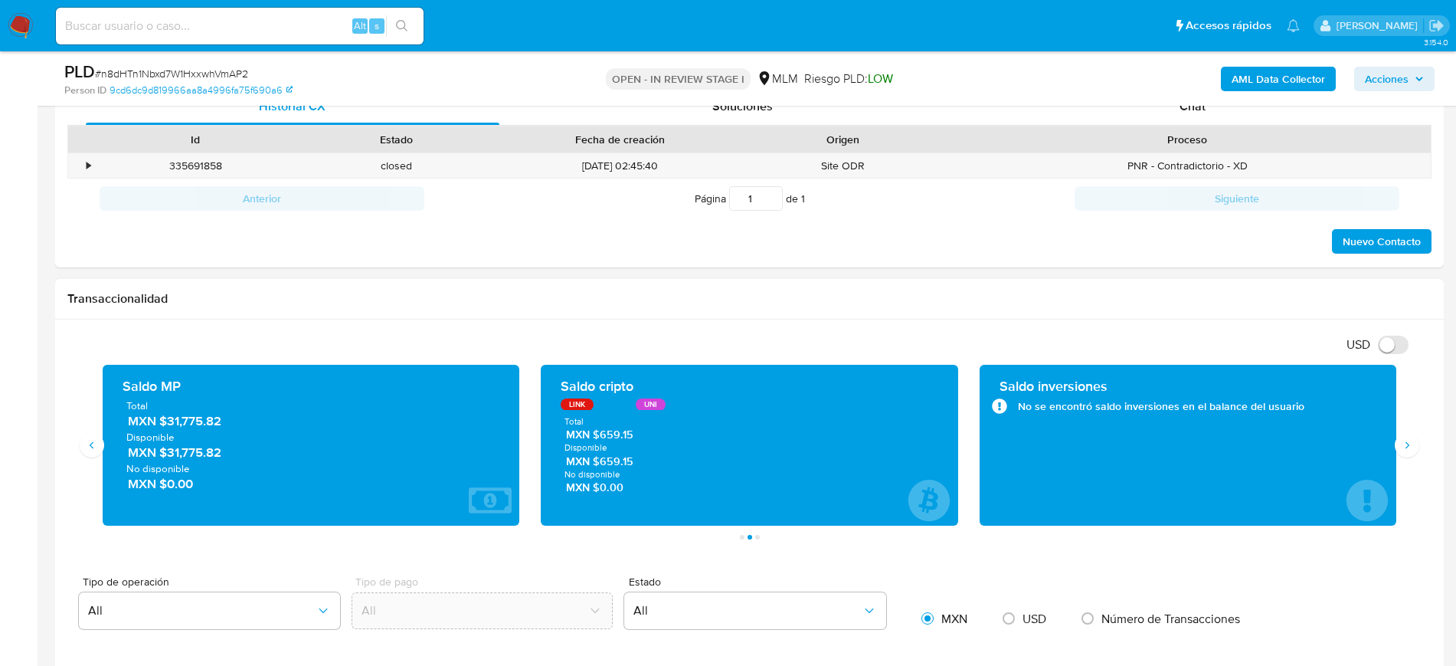
drag, startPoint x: 233, startPoint y: 420, endPoint x: 528, endPoint y: 467, distance: 299.4
click at [164, 423] on span "MXN $31,775.82" at bounding box center [312, 422] width 368 height 18
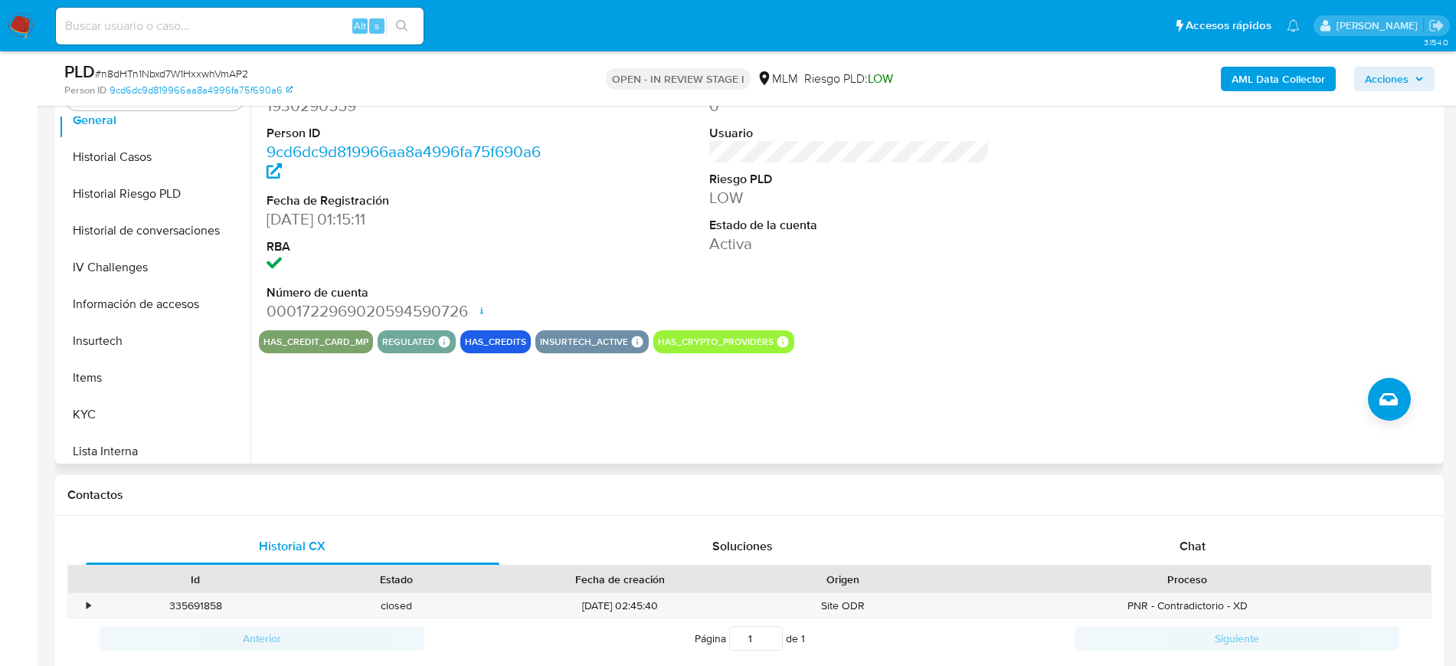
scroll to position [96, 0]
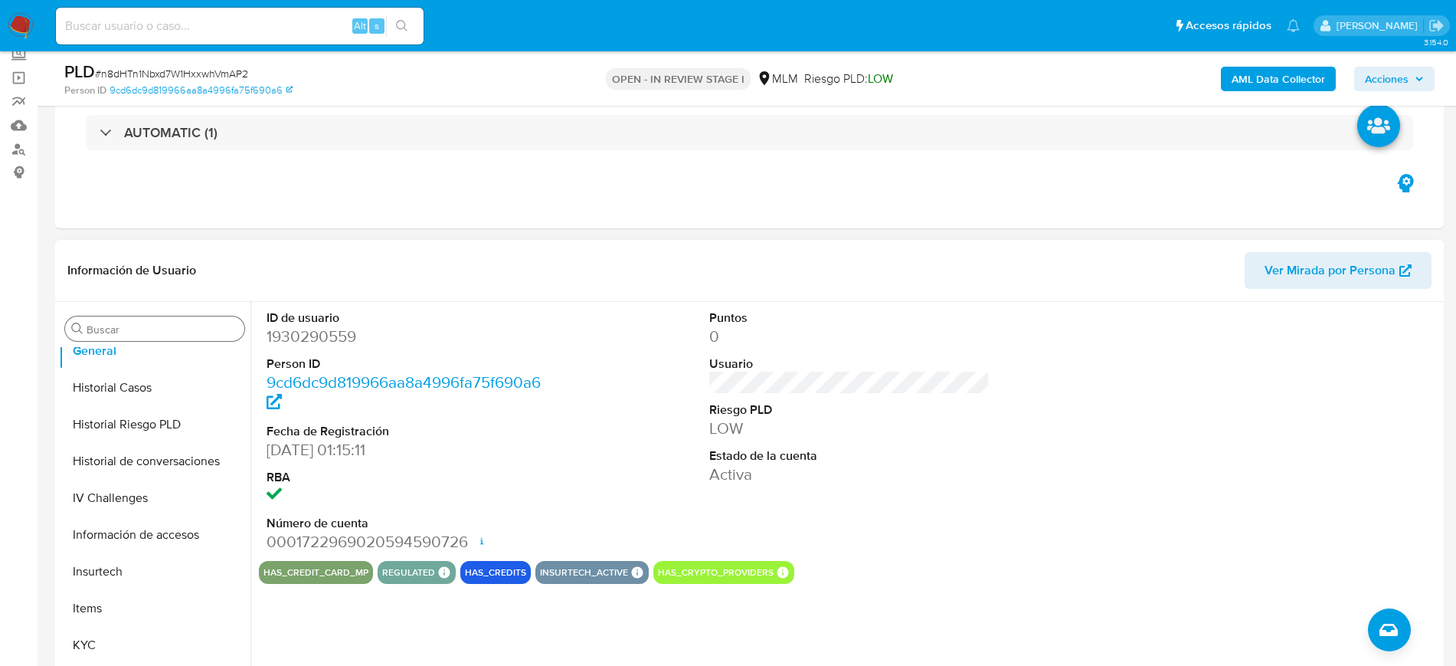
click at [158, 333] on input "Buscar" at bounding box center [163, 329] width 152 height 14
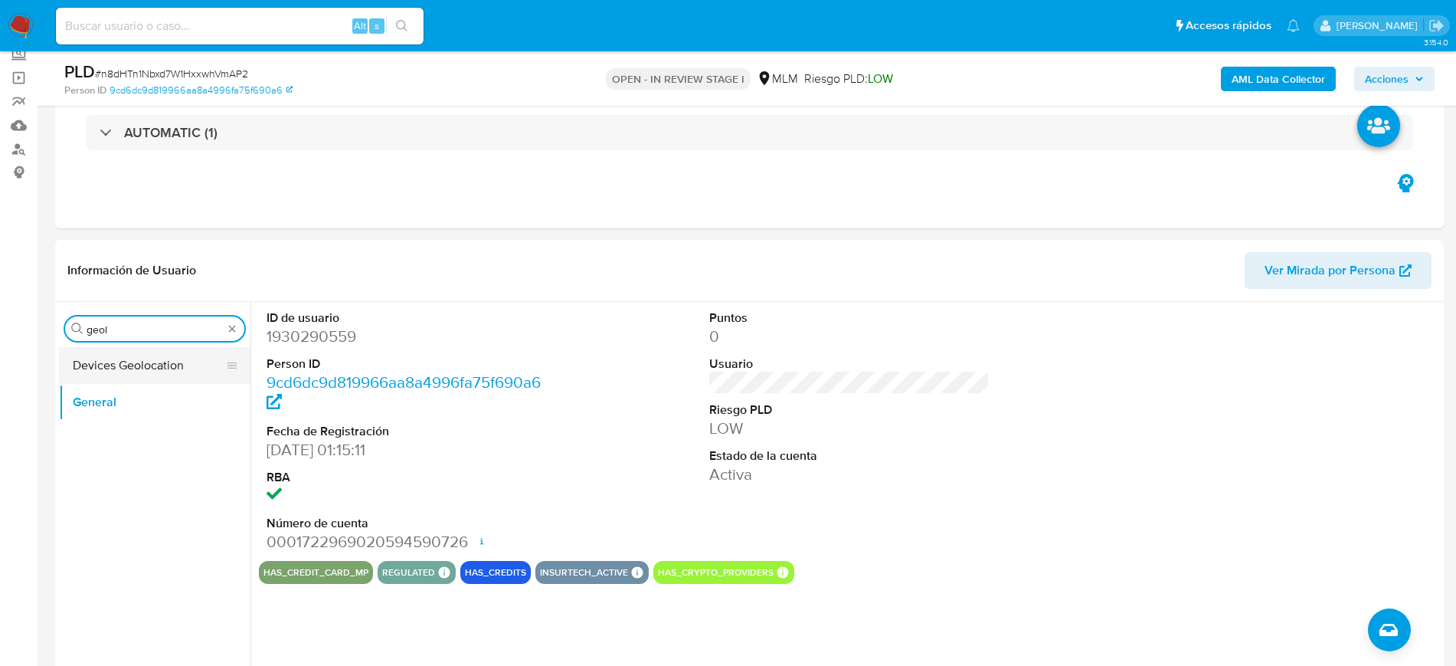
type input "geol"
click at [126, 355] on button "Devices Geolocation" at bounding box center [148, 365] width 179 height 37
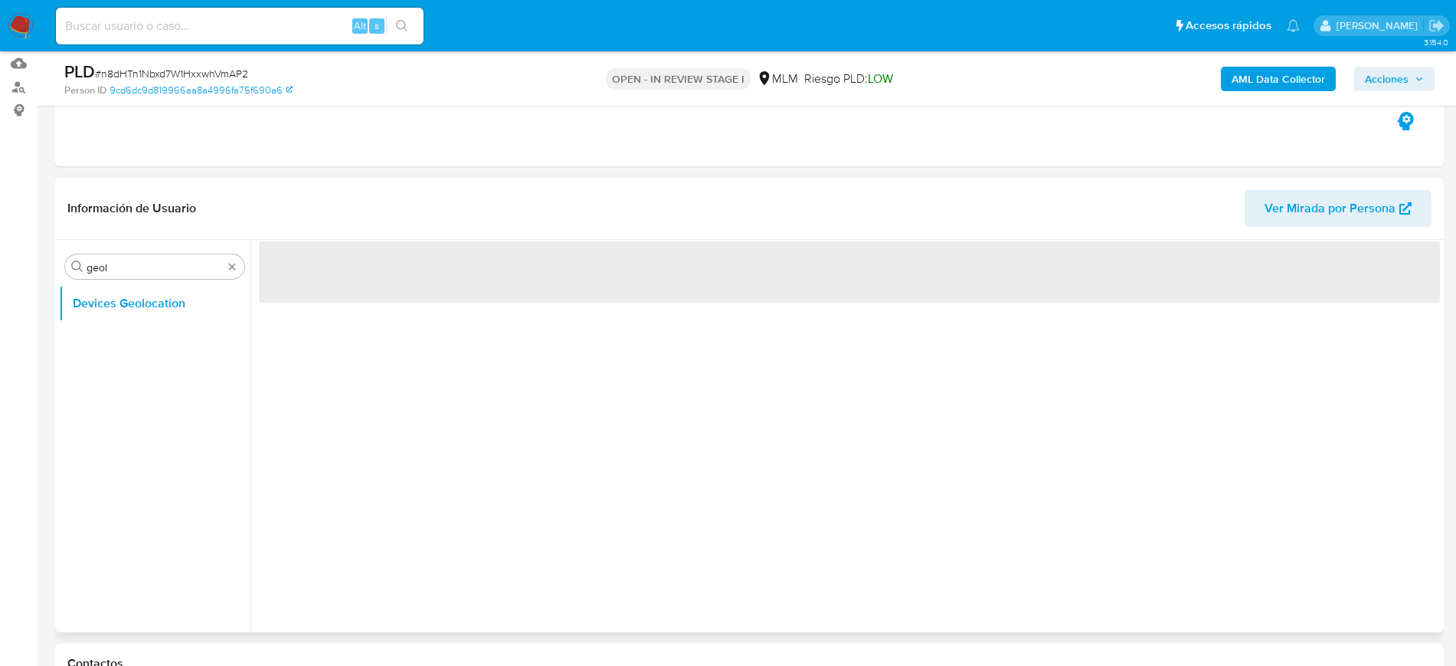
scroll to position [191, 0]
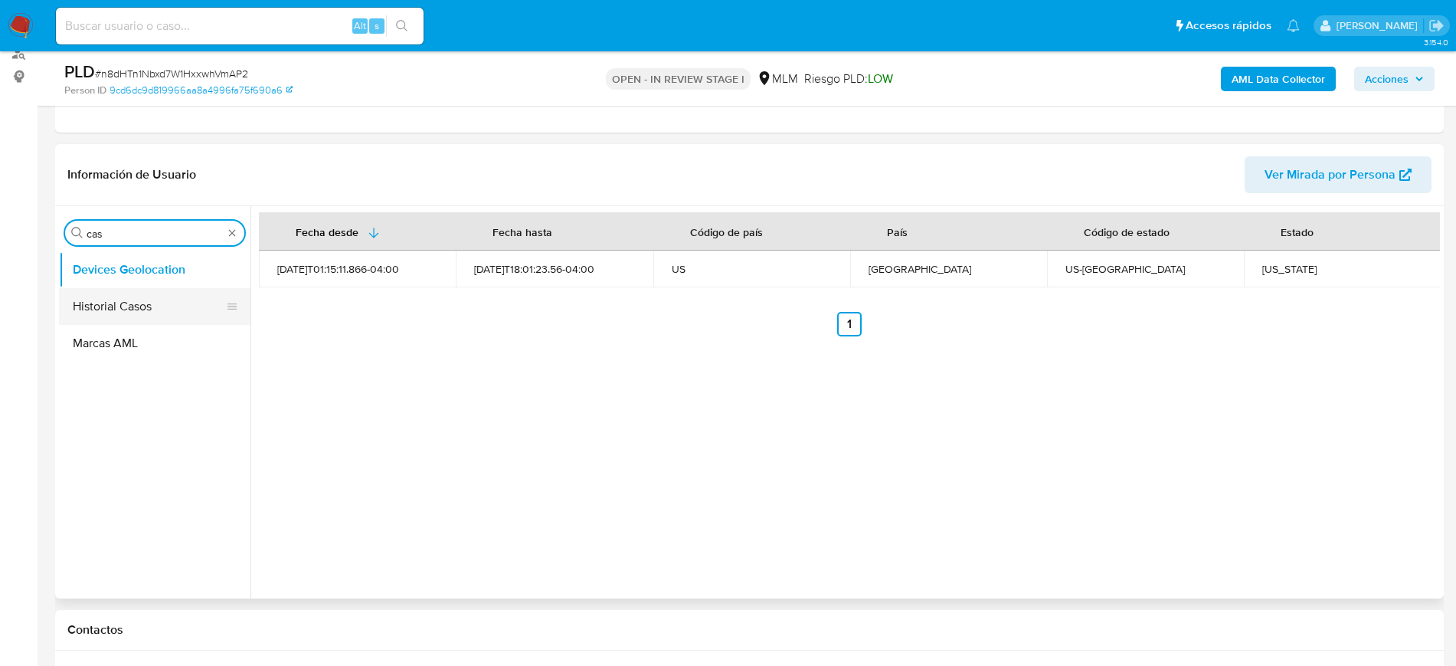
type input "cas"
click at [135, 292] on button "Historial Casos" at bounding box center [148, 306] width 179 height 37
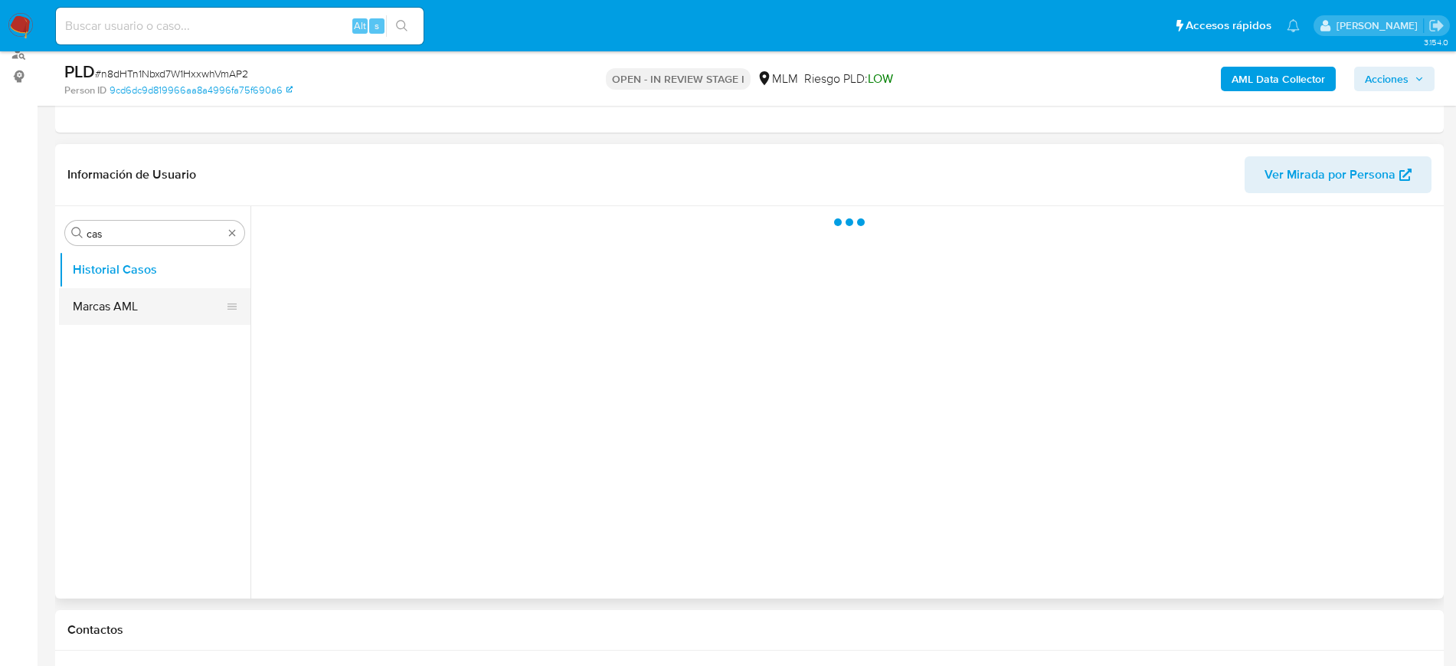
click at [149, 316] on button "Marcas AML" at bounding box center [148, 306] width 179 height 37
click at [127, 284] on button "Historial Casos" at bounding box center [148, 269] width 179 height 37
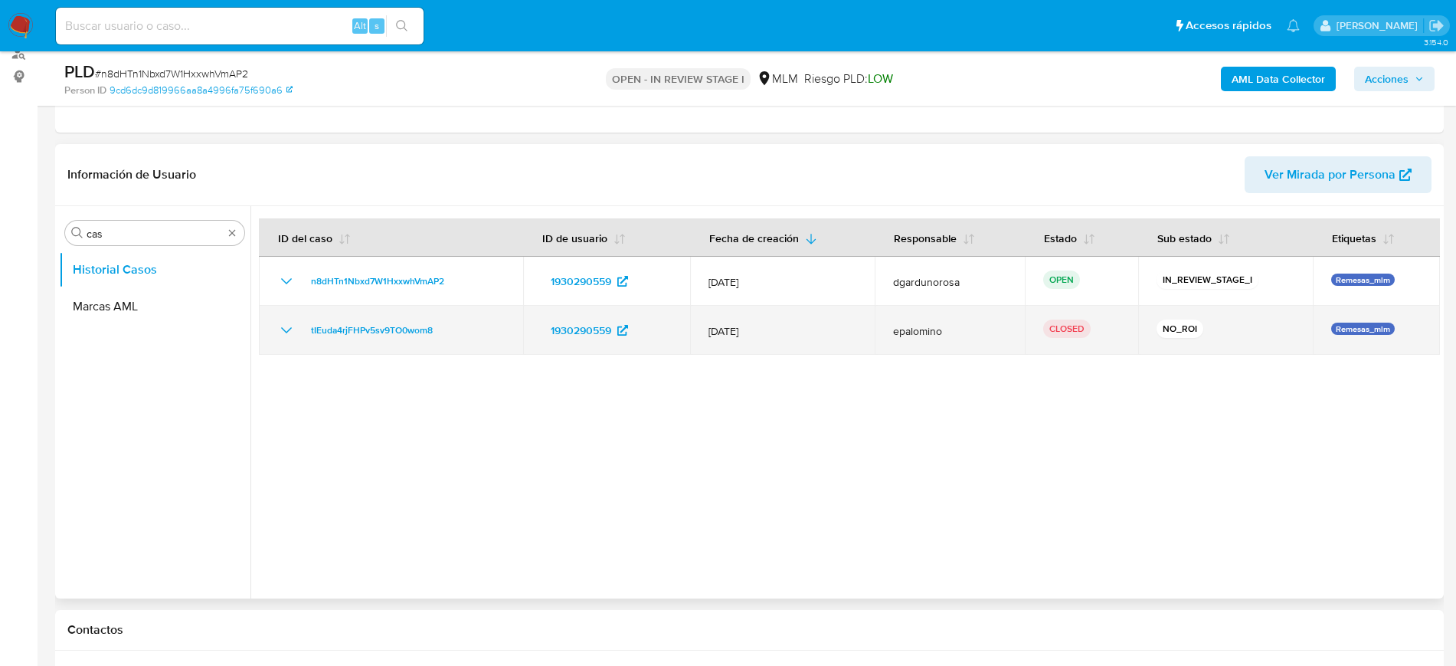
click at [293, 329] on icon "Mostrar/Ocultar" at bounding box center [286, 330] width 18 height 18
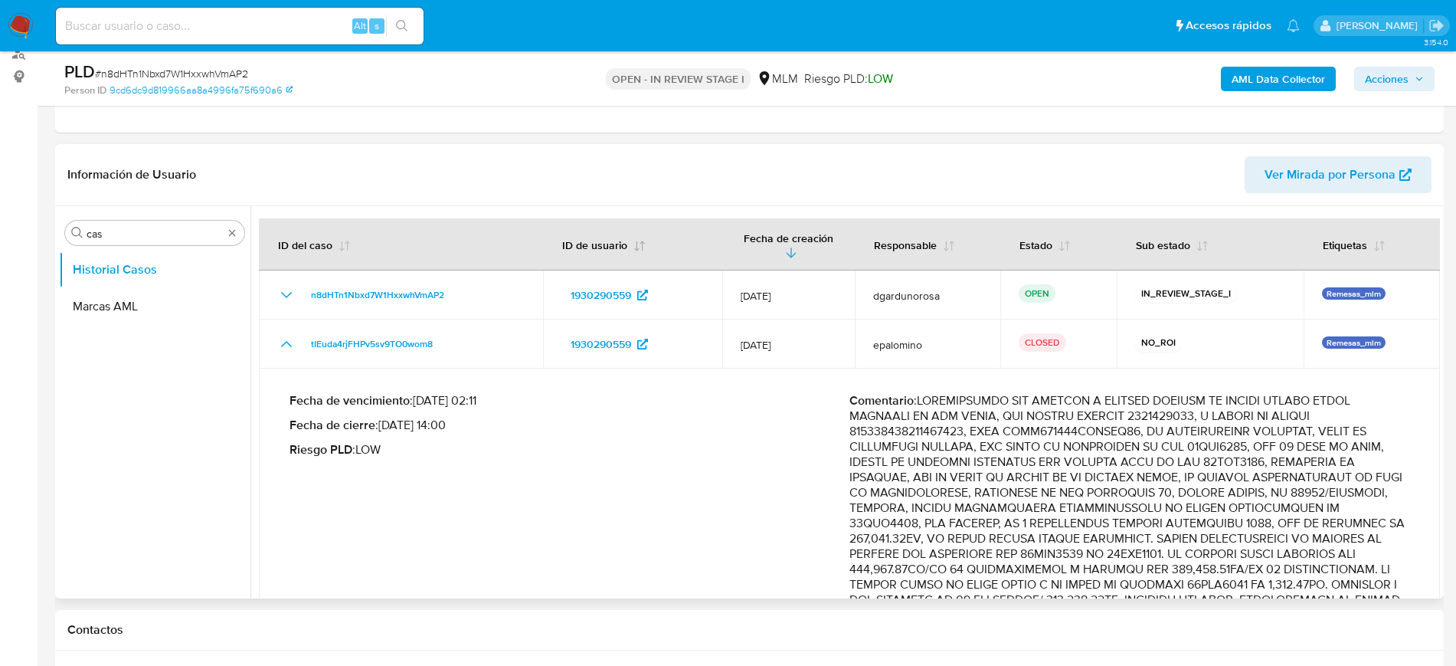
scroll to position [0, 0]
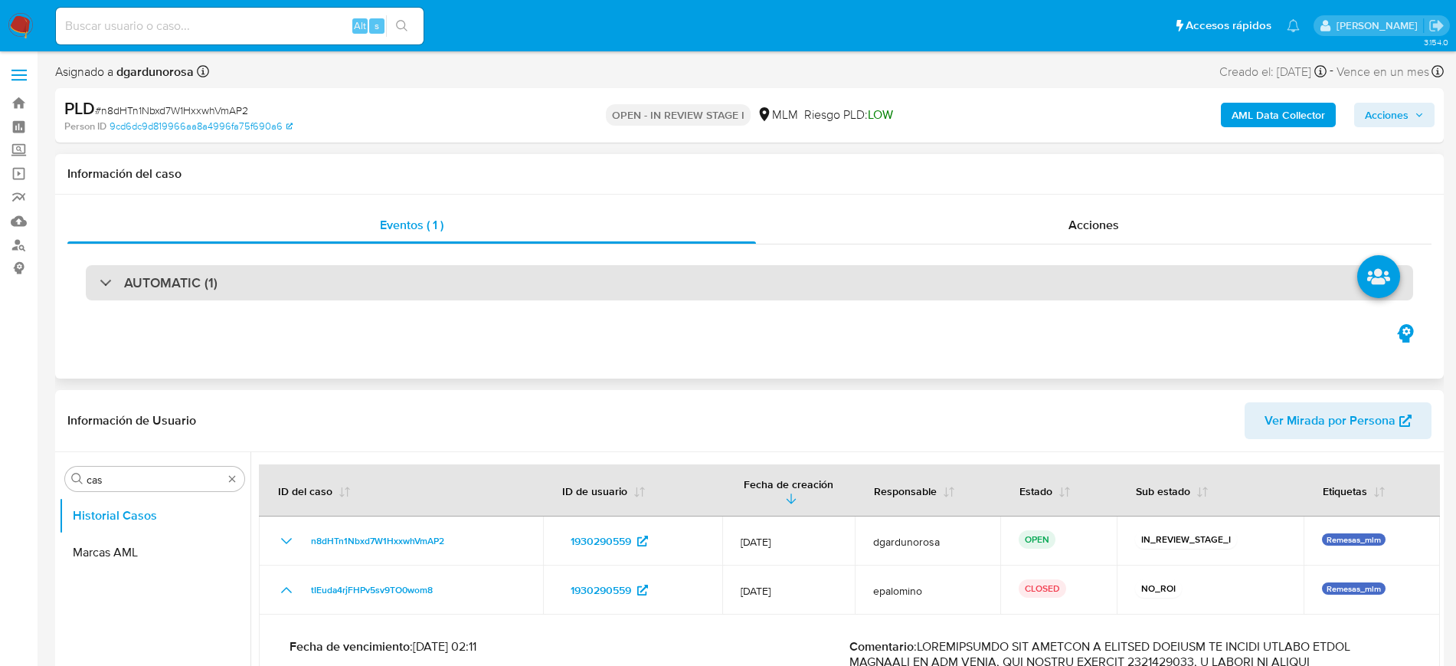
click at [571, 270] on div "AUTOMATIC (1)" at bounding box center [749, 282] width 1327 height 35
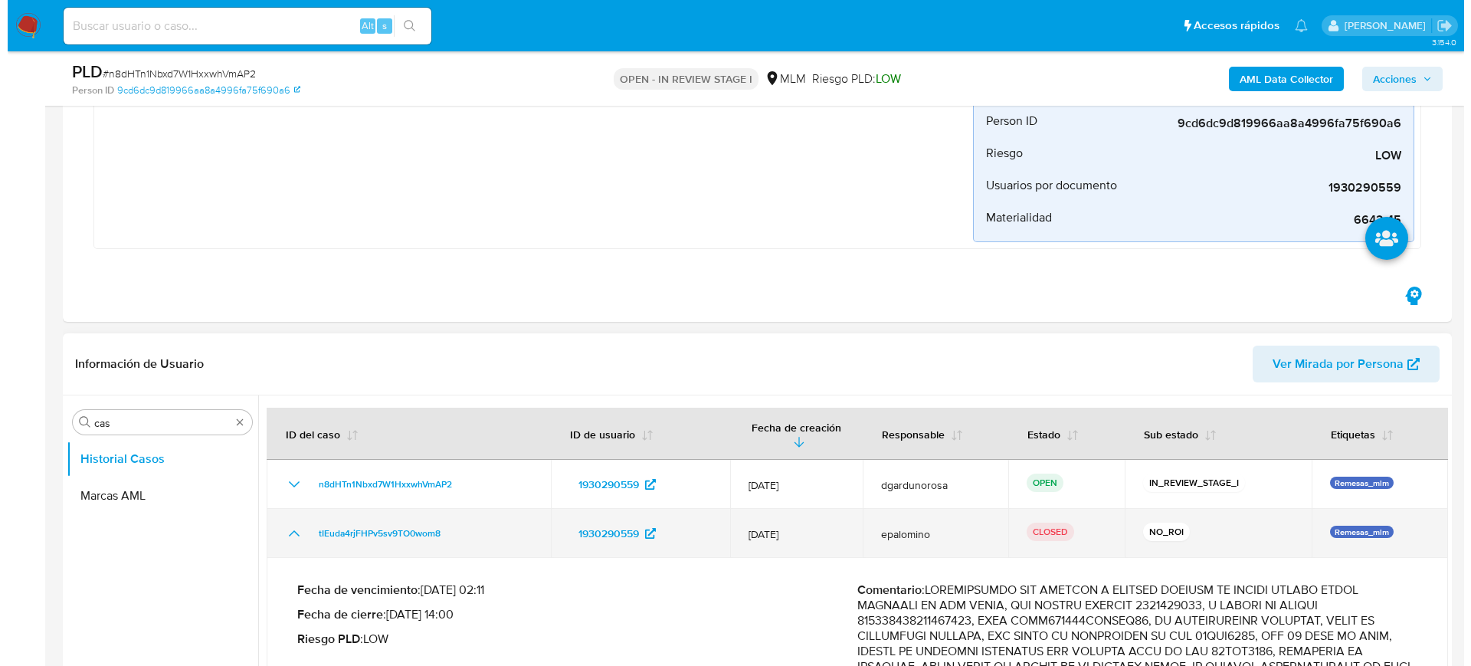
scroll to position [574, 0]
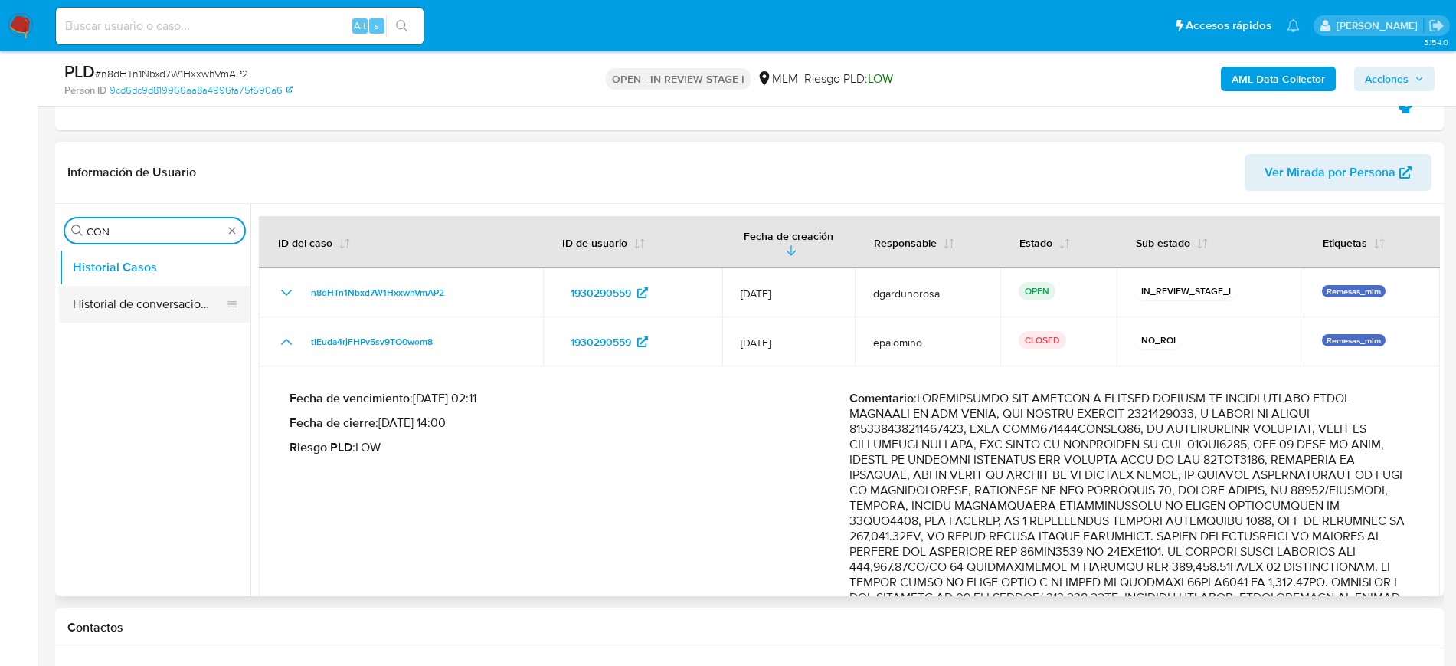
type input "CON"
click at [142, 313] on button "Historial de conversaciones" at bounding box center [148, 304] width 179 height 37
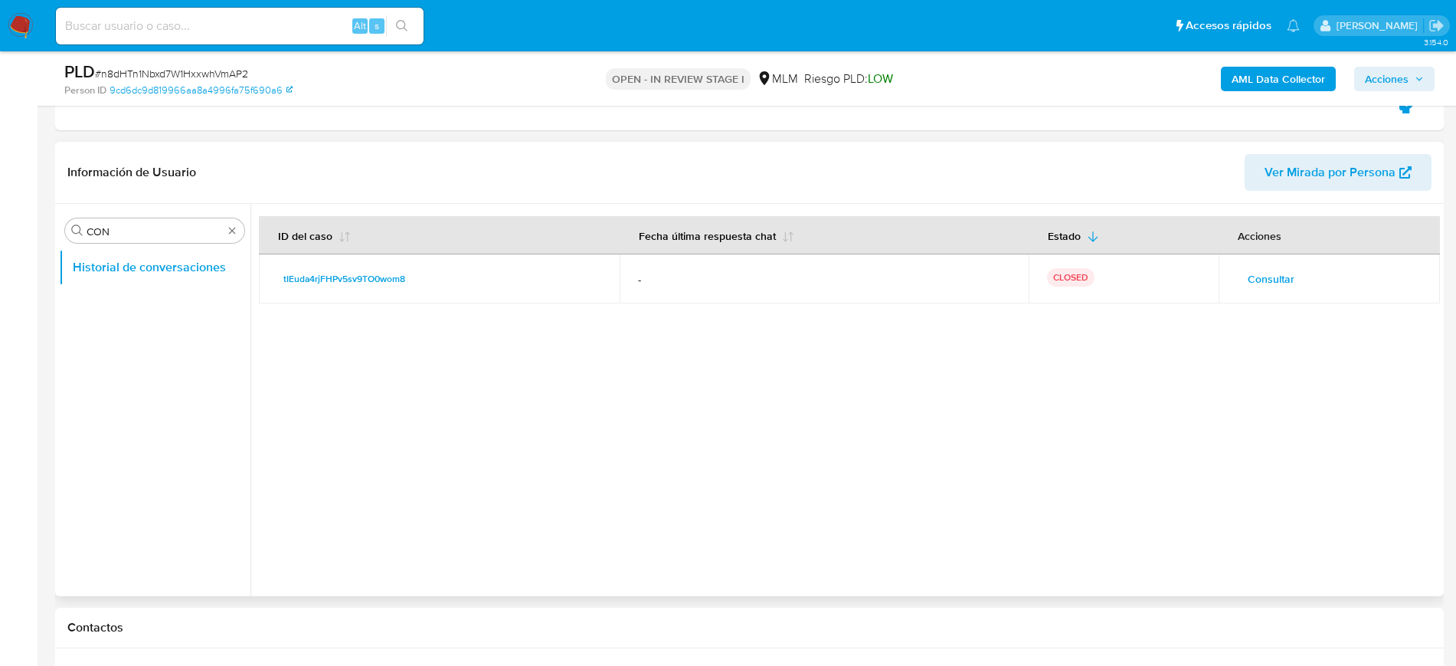
click at [1269, 286] on span "Consultar" at bounding box center [1271, 278] width 47 height 21
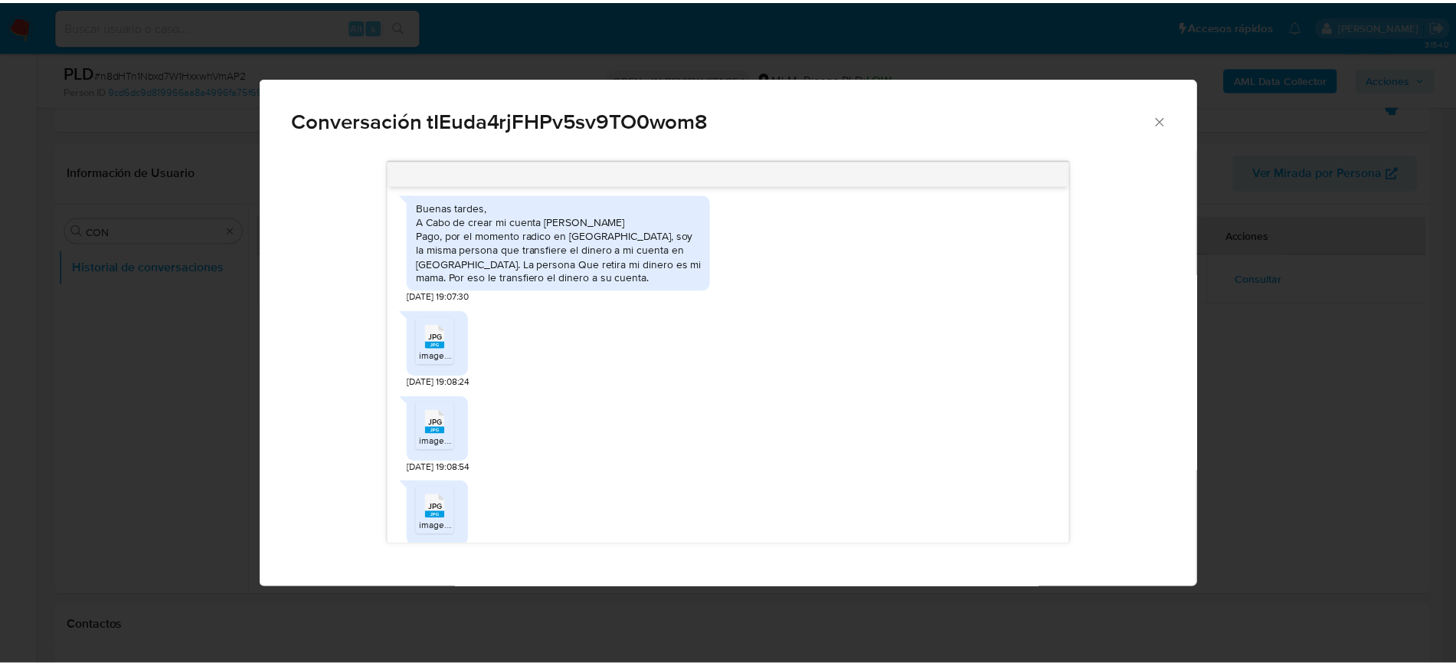
scroll to position [333, 0]
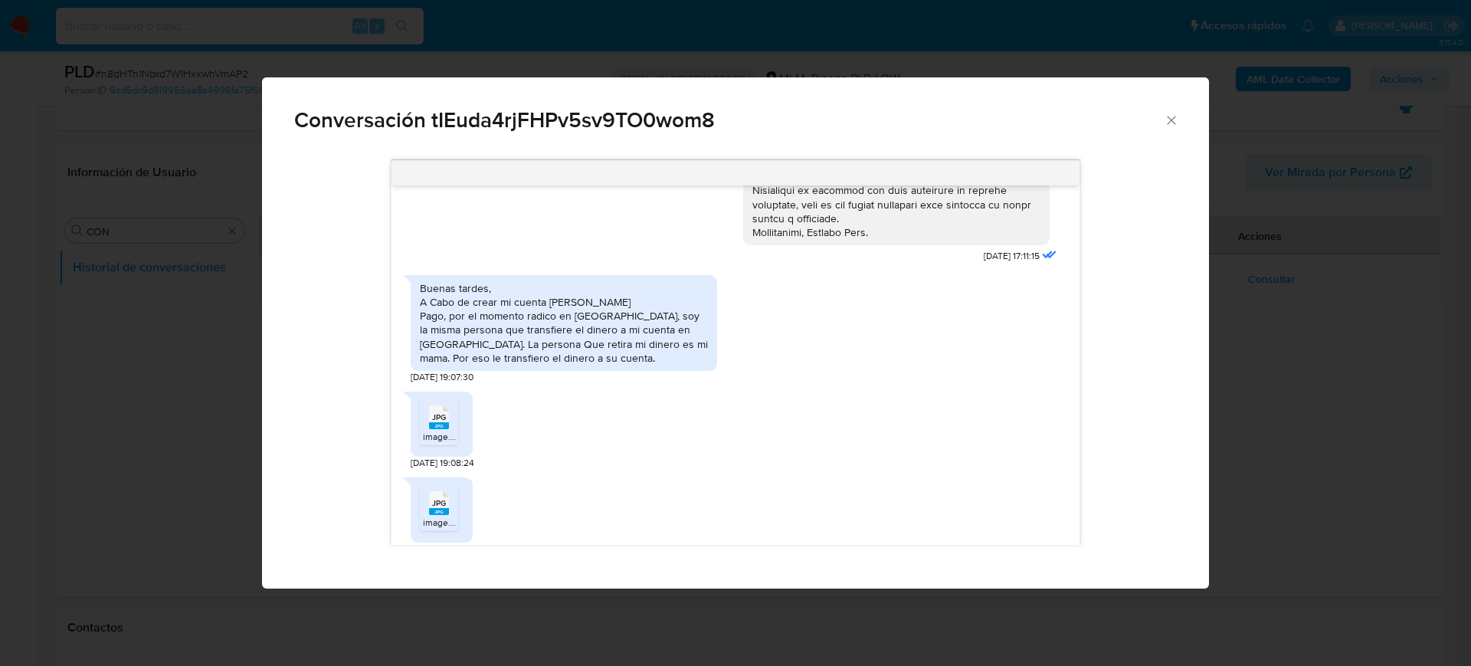
click at [1169, 121] on icon "Cerrar" at bounding box center [1170, 120] width 8 height 8
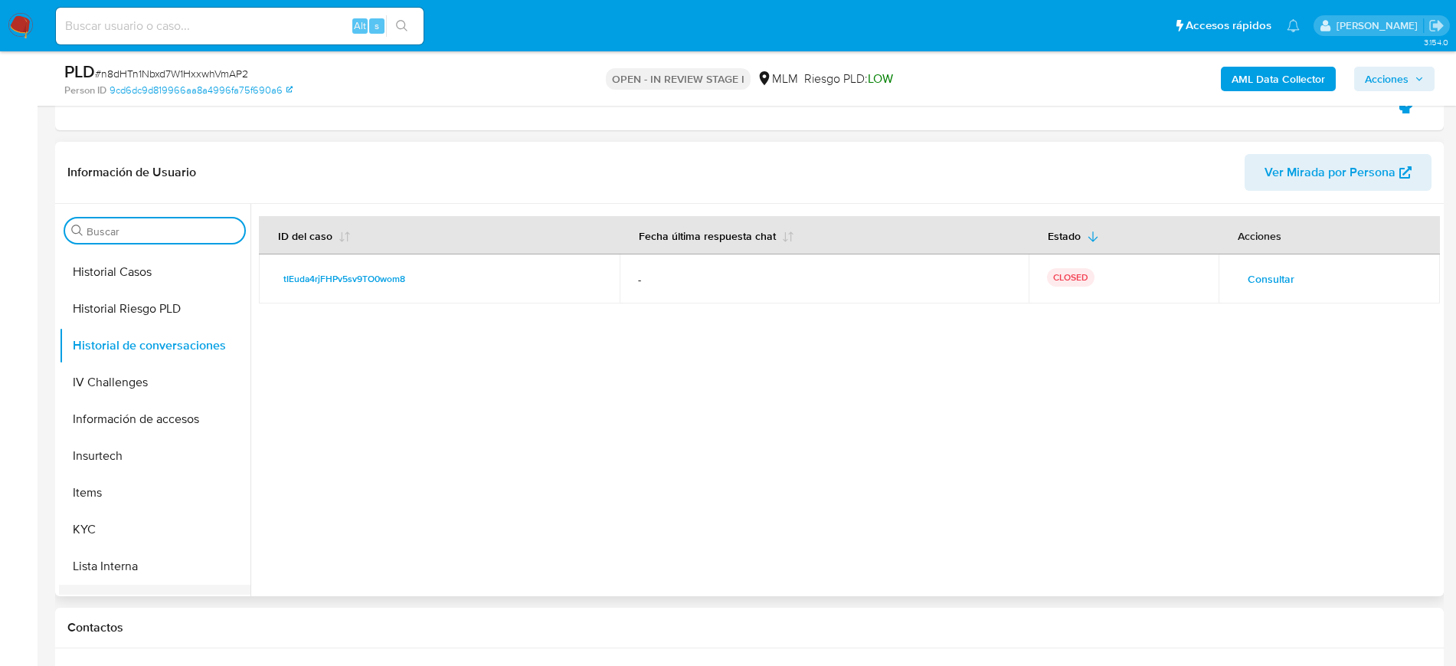
scroll to position [574, 0]
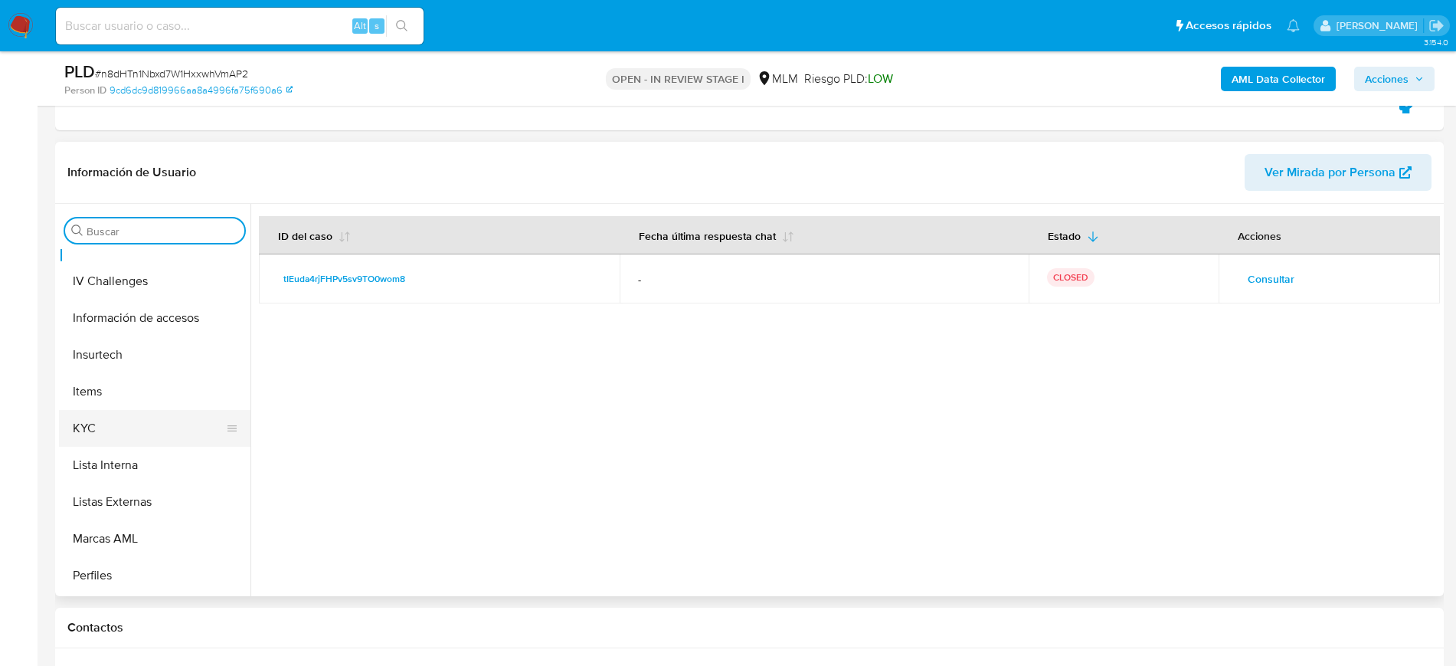
click at [114, 437] on button "KYC" at bounding box center [148, 428] width 179 height 37
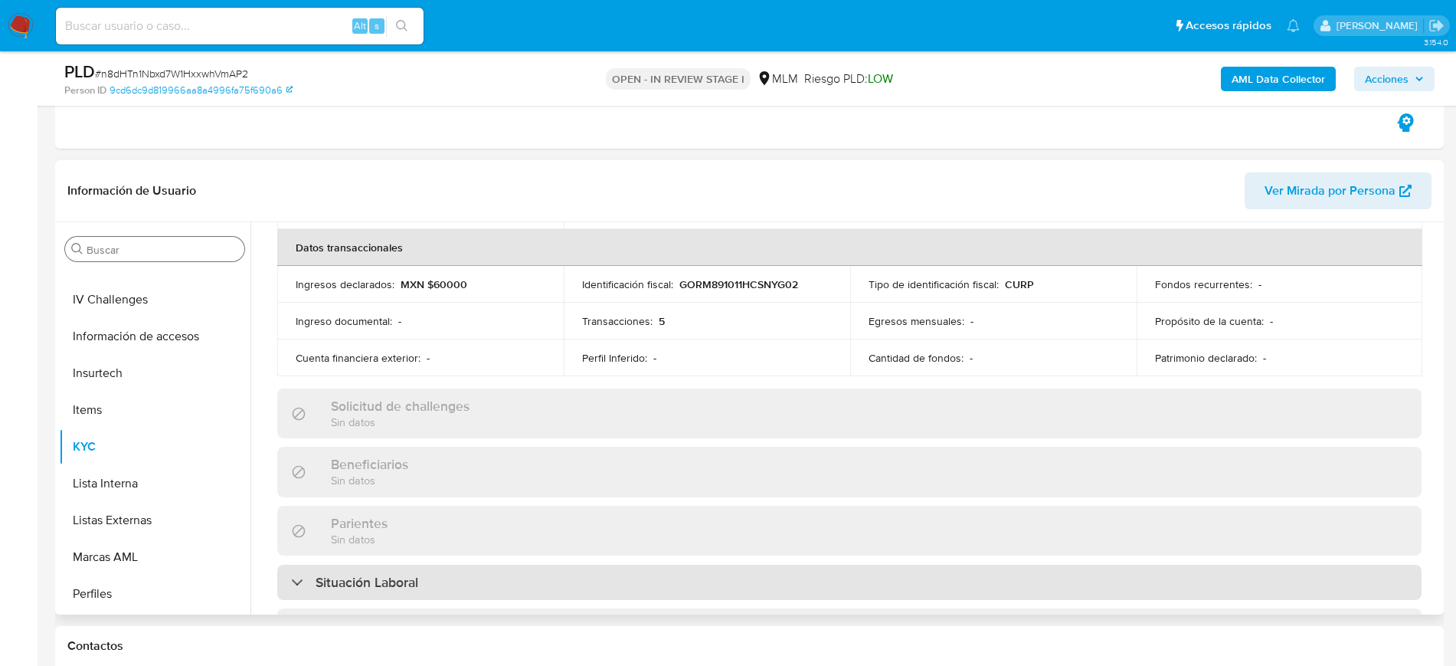
scroll to position [277, 0]
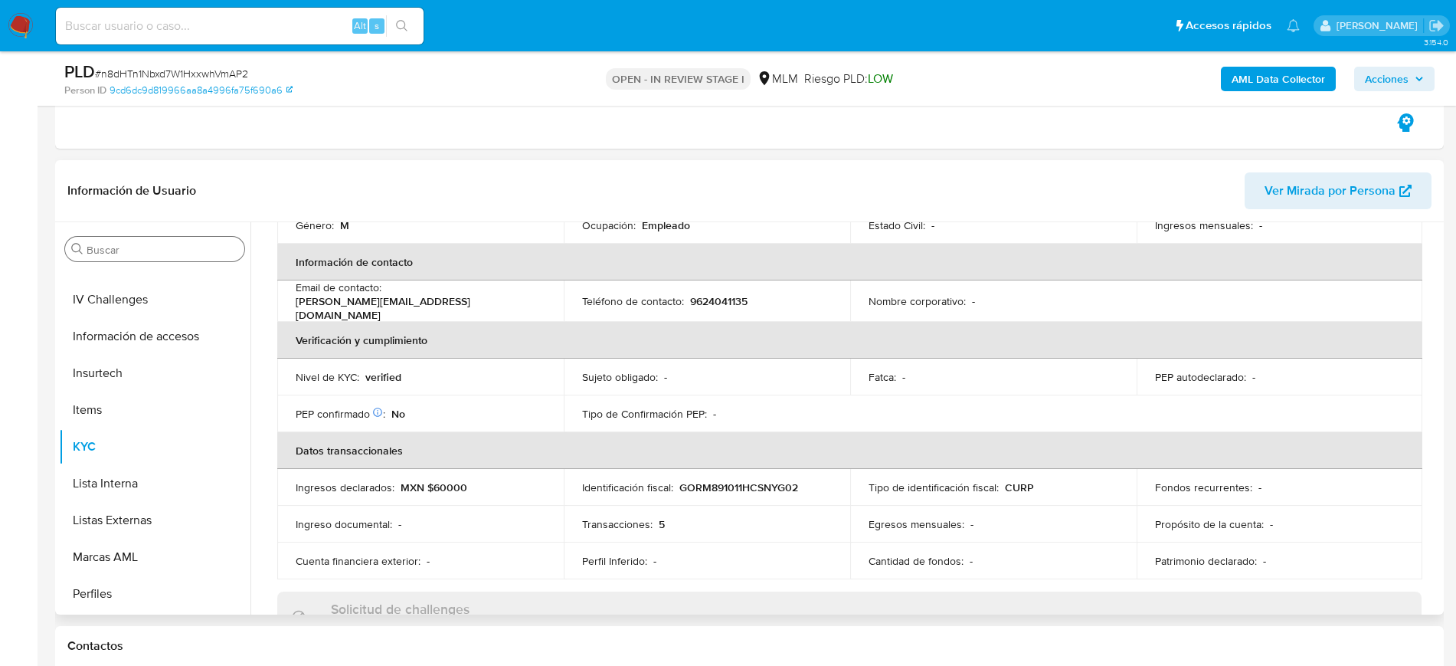
click at [693, 300] on p "9624041135" at bounding box center [718, 301] width 57 height 14
copy p "9624041135"
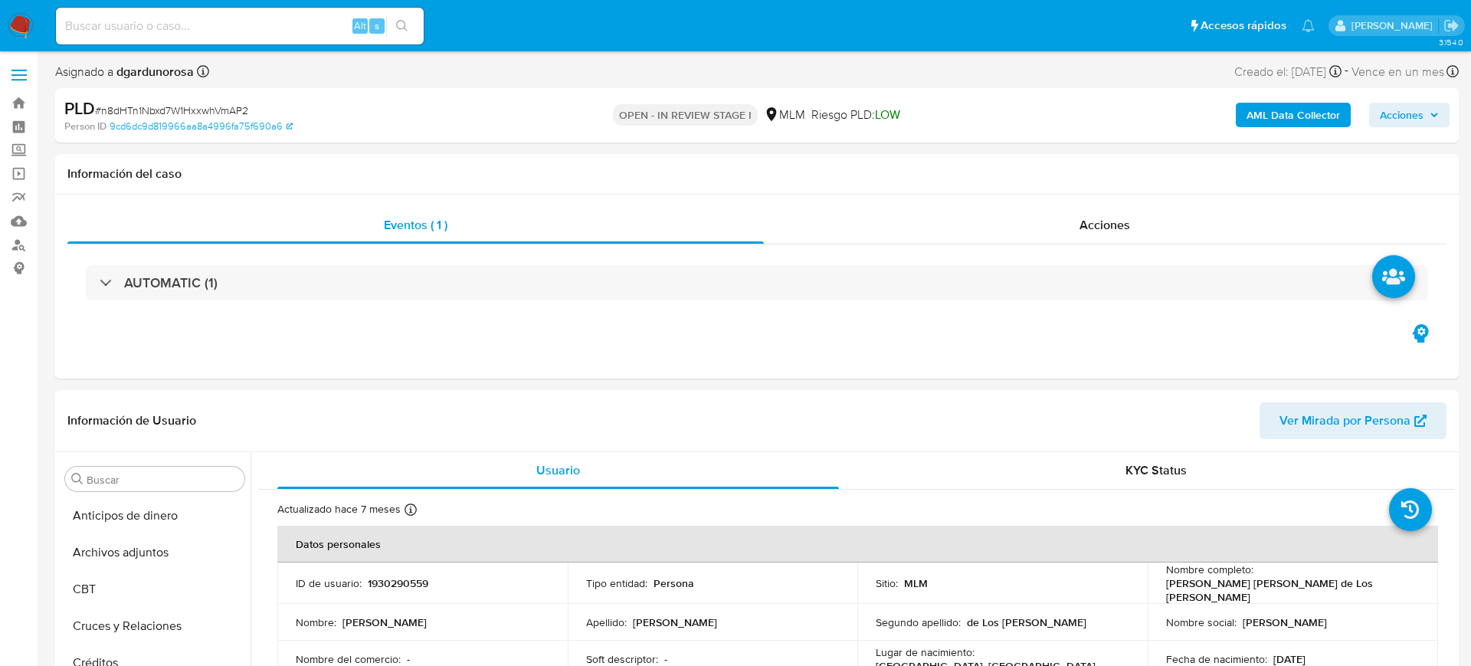
select select "10"
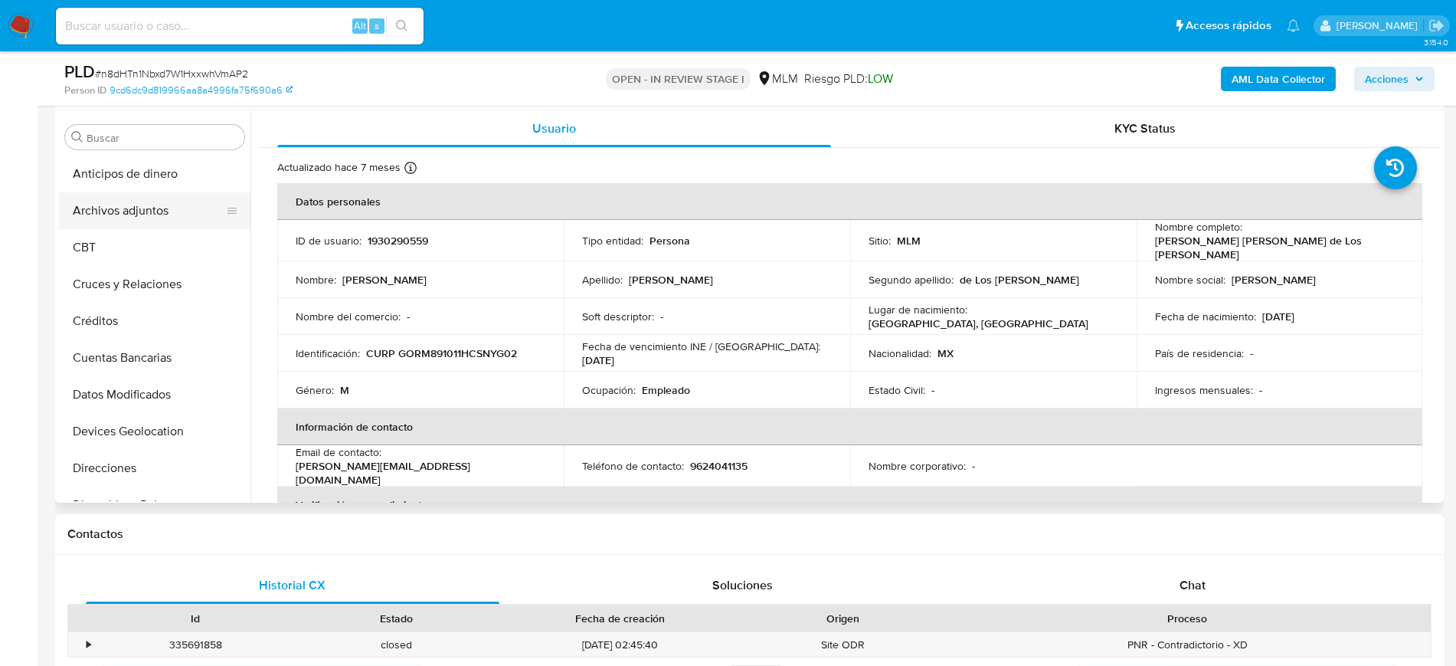
click at [114, 211] on button "Archivos adjuntos" at bounding box center [148, 210] width 179 height 37
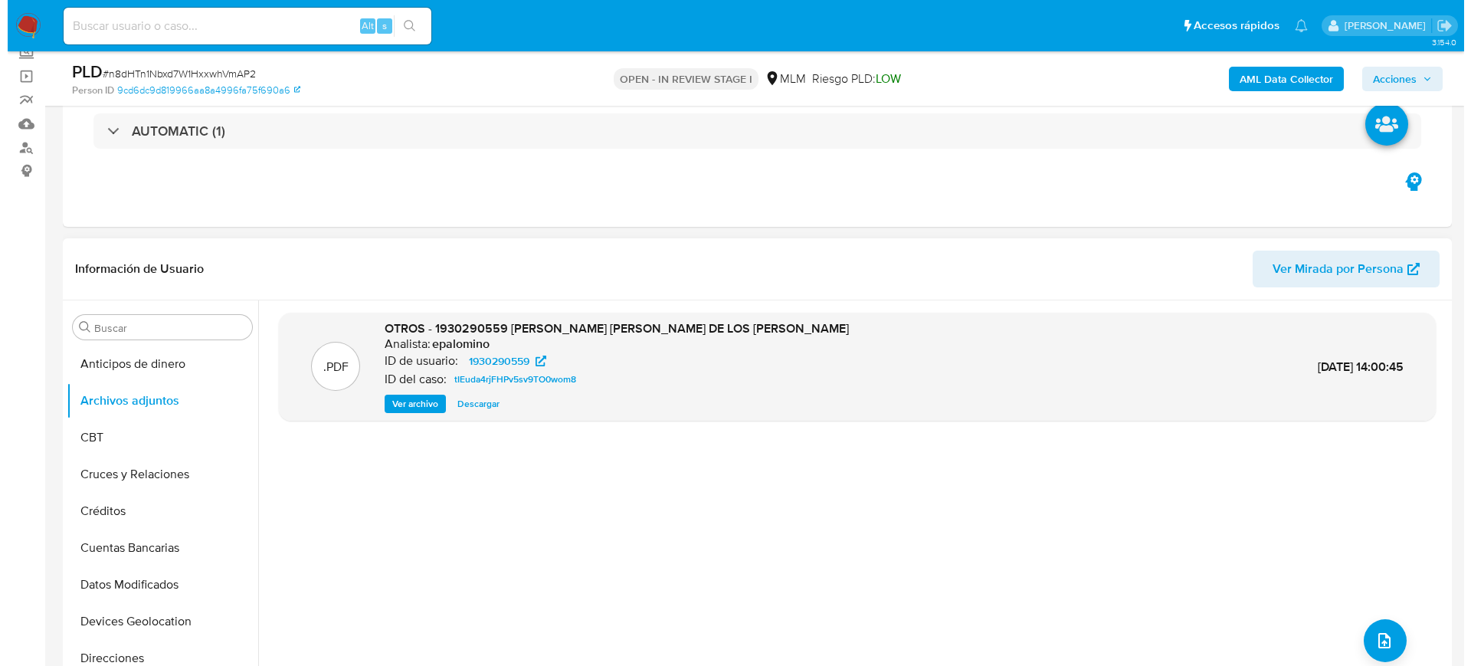
scroll to position [96, 0]
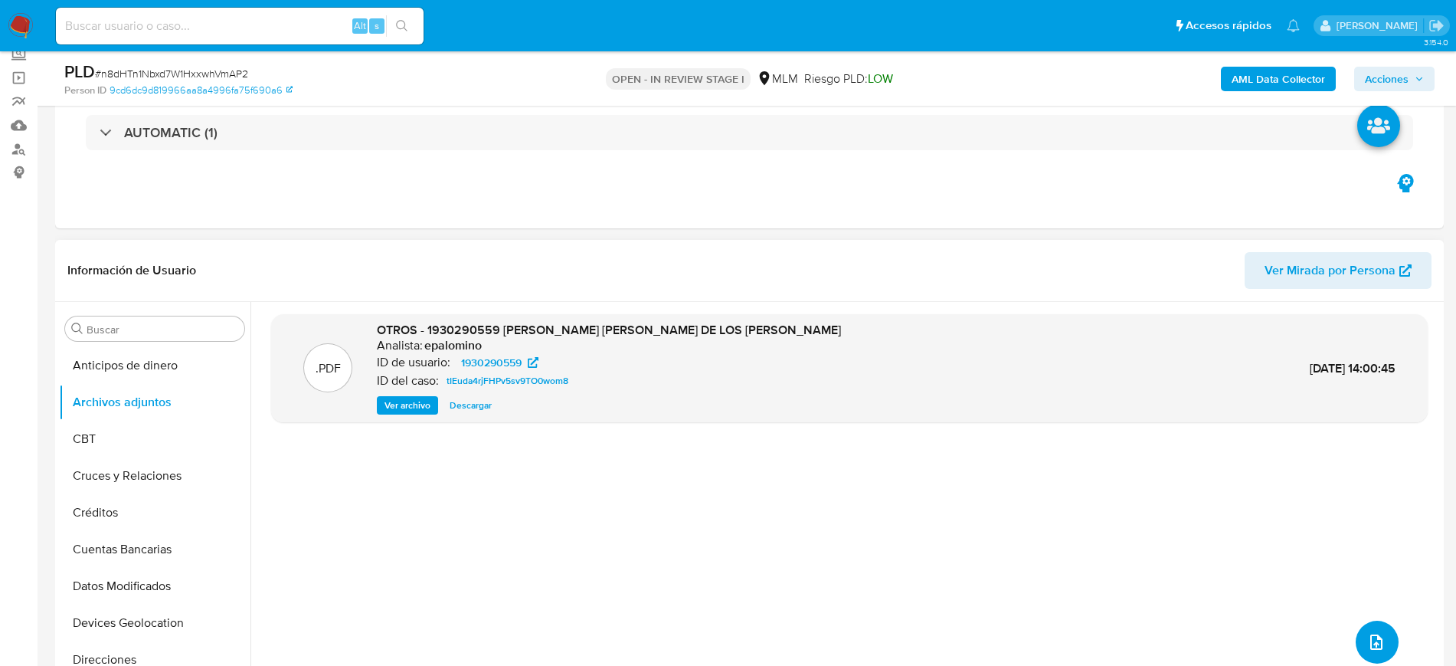
click at [1368, 623] on button "upload-file" at bounding box center [1377, 641] width 43 height 43
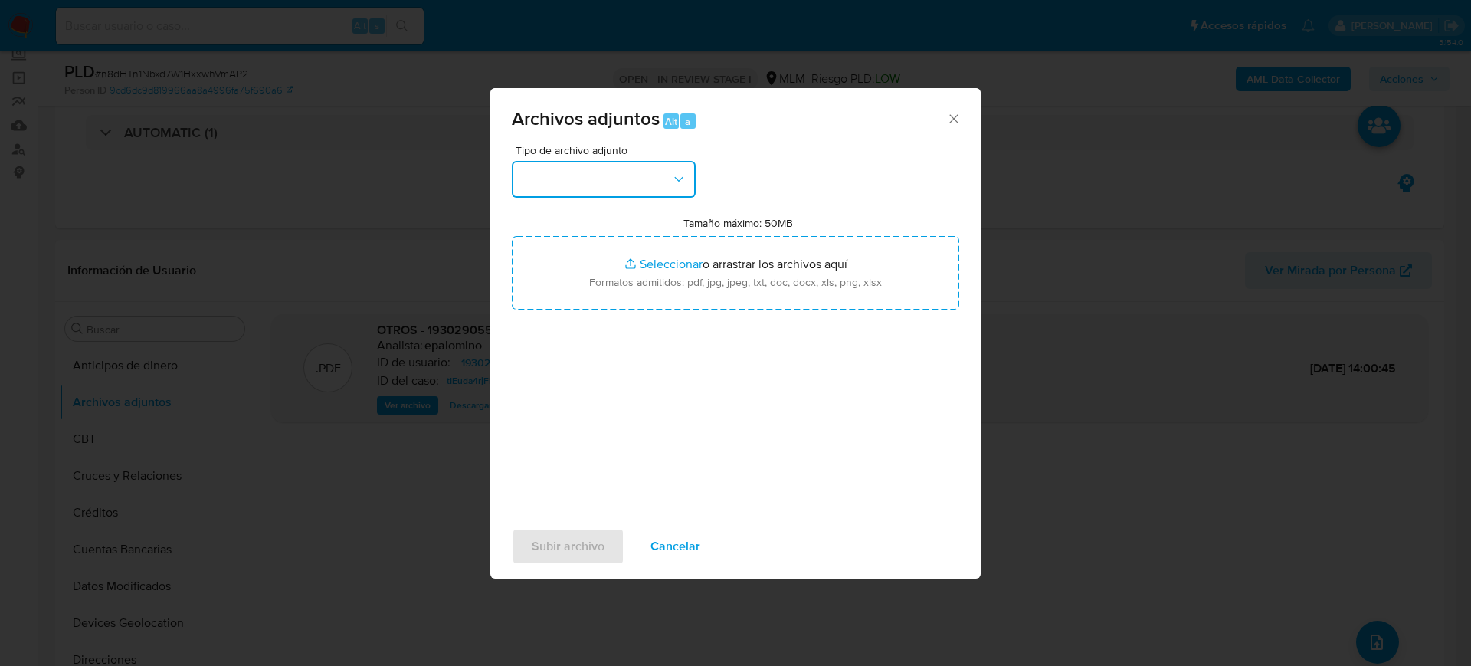
click at [621, 185] on button "button" at bounding box center [604, 179] width 184 height 37
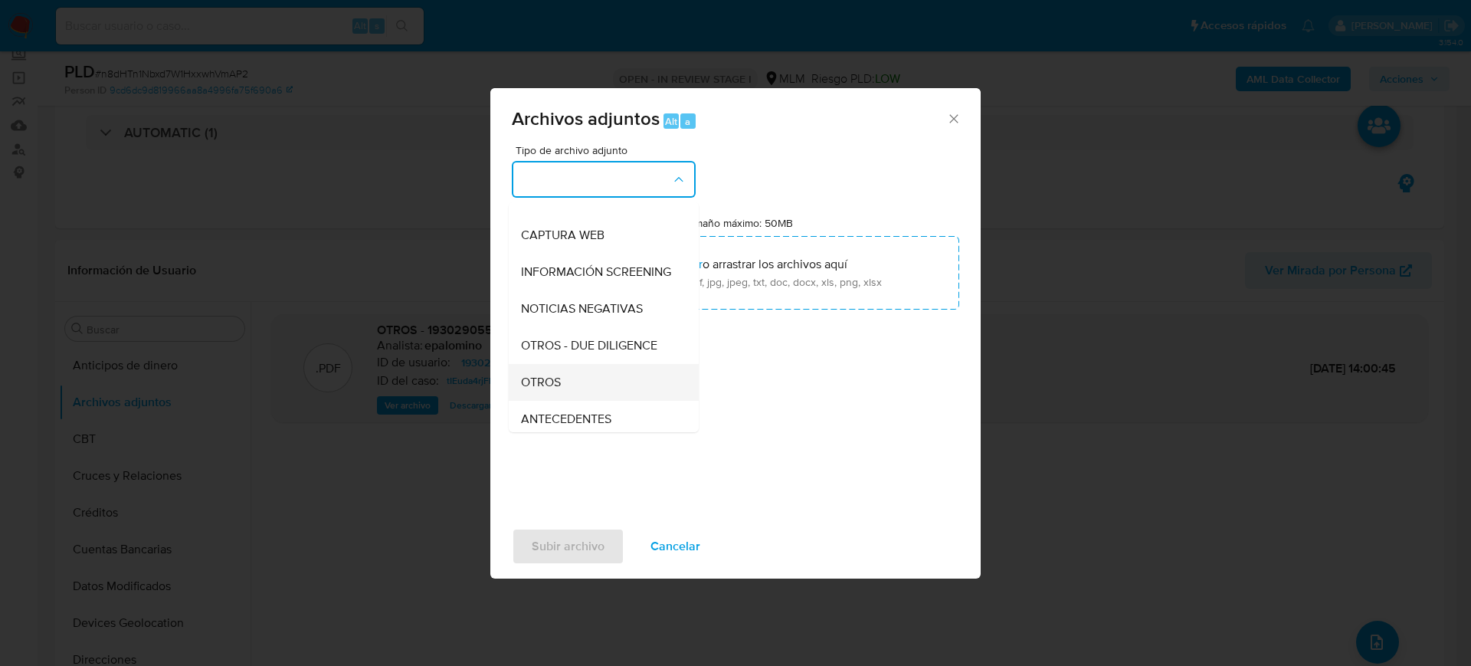
click at [572, 391] on div "OTROS" at bounding box center [599, 382] width 156 height 37
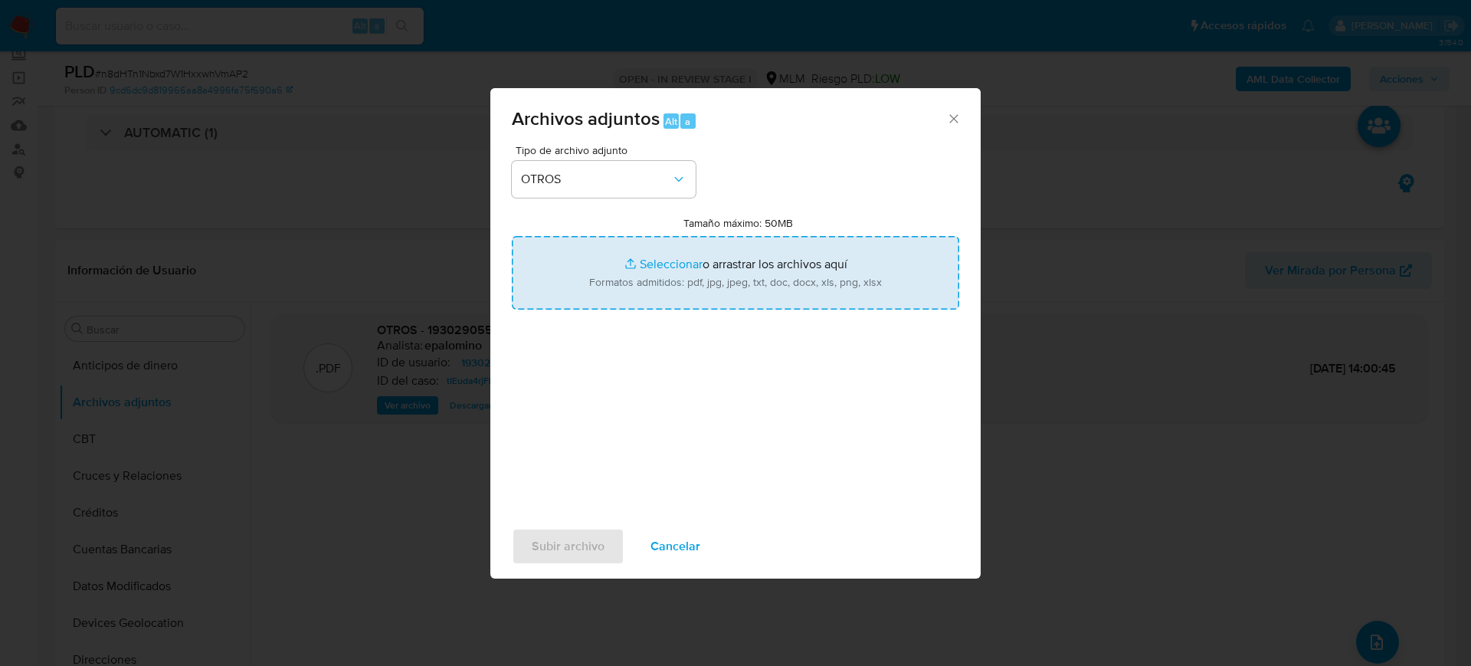
type input "C:\fakepath\1930290559_Miguel Gonzalez_Julio2025.pdf"
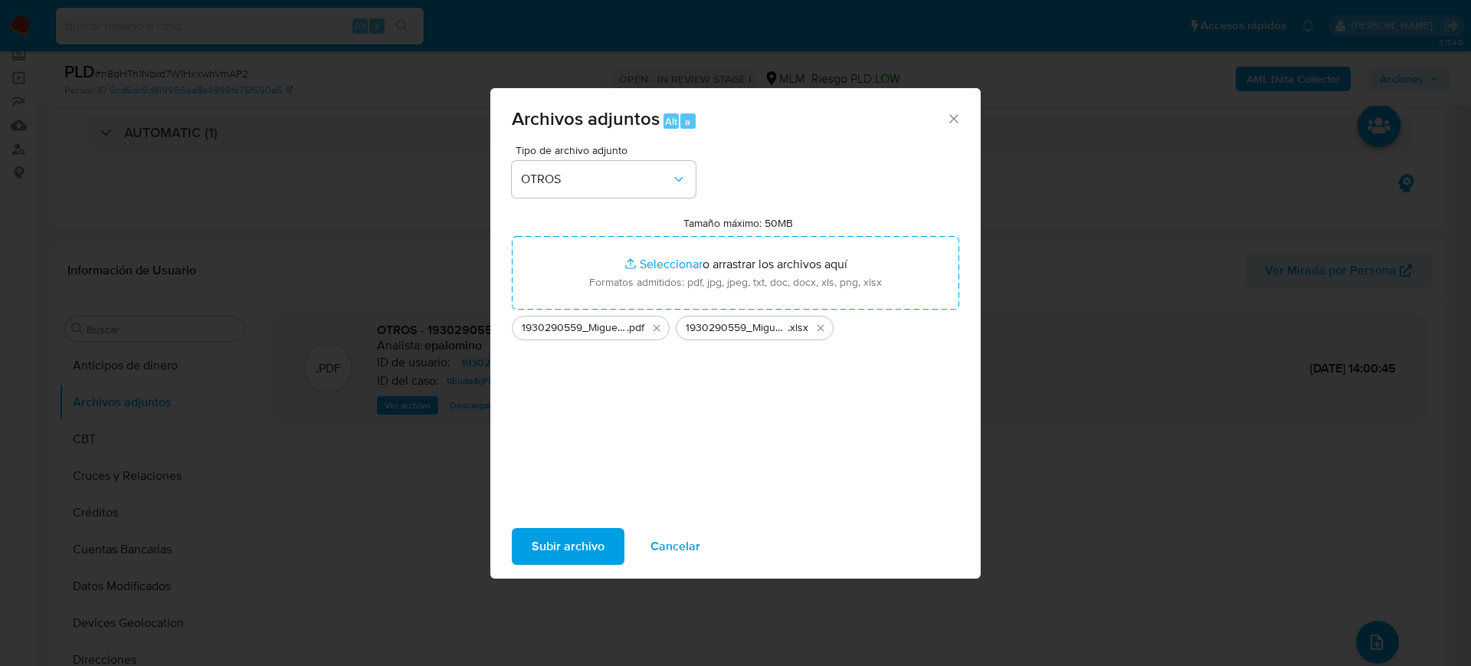
click at [597, 543] on span "Subir archivo" at bounding box center [568, 546] width 73 height 34
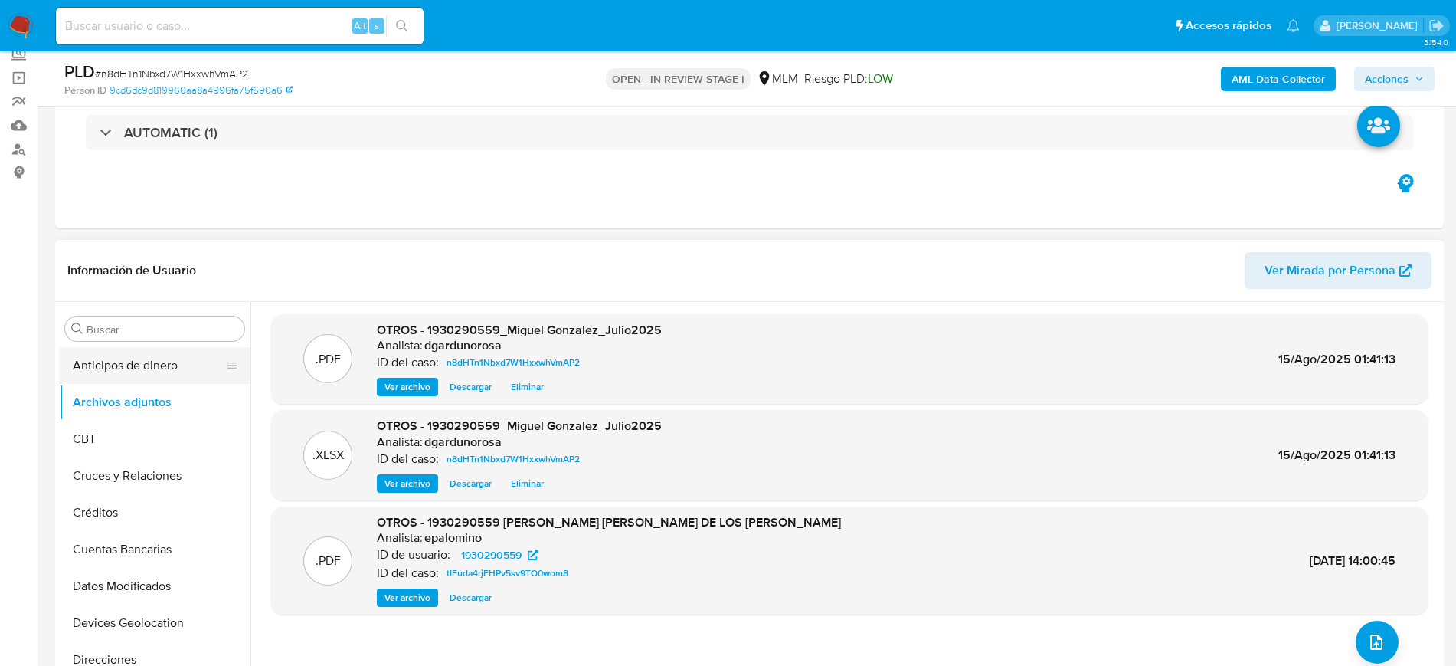
click at [137, 373] on button "Anticipos de dinero" at bounding box center [148, 365] width 179 height 37
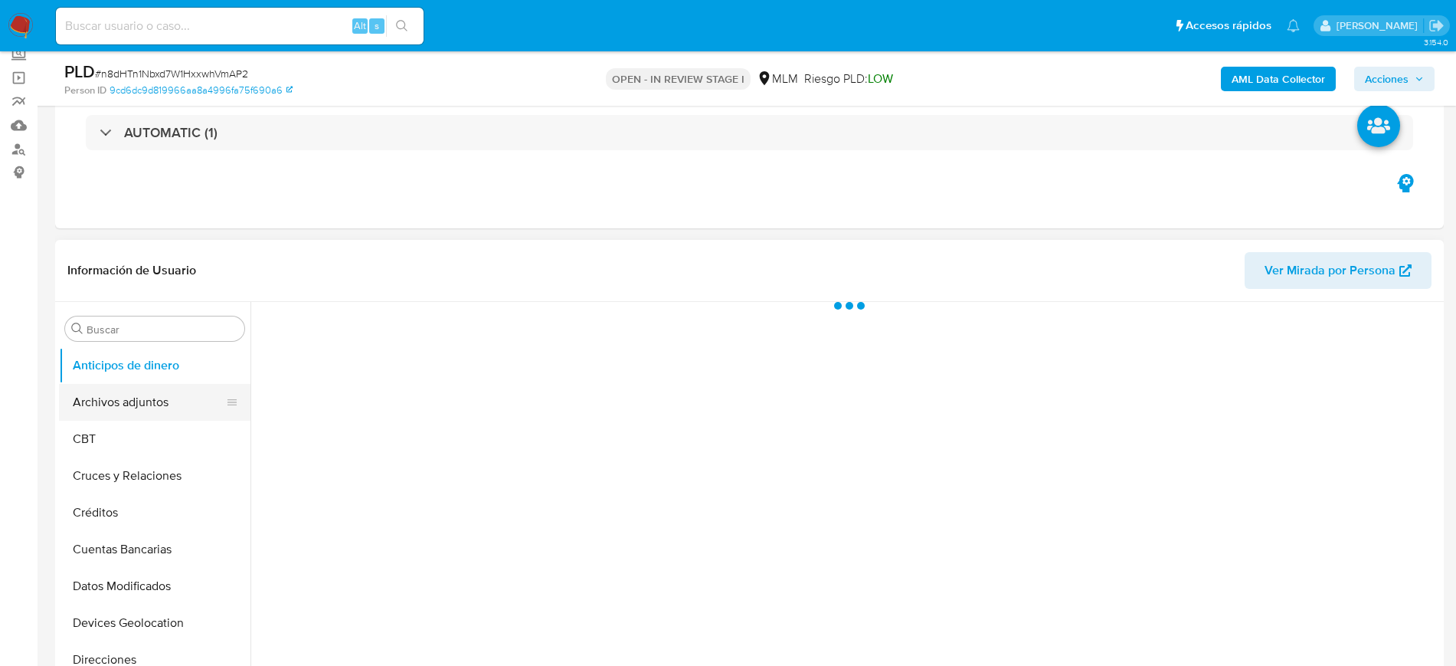
click at [137, 391] on button "Archivos adjuntos" at bounding box center [148, 402] width 179 height 37
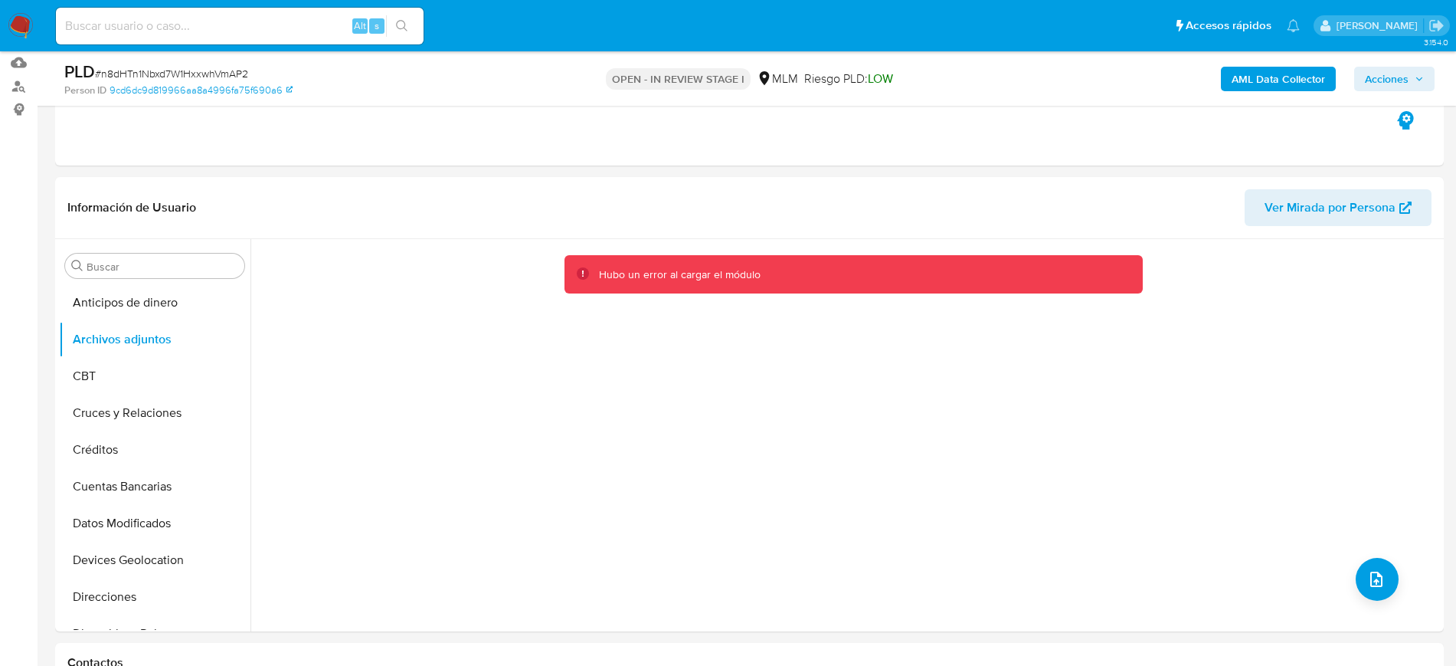
scroll to position [191, 0]
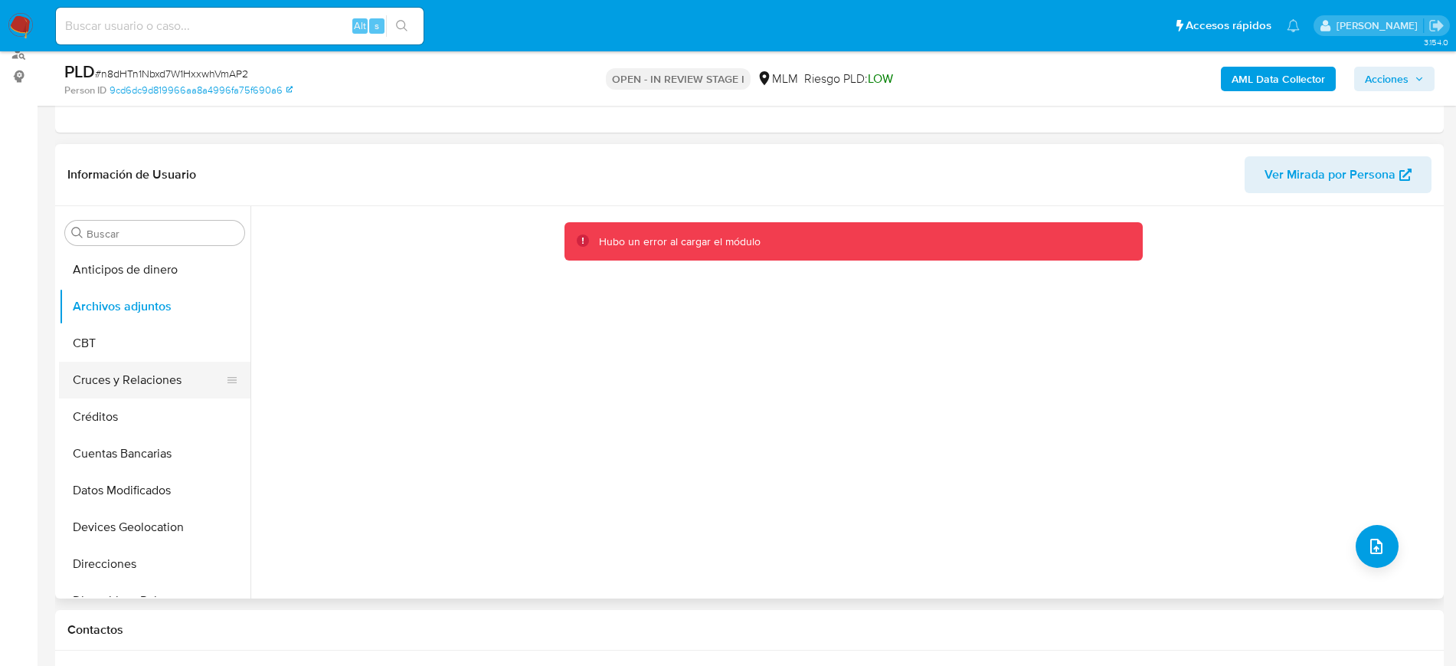
click at [105, 388] on button "Cruces y Relaciones" at bounding box center [148, 380] width 179 height 37
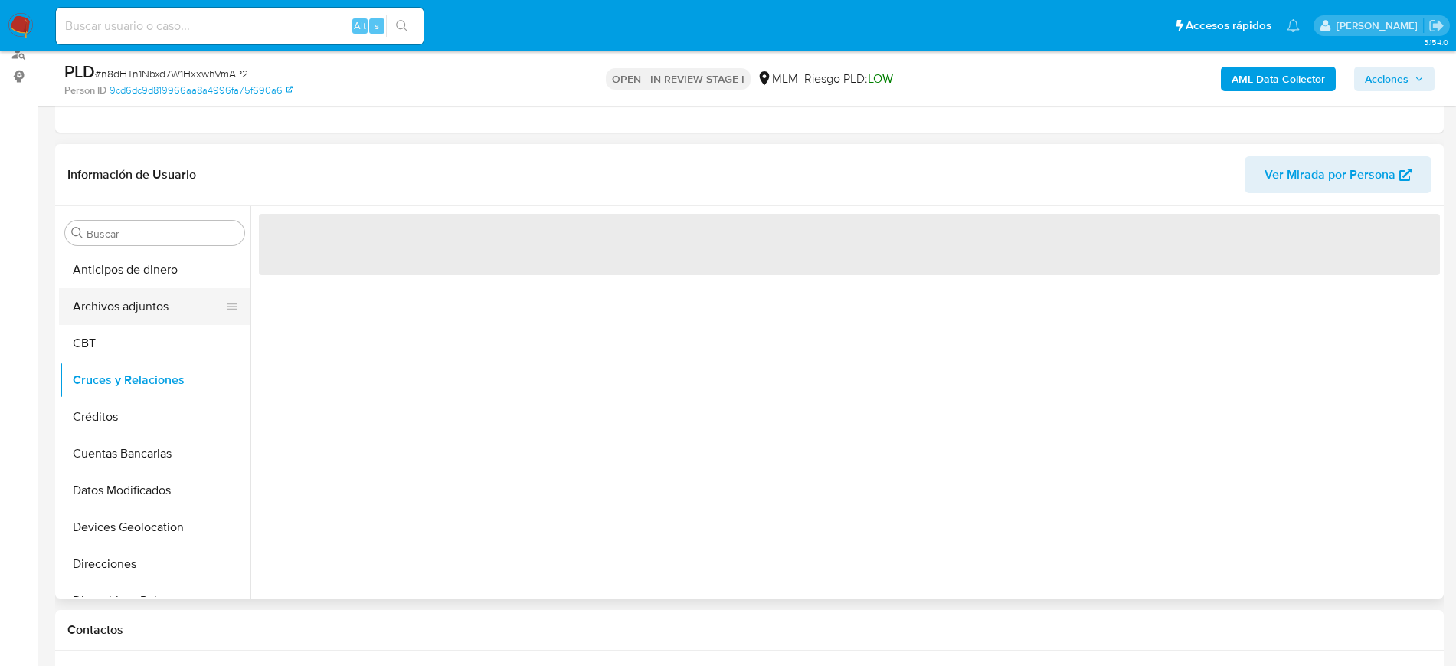
click at [126, 319] on button "Archivos adjuntos" at bounding box center [148, 306] width 179 height 37
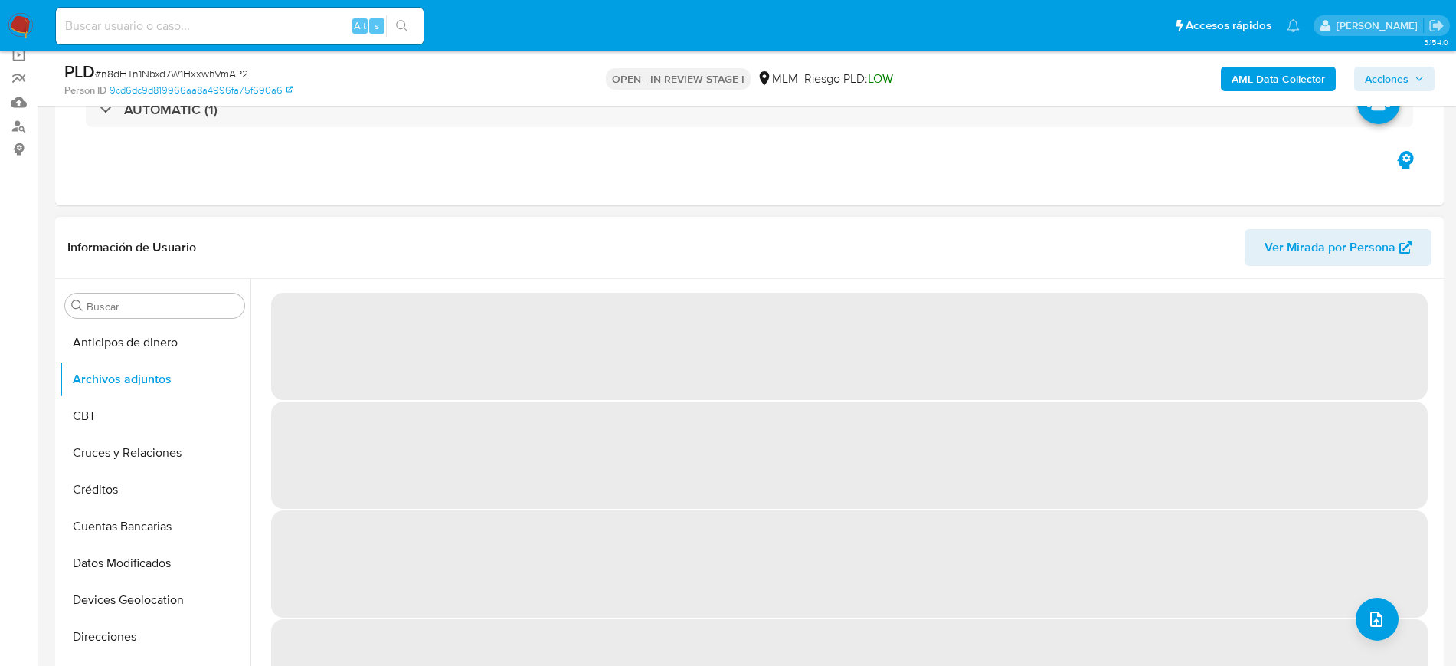
scroll to position [0, 0]
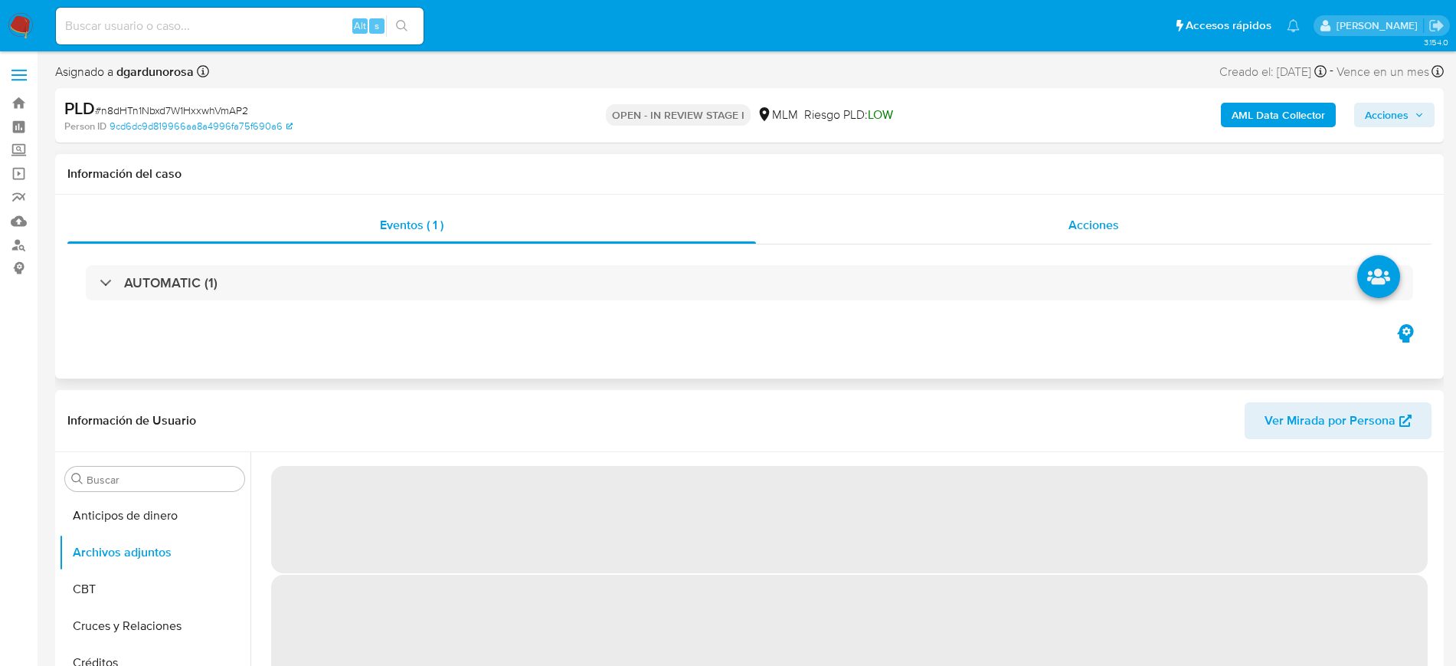
click at [1150, 225] on div "Acciones" at bounding box center [1094, 225] width 676 height 37
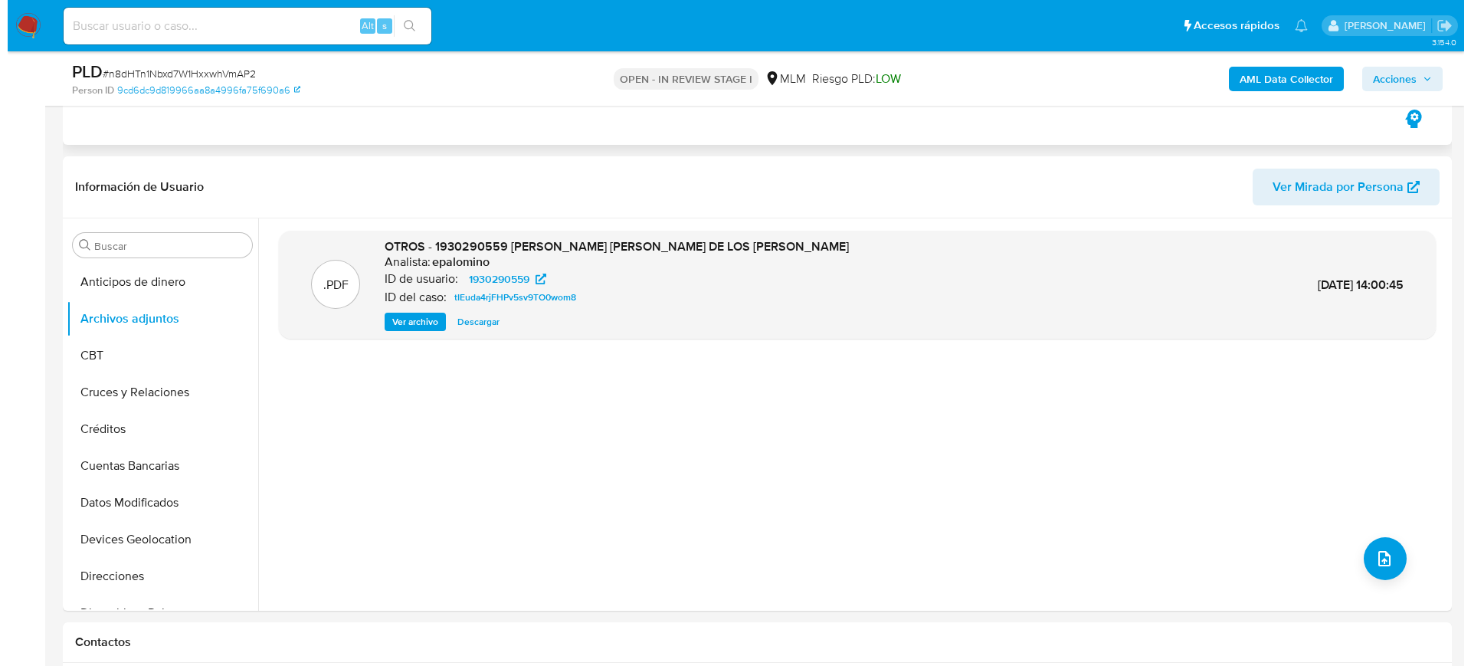
scroll to position [383, 0]
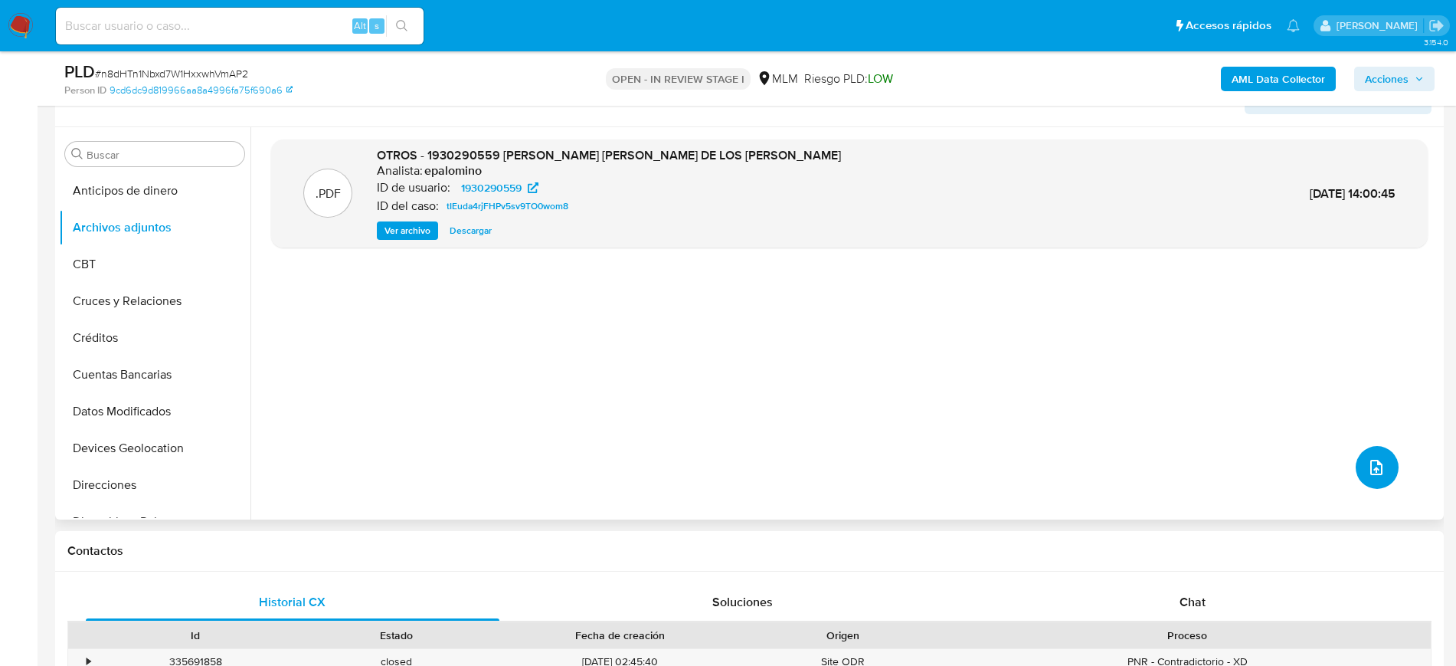
click at [1367, 459] on span "upload-file" at bounding box center [1376, 467] width 18 height 18
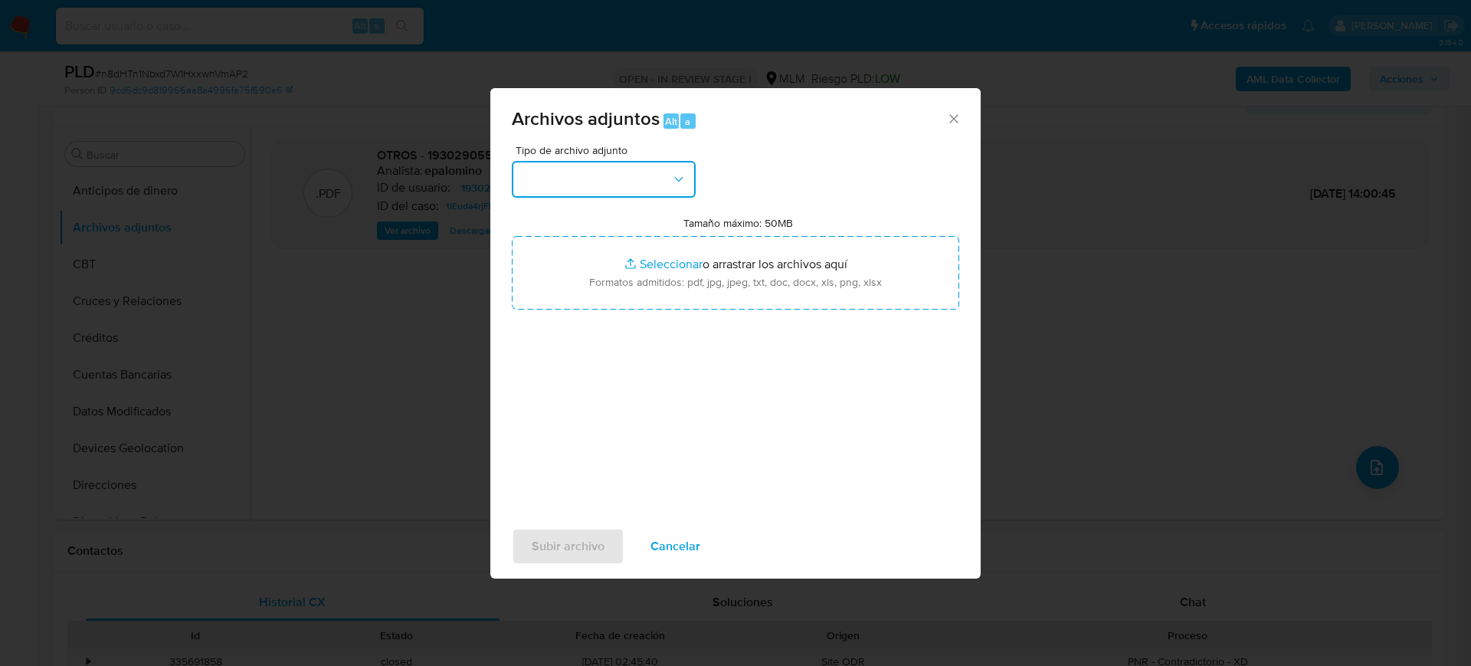
click at [607, 173] on button "button" at bounding box center [604, 179] width 184 height 37
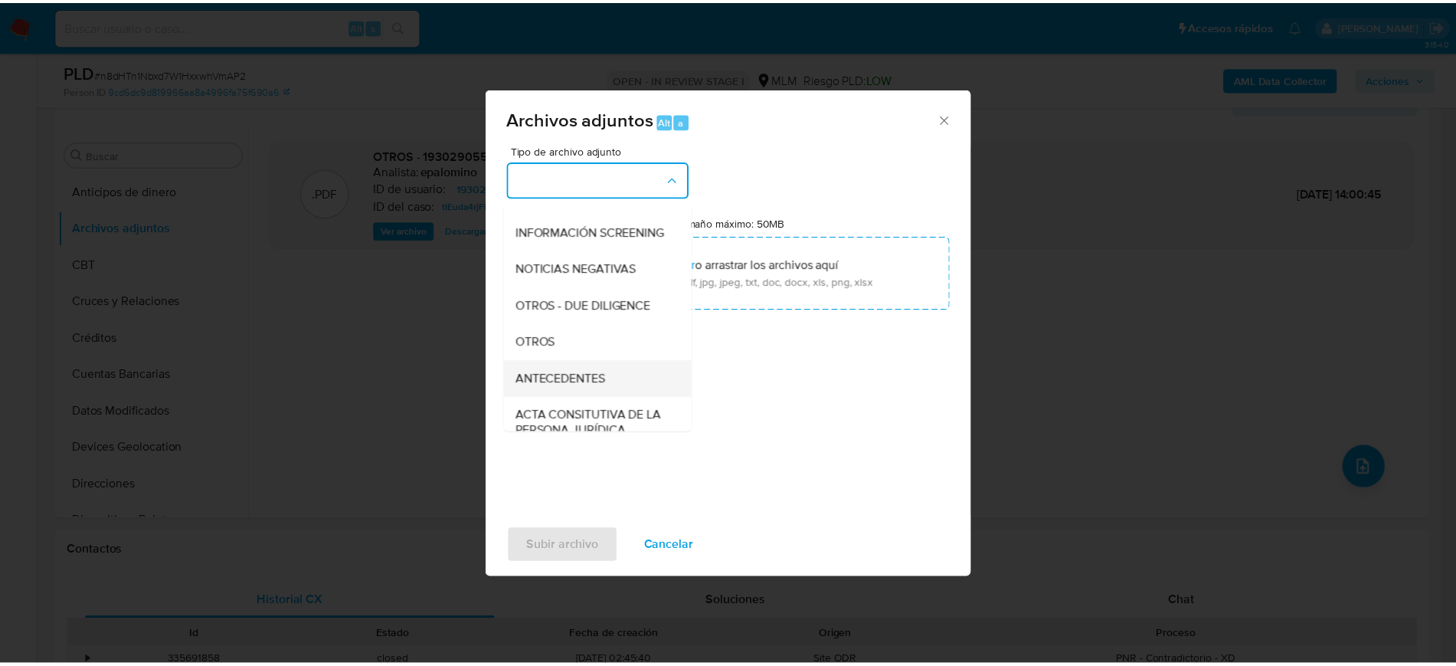
scroll to position [191, 0]
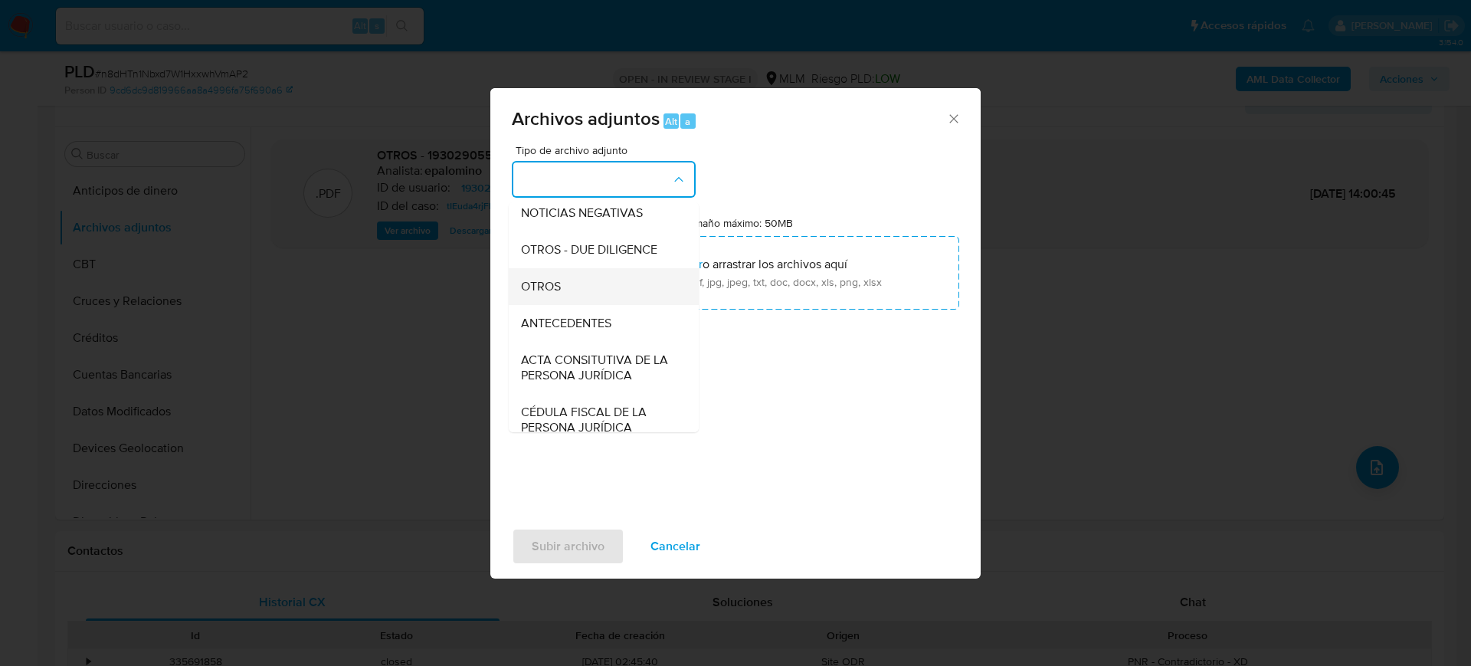
click at [587, 305] on div "OTROS" at bounding box center [599, 286] width 156 height 37
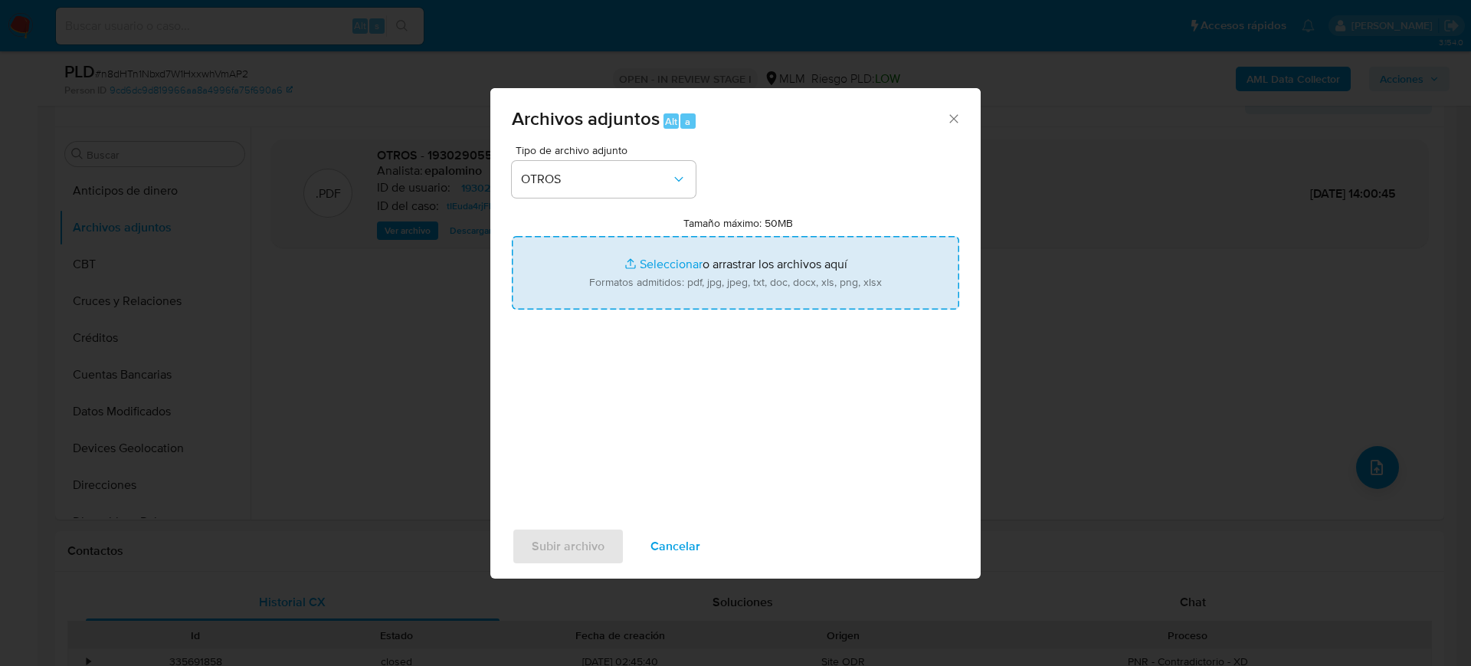
type input "C:\fakepath\1930290559_Miguel Gonzalez_Julio2025.xlsx"
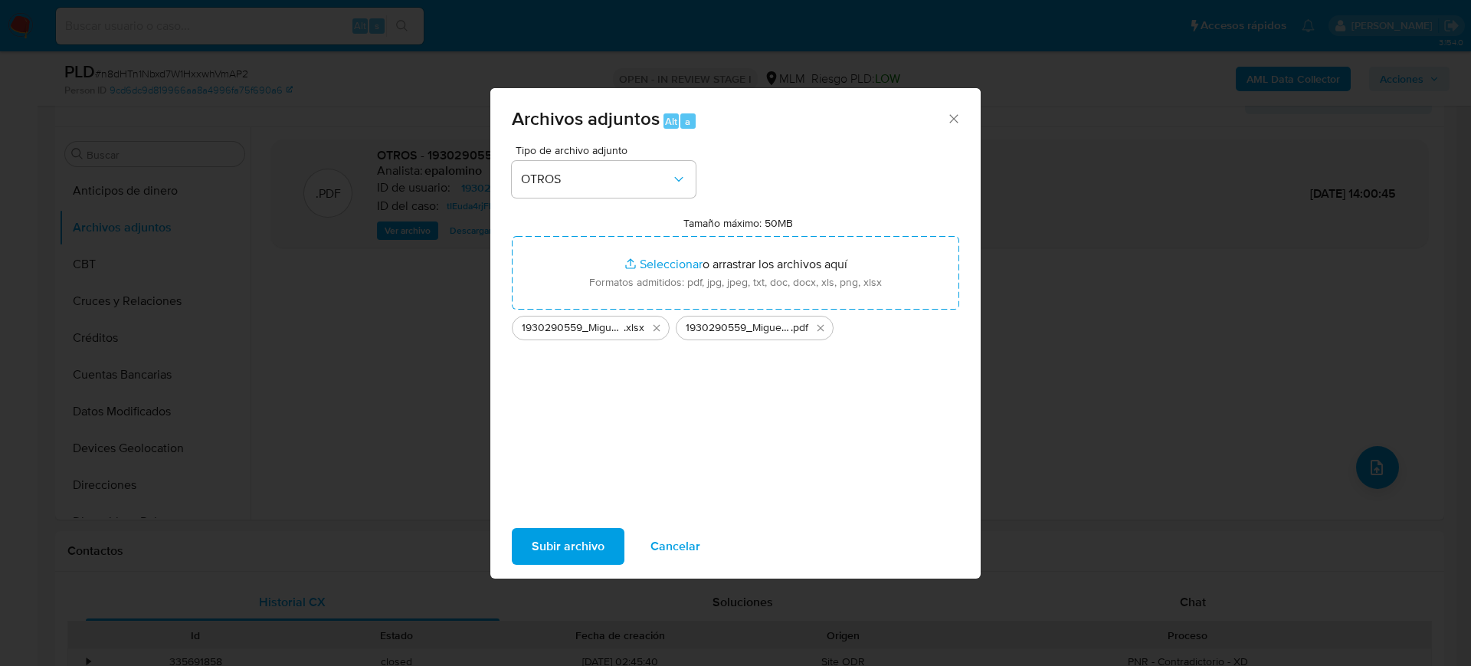
click at [559, 552] on span "Subir archivo" at bounding box center [568, 546] width 73 height 34
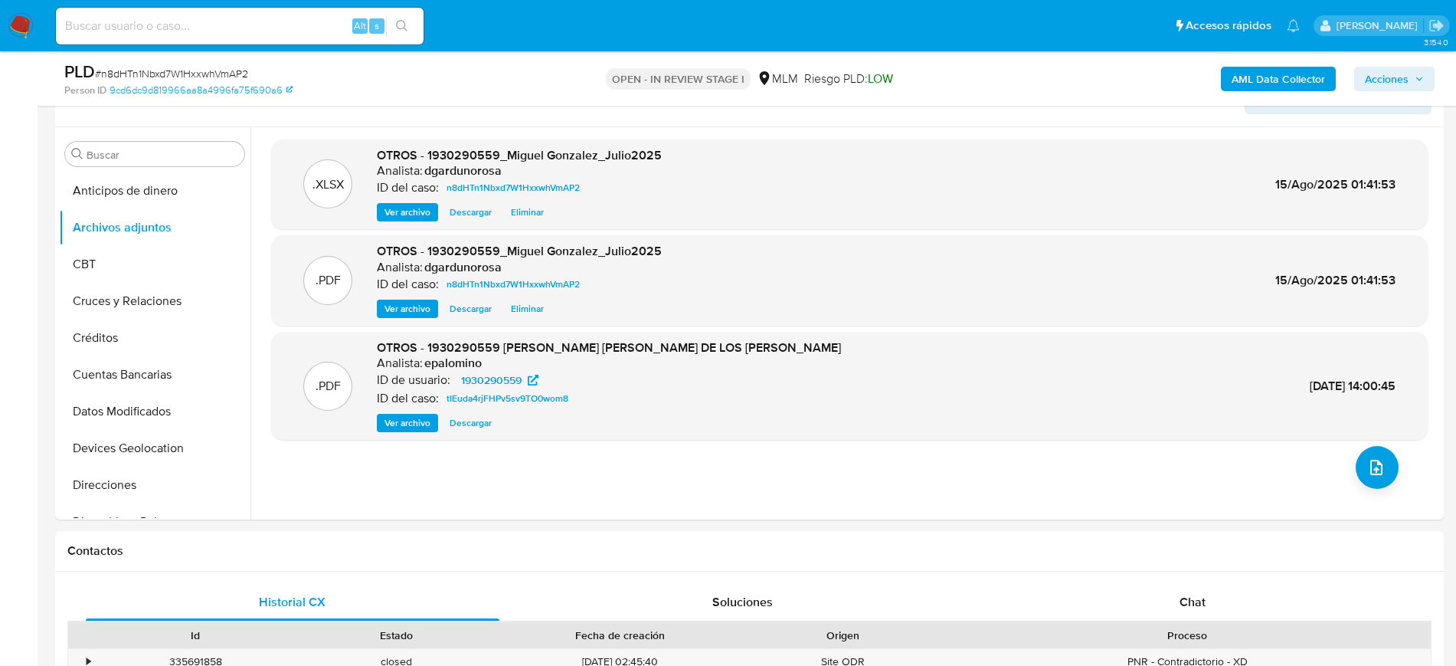
click at [1391, 79] on span "Acciones" at bounding box center [1387, 79] width 44 height 25
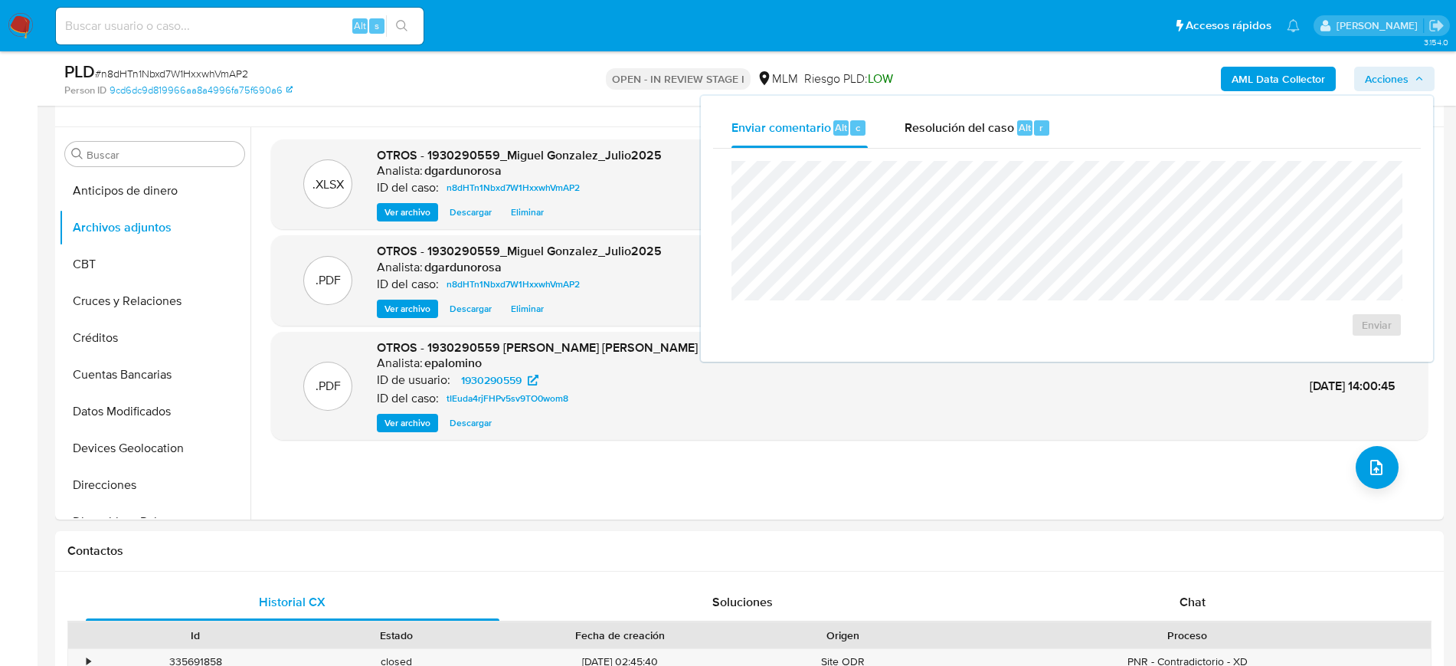
drag, startPoint x: 937, startPoint y: 127, endPoint x: 935, endPoint y: 153, distance: 26.1
click at [938, 127] on span "Resolución del caso" at bounding box center [960, 127] width 110 height 18
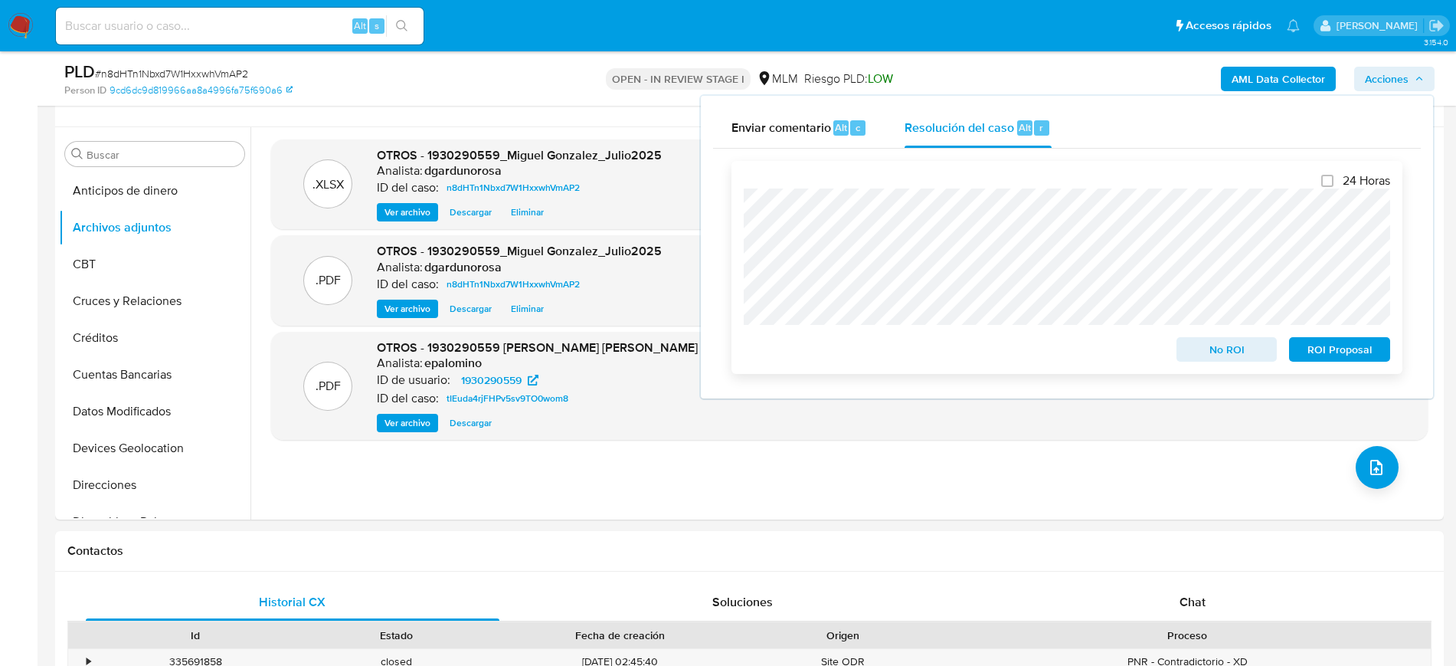
click at [1234, 347] on span "No ROI" at bounding box center [1227, 349] width 80 height 21
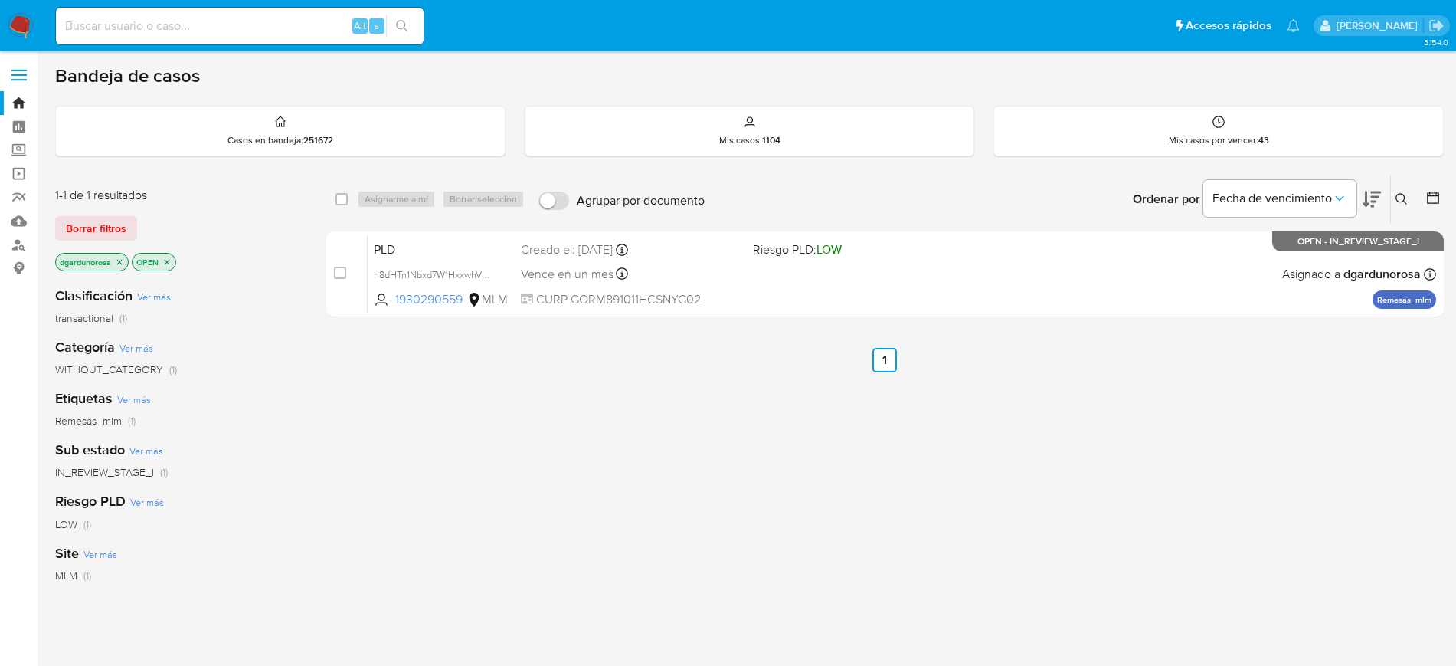
click at [1398, 194] on icon at bounding box center [1402, 199] width 12 height 12
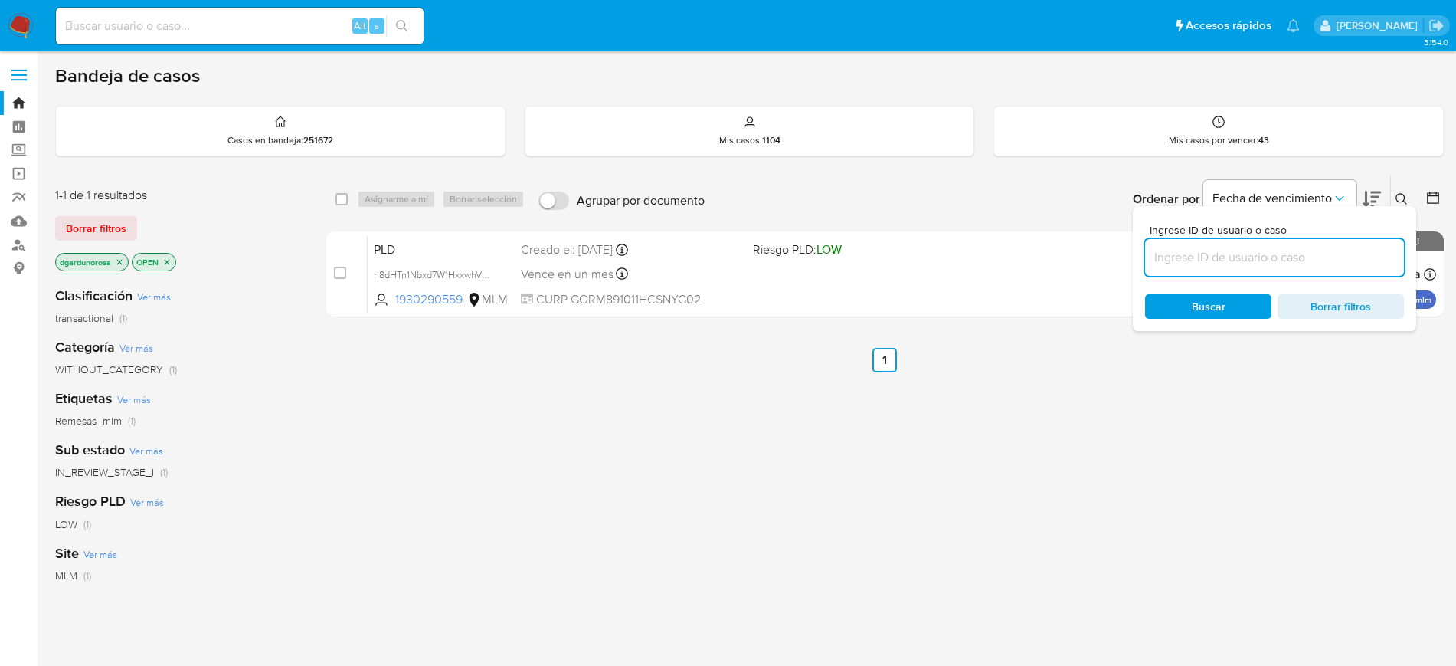
click at [1252, 247] on input at bounding box center [1274, 257] width 259 height 20
type input "2188258857"
click at [1405, 206] on div "Ingrese ID de usuario o caso 2188258857 Buscar Borrar filtros" at bounding box center [1274, 268] width 283 height 125
click at [1402, 202] on icon at bounding box center [1402, 199] width 12 height 12
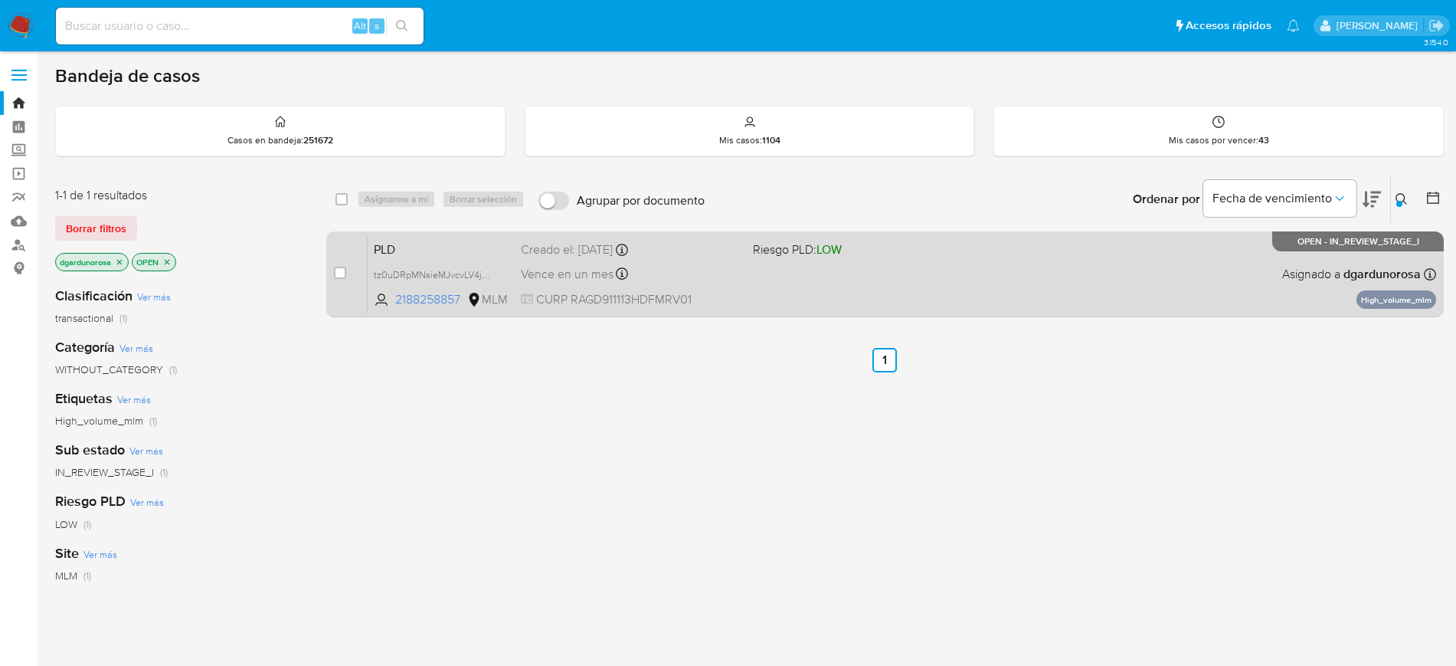
click at [1207, 268] on div "PLD tz0uDRpMNsieMJvcvLV4jOzZ 2188258857 MLM Riesgo PLD: LOW Creado el: [DATE] C…" at bounding box center [902, 273] width 1068 height 77
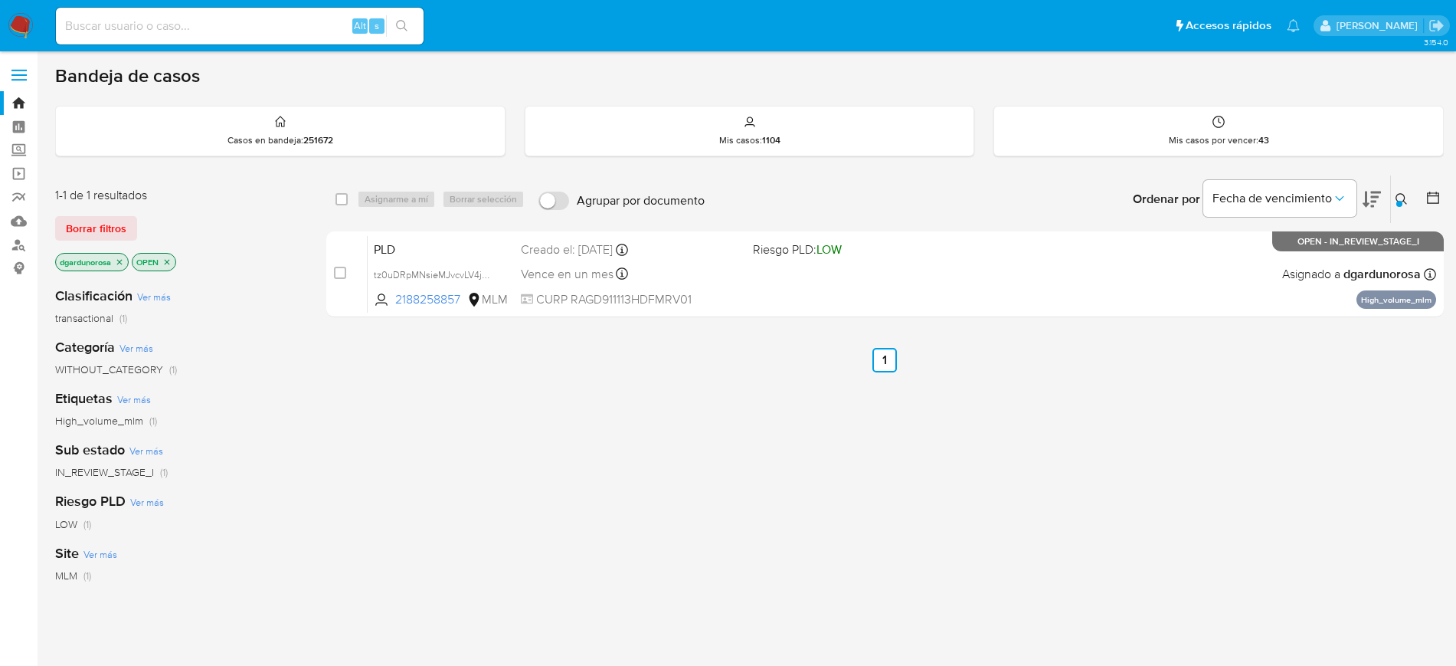
click at [19, 31] on img at bounding box center [21, 26] width 26 height 26
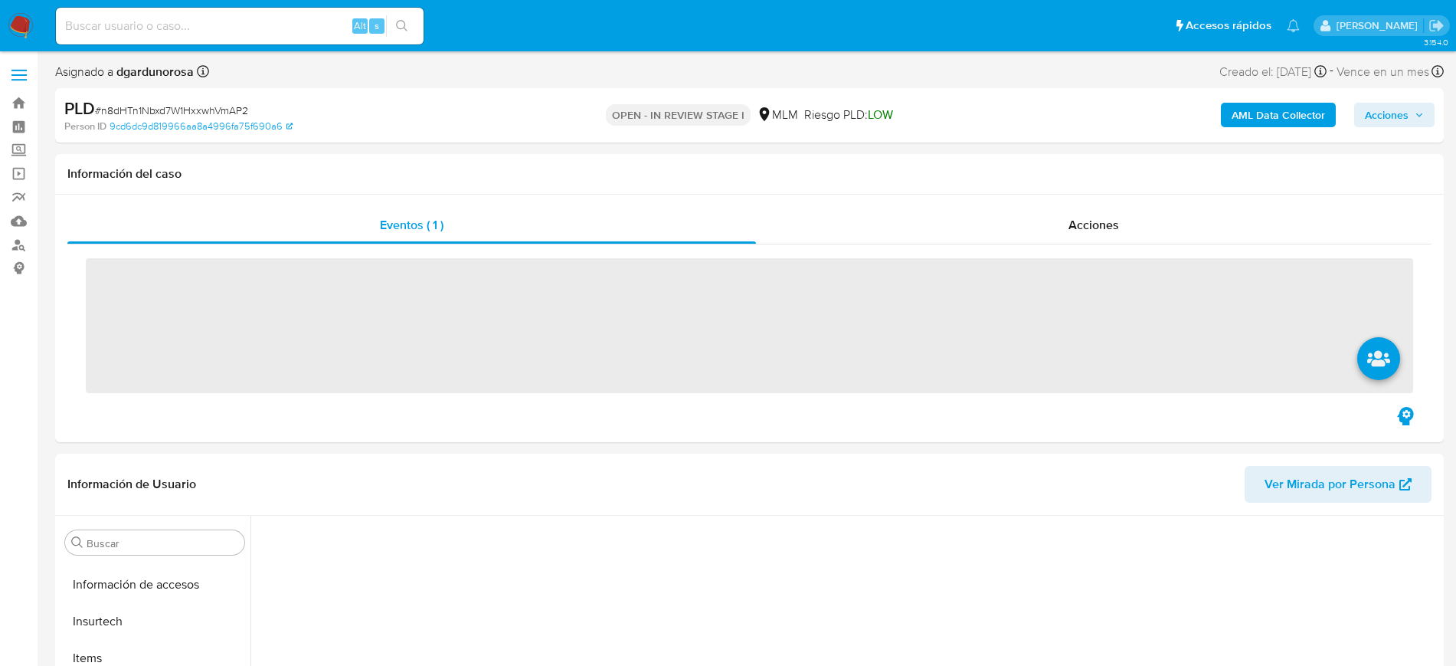
scroll to position [647, 0]
click at [25, 70] on label at bounding box center [19, 75] width 38 height 32
click at [0, 0] on input "checkbox" at bounding box center [0, 0] width 0 height 0
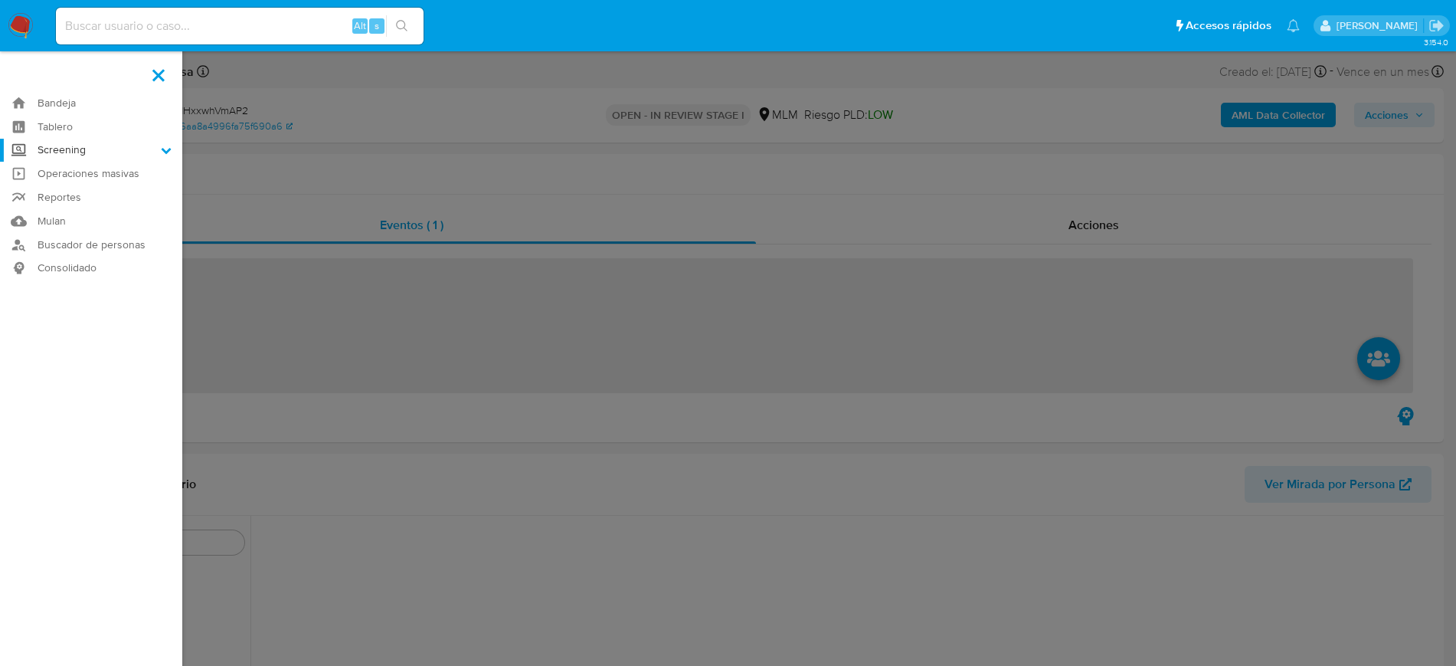
click at [75, 153] on label "Screening" at bounding box center [91, 151] width 182 height 24
click at [0, 0] on input "Screening" at bounding box center [0, 0] width 0 height 0
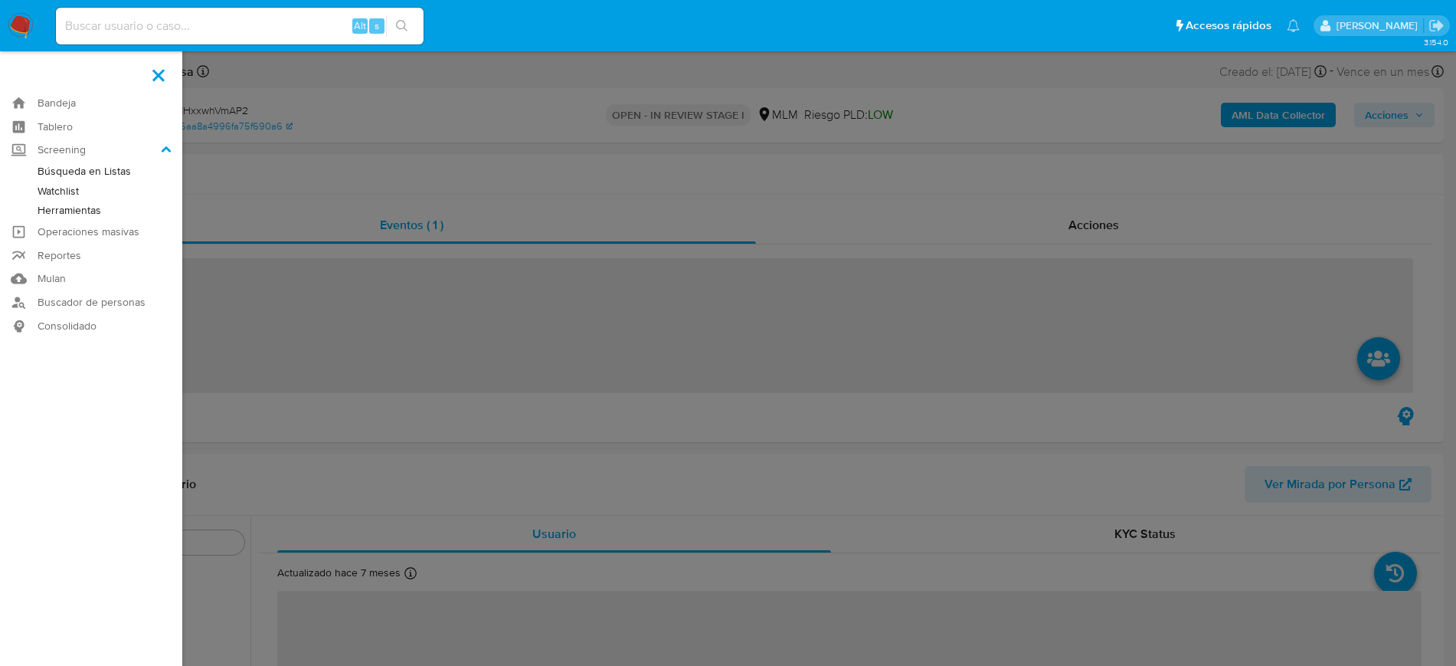
click at [90, 208] on link "Herramientas" at bounding box center [91, 210] width 182 height 19
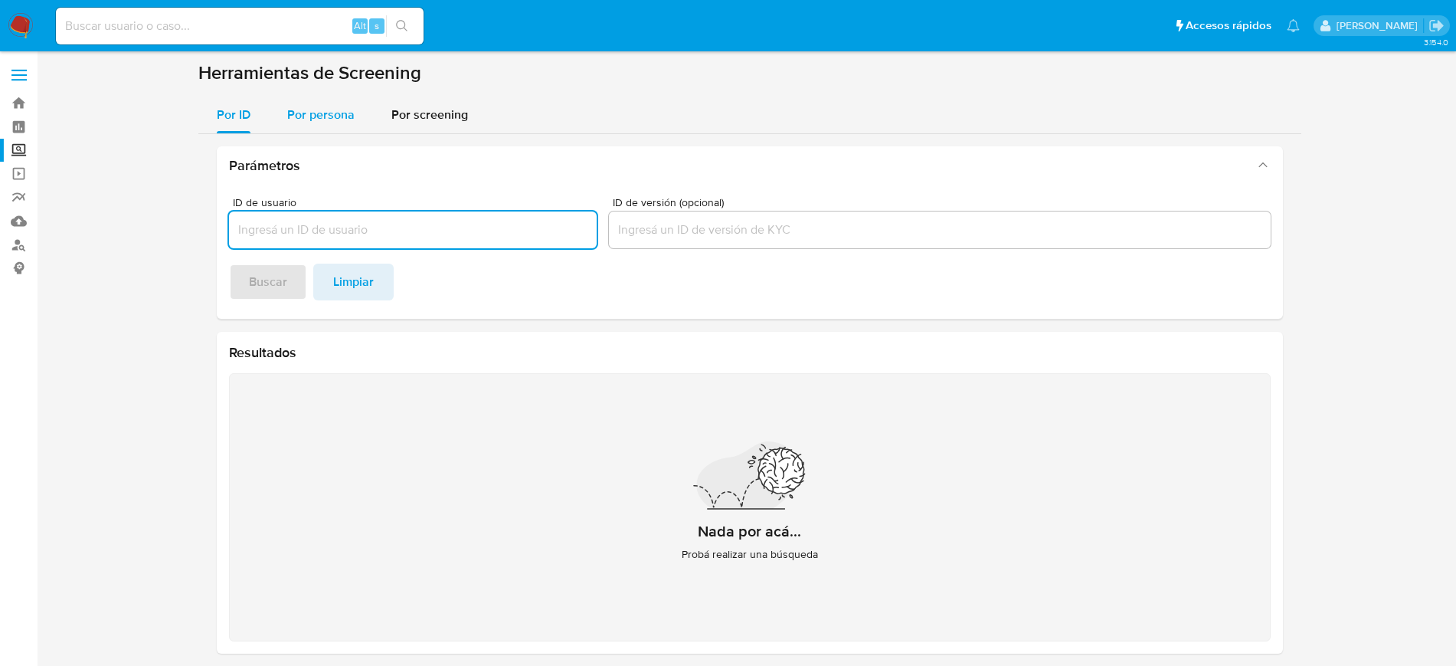
click at [361, 110] on button "Por persona" at bounding box center [321, 115] width 104 height 37
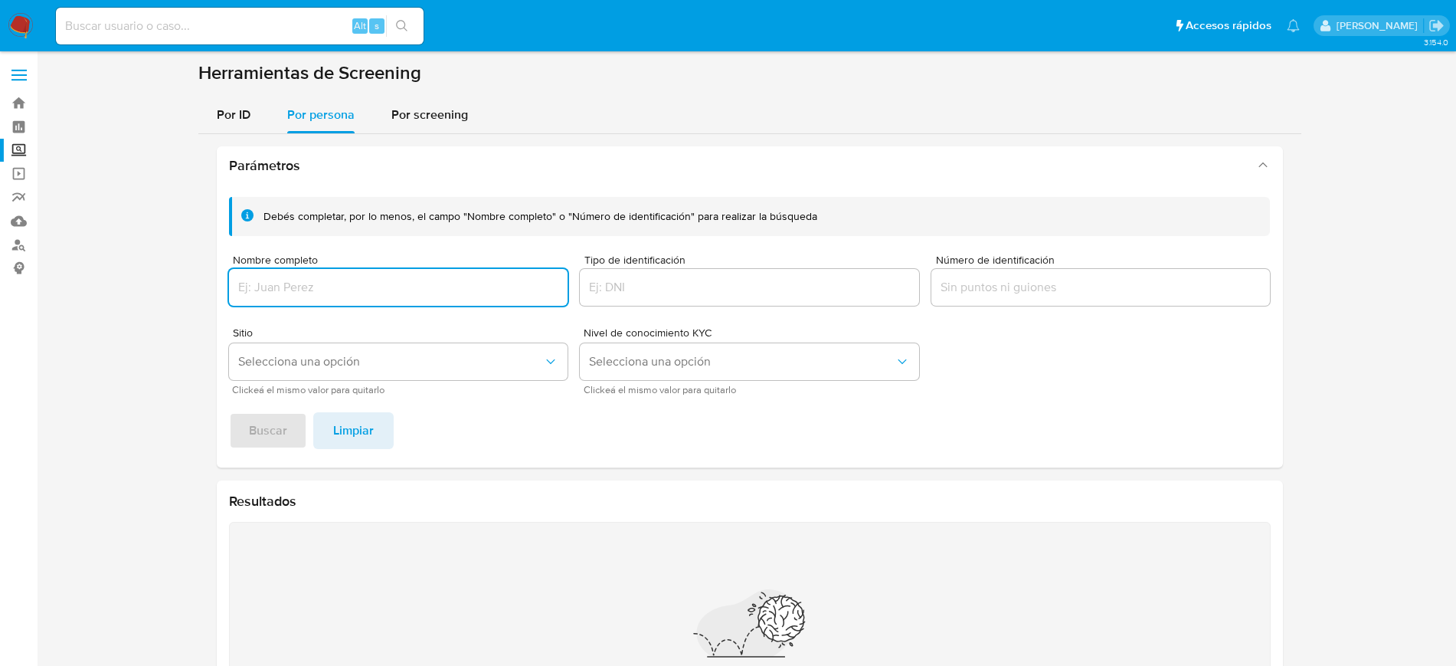
click at [371, 290] on input "Nombre completo" at bounding box center [398, 287] width 339 height 20
click at [263, 447] on span "Buscar" at bounding box center [268, 431] width 38 height 34
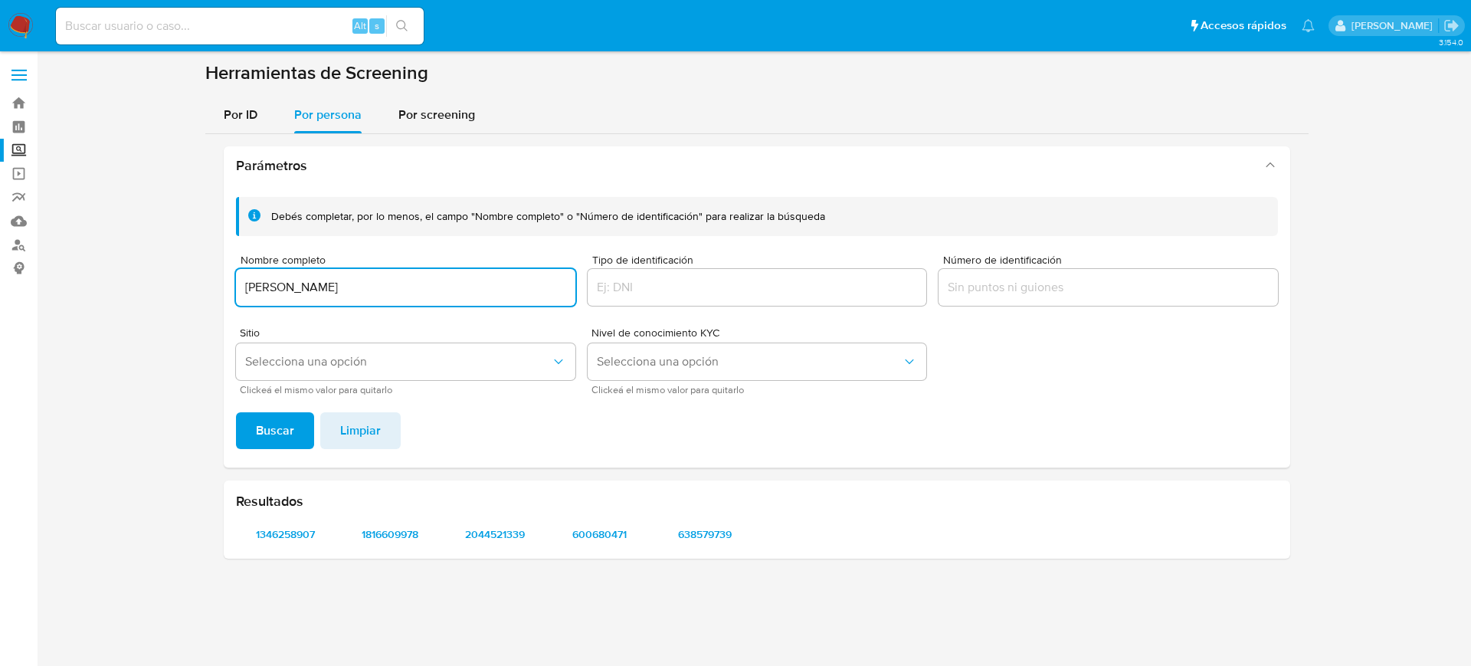
drag, startPoint x: 455, startPoint y: 276, endPoint x: 384, endPoint y: 231, distance: 83.9
click at [231, 263] on div "Debés completar, por lo menos, el campo "Nombre completo" o "Número de identifi…" at bounding box center [757, 326] width 1066 height 283
click at [236, 412] on button "Buscar" at bounding box center [275, 430] width 78 height 37
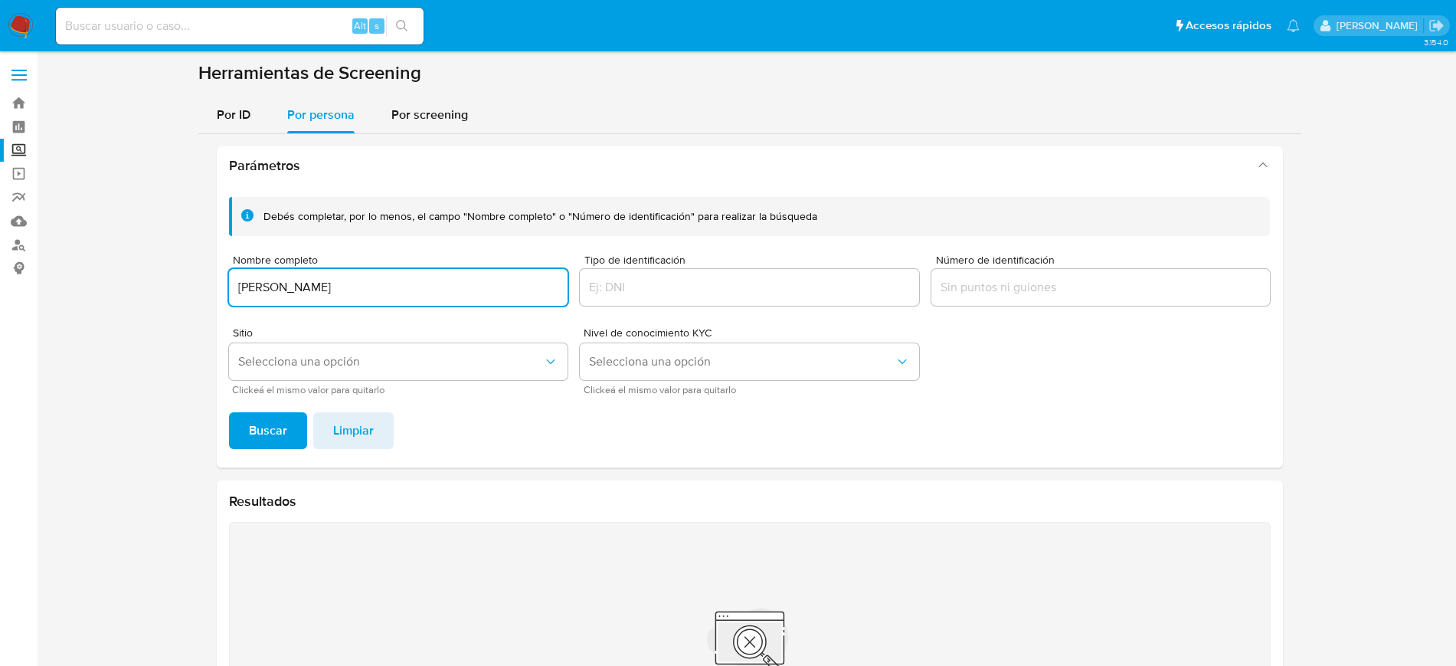
click at [427, 277] on input "[PERSON_NAME]" at bounding box center [398, 287] width 339 height 20
type input "[PERSON_NAME]"
click at [229, 412] on button "Buscar" at bounding box center [268, 430] width 78 height 37
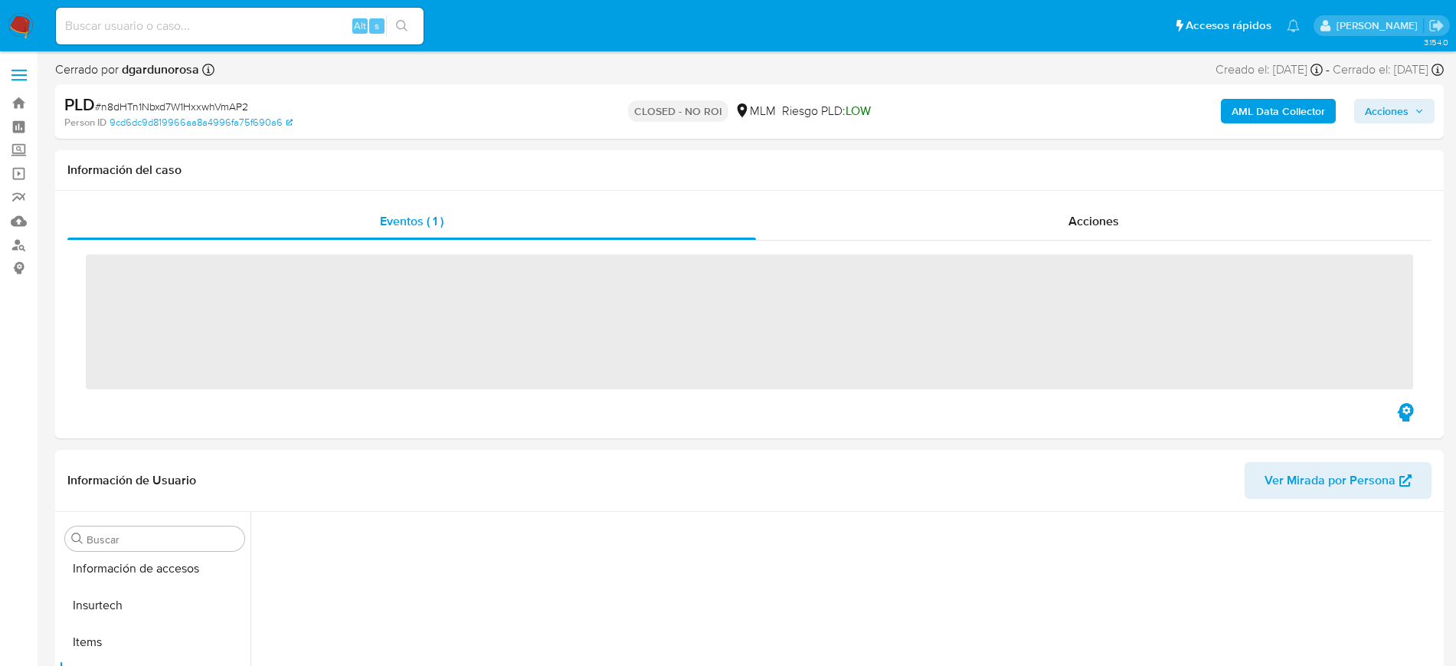
scroll to position [647, 0]
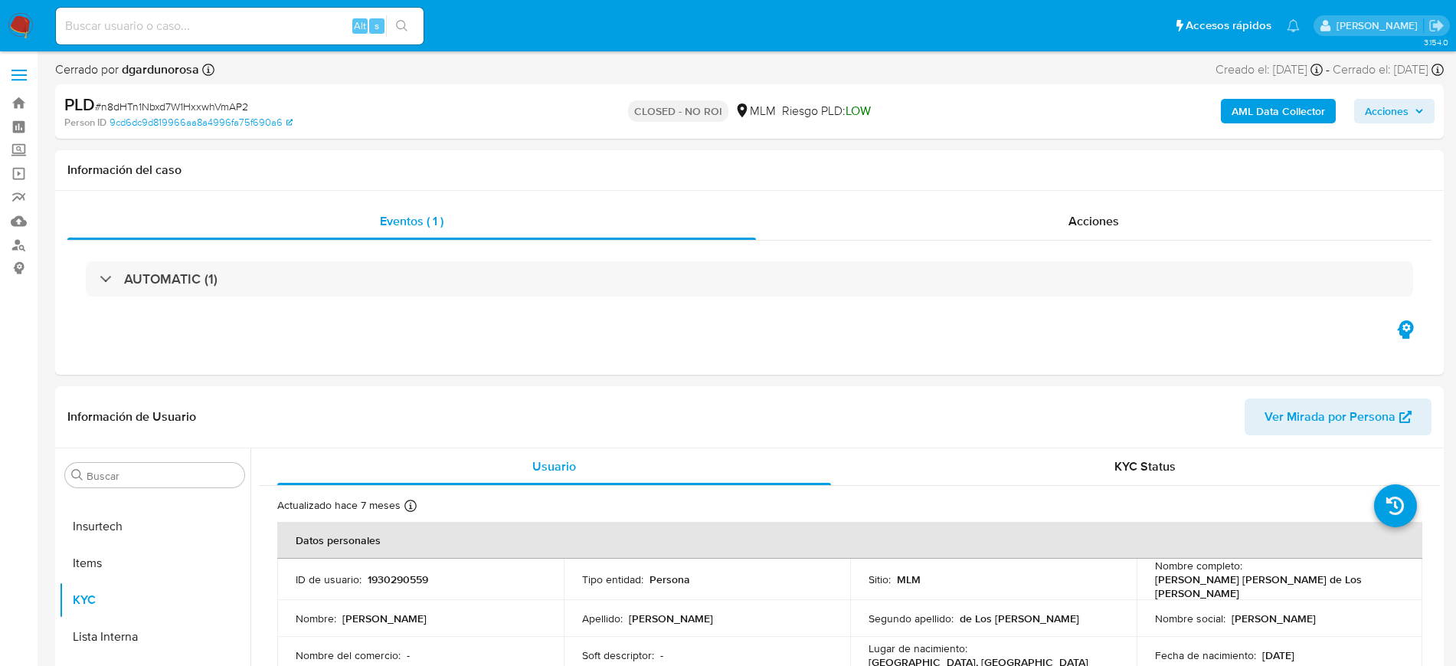
select select "10"
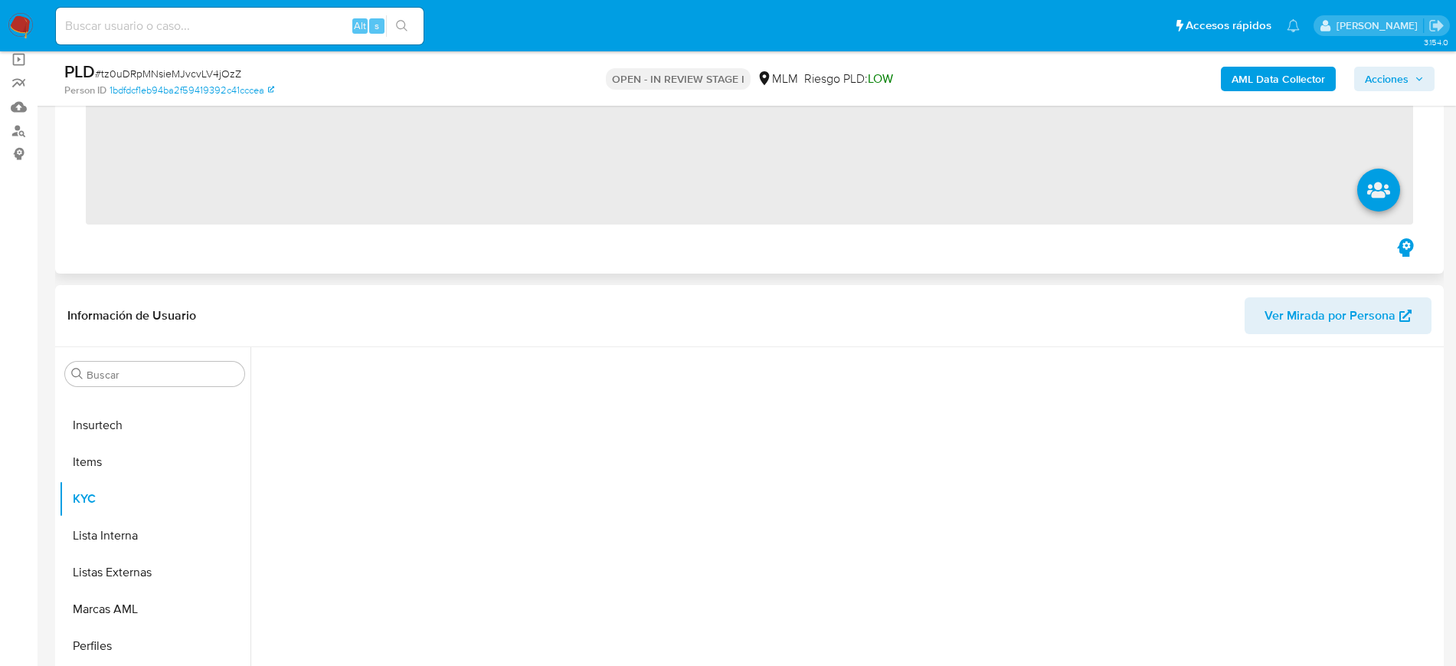
scroll to position [287, 0]
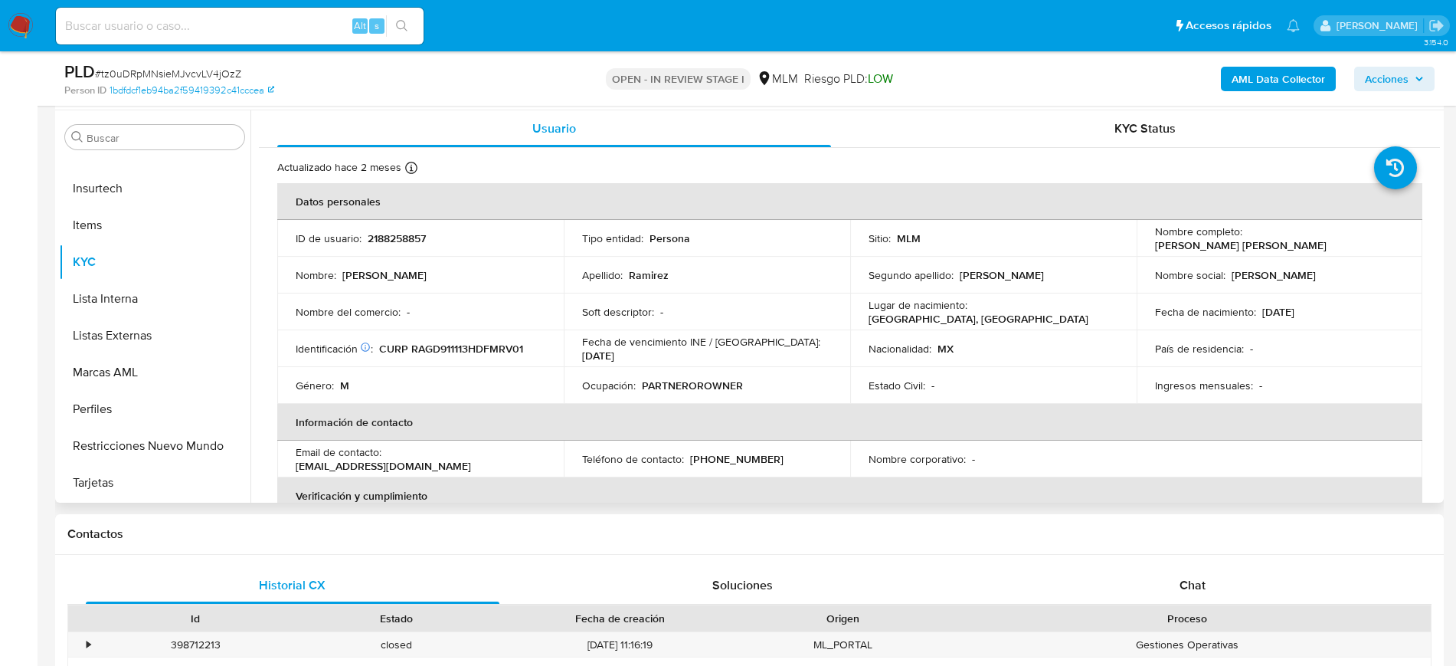
select select "10"
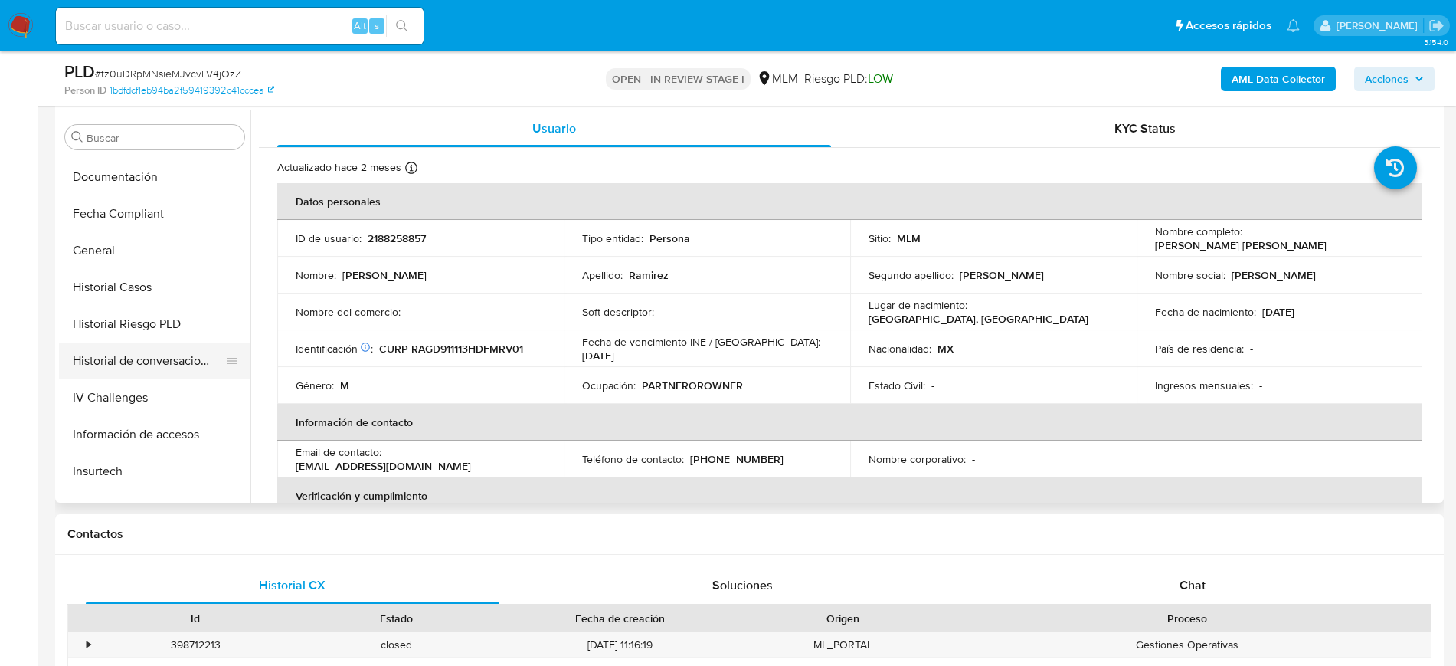
scroll to position [383, 0]
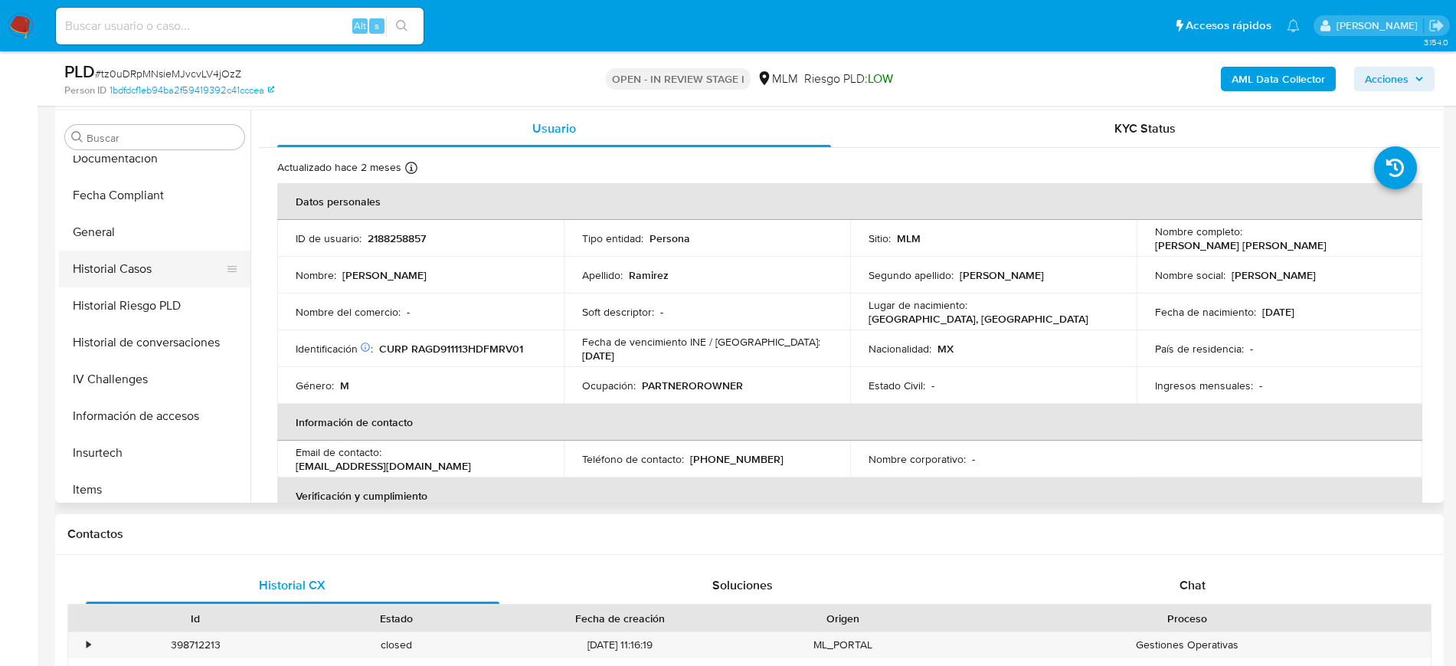
click at [135, 273] on button "Historial Casos" at bounding box center [148, 268] width 179 height 37
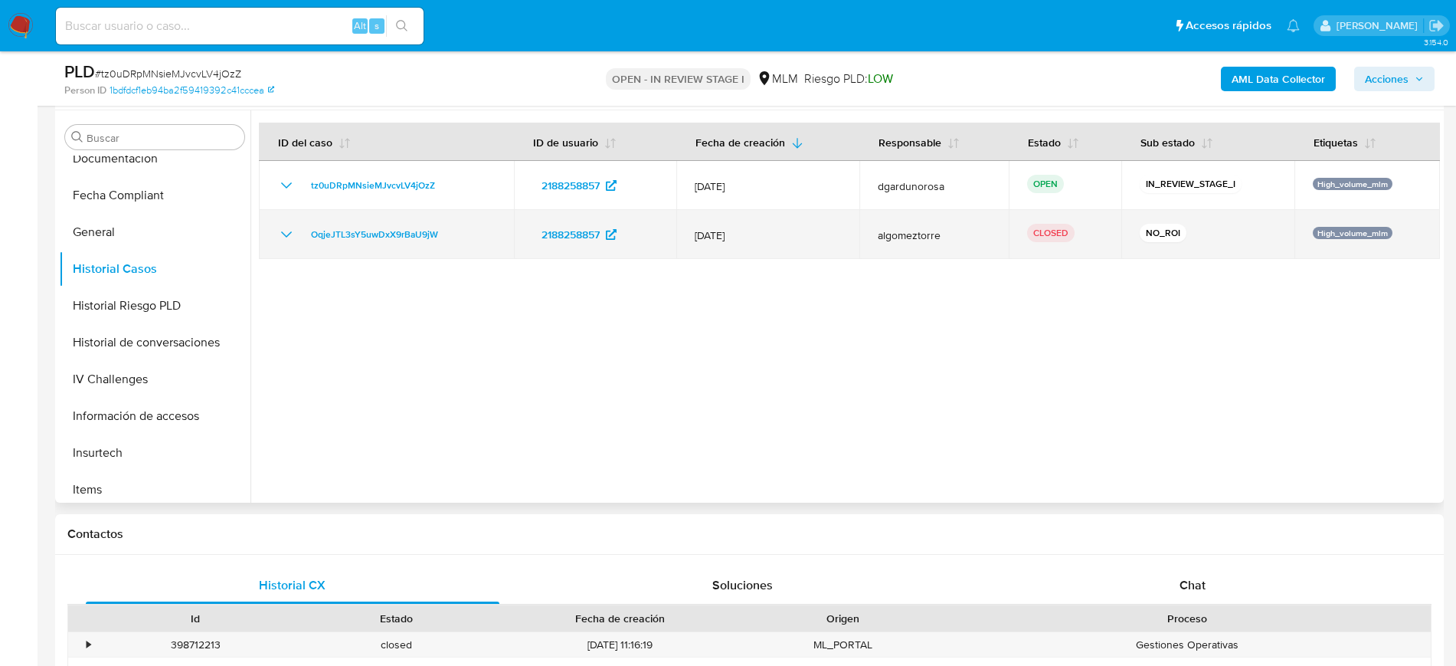
click at [286, 236] on icon "Mostrar/Ocultar" at bounding box center [286, 234] width 11 height 6
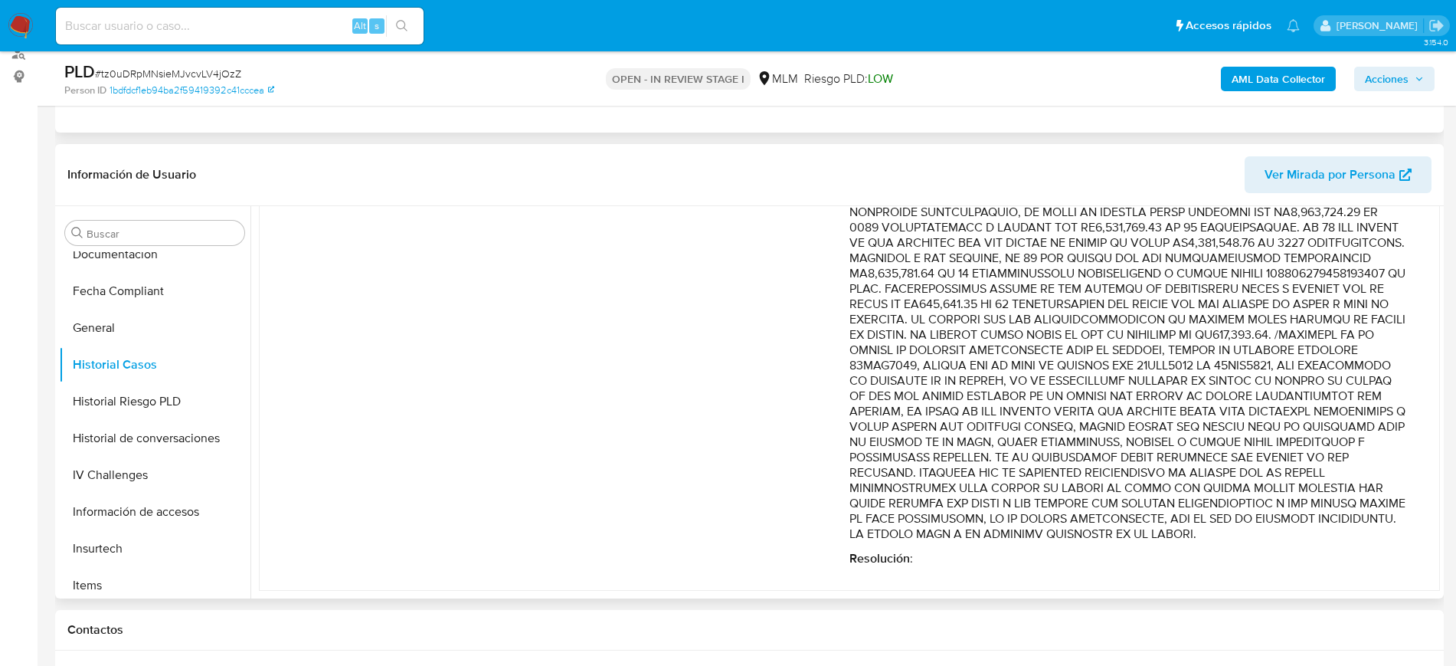
scroll to position [0, 0]
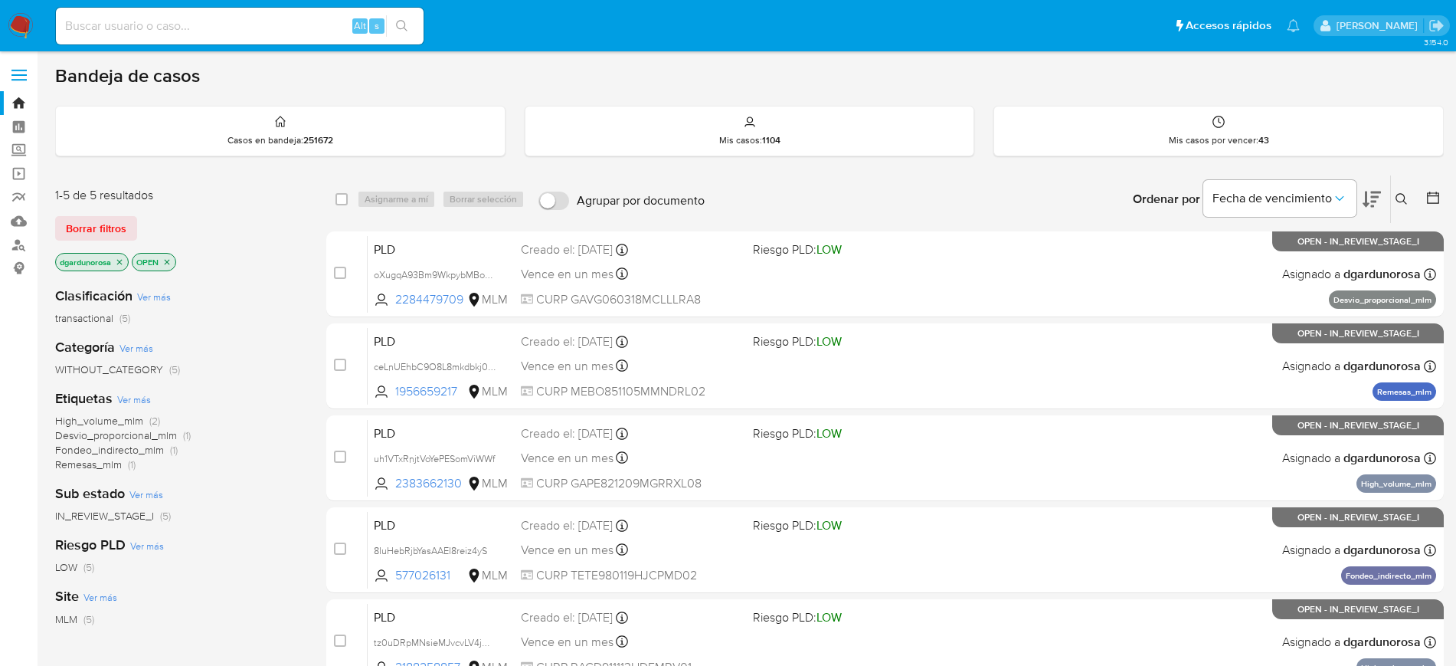
click at [124, 257] on icon "close-filter" at bounding box center [119, 261] width 9 height 9
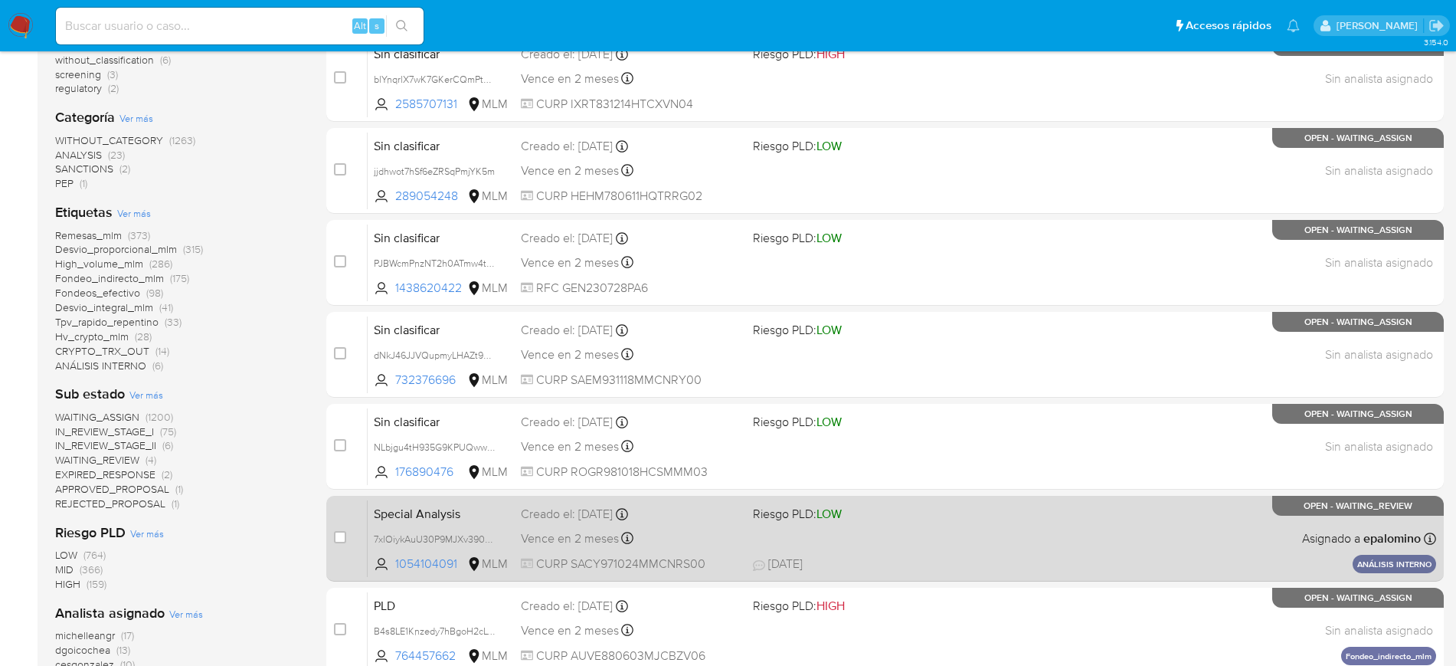
scroll to position [383, 0]
